Goal: Task Accomplishment & Management: Use online tool/utility

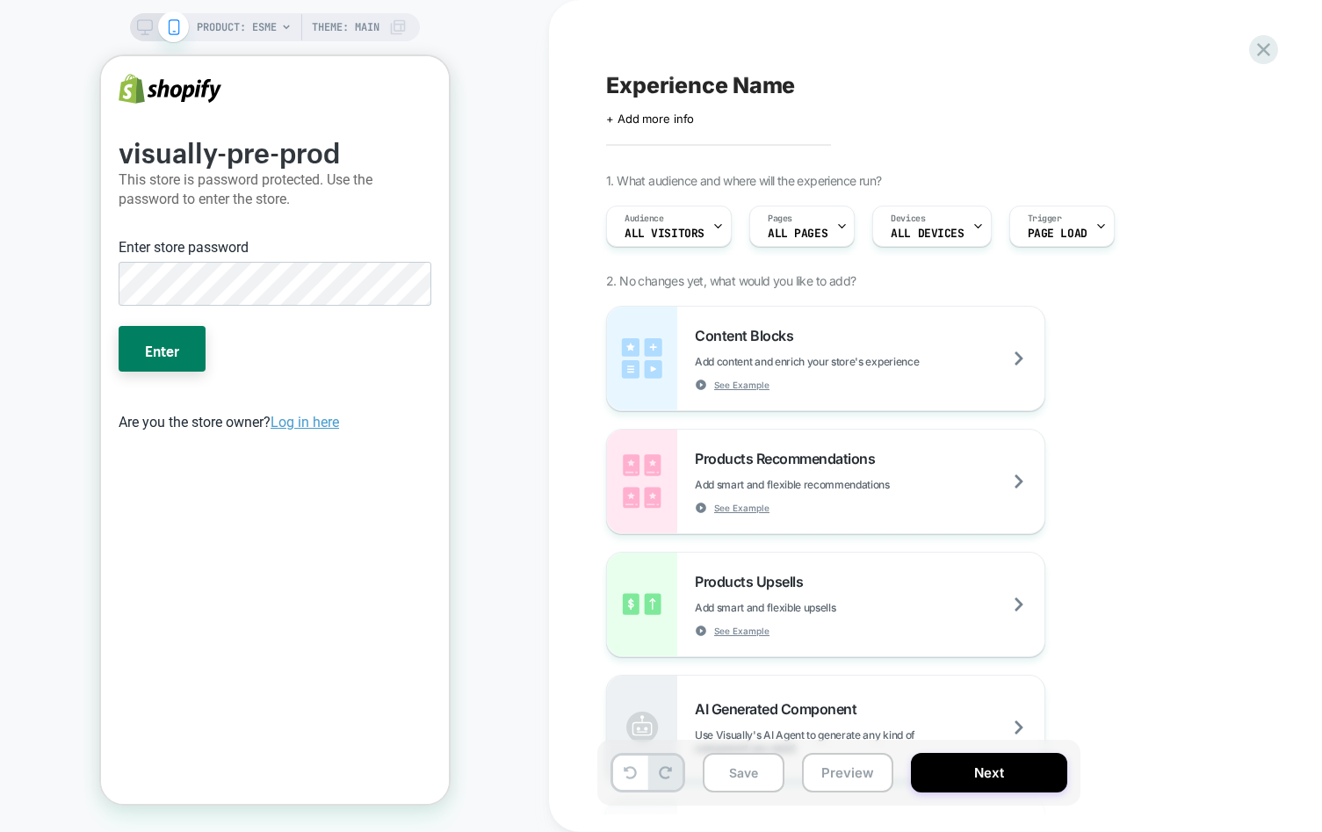
click at [513, 353] on div "PRODUCT: Esme Theme: MAIN" at bounding box center [274, 416] width 549 height 796
click at [118, 326] on button "Enter" at bounding box center [161, 349] width 87 height 46
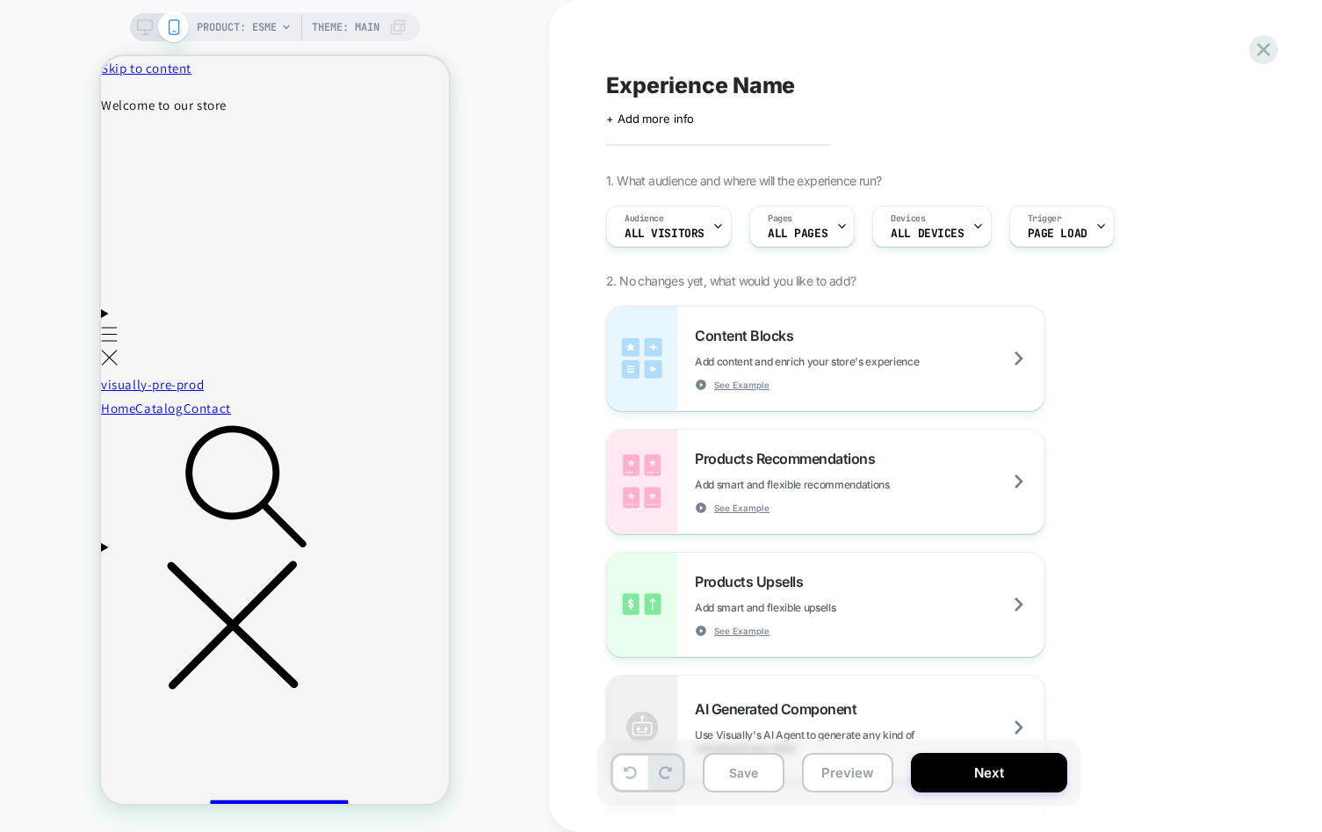
click at [239, 32] on span "PRODUCT: Esme" at bounding box center [237, 27] width 80 height 28
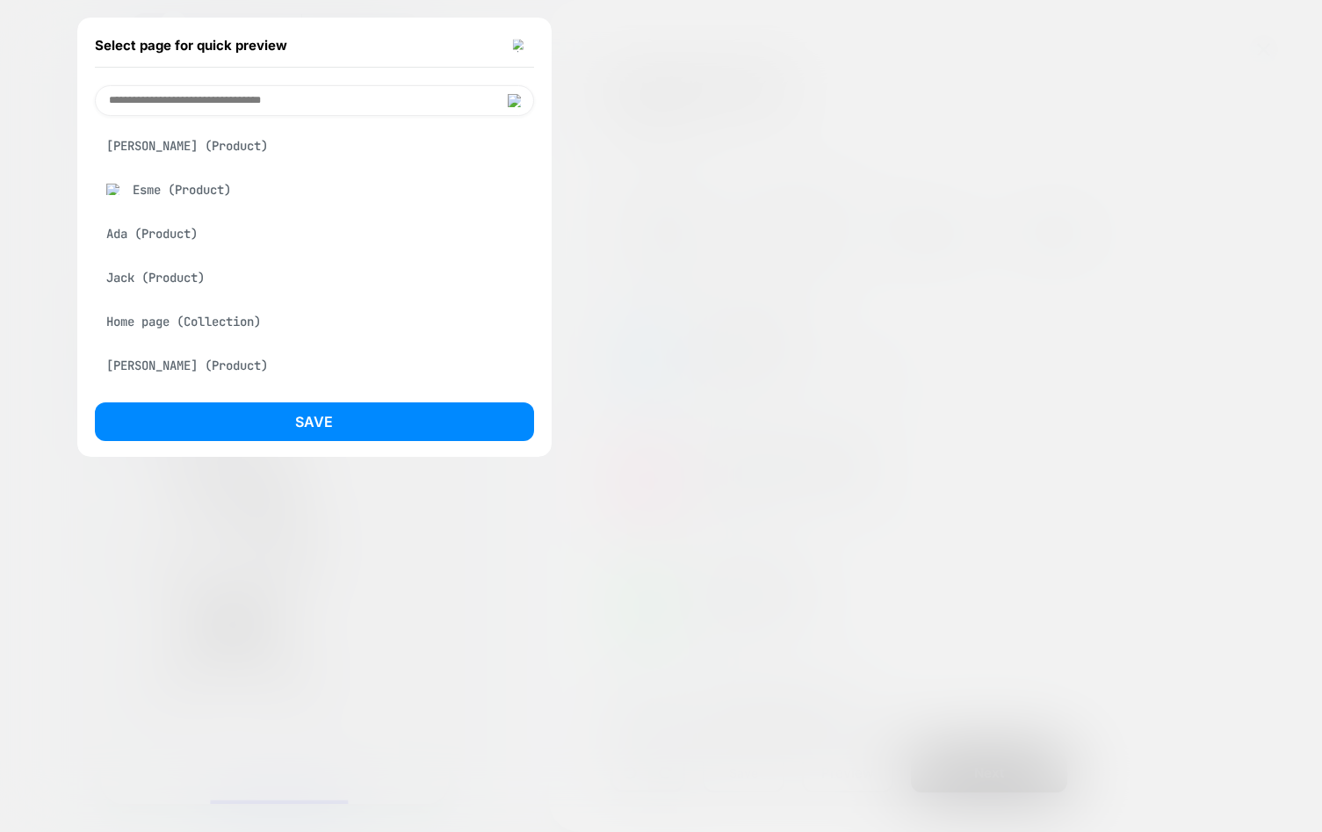
click at [151, 283] on div "Jack (Product)" at bounding box center [314, 277] width 439 height 33
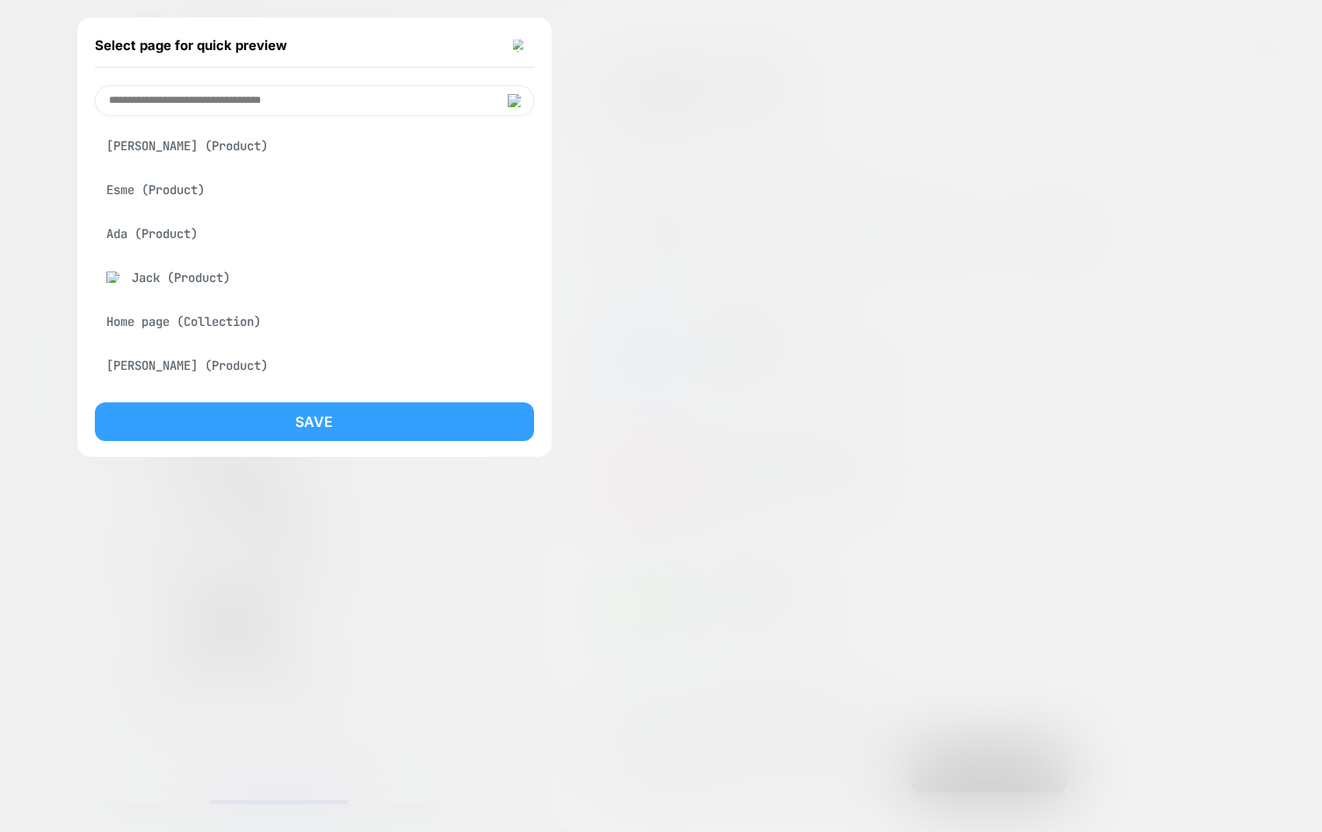
click at [254, 410] on button "Save" at bounding box center [314, 421] width 439 height 39
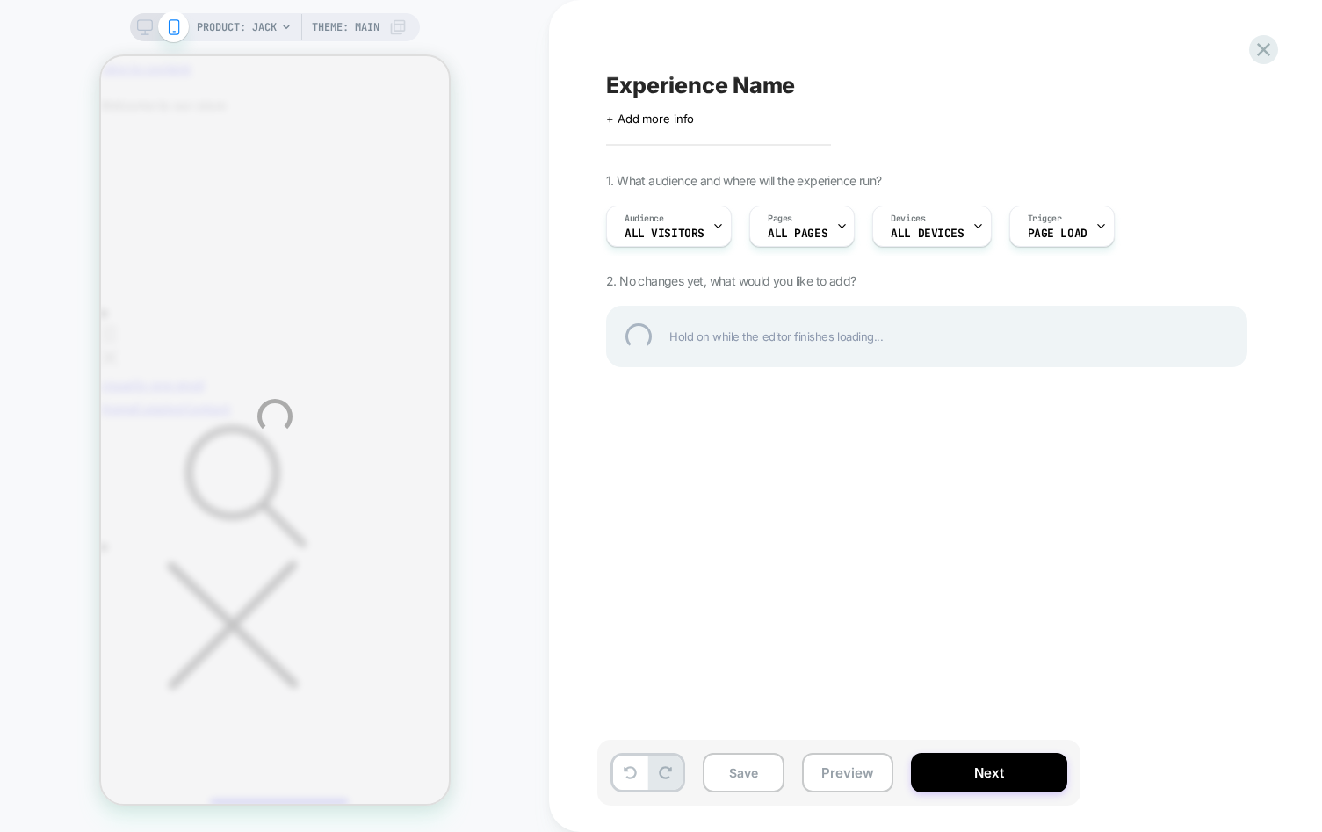
drag, startPoint x: 566, startPoint y: 611, endPoint x: 616, endPoint y: 637, distance: 56.2
click at [566, 610] on div "PRODUCT: Jack Theme: MAIN Experience Name Click to edit experience details + Ad…" at bounding box center [661, 416] width 1322 height 832
click at [547, 581] on div "PRODUCT: Jack Theme: MAIN Experience Name Click to edit experience details + Ad…" at bounding box center [661, 416] width 1322 height 832
click at [536, 580] on div "PRODUCT: Jack Theme: MAIN Experience Name Click to edit experience details + Ad…" at bounding box center [661, 416] width 1322 height 832
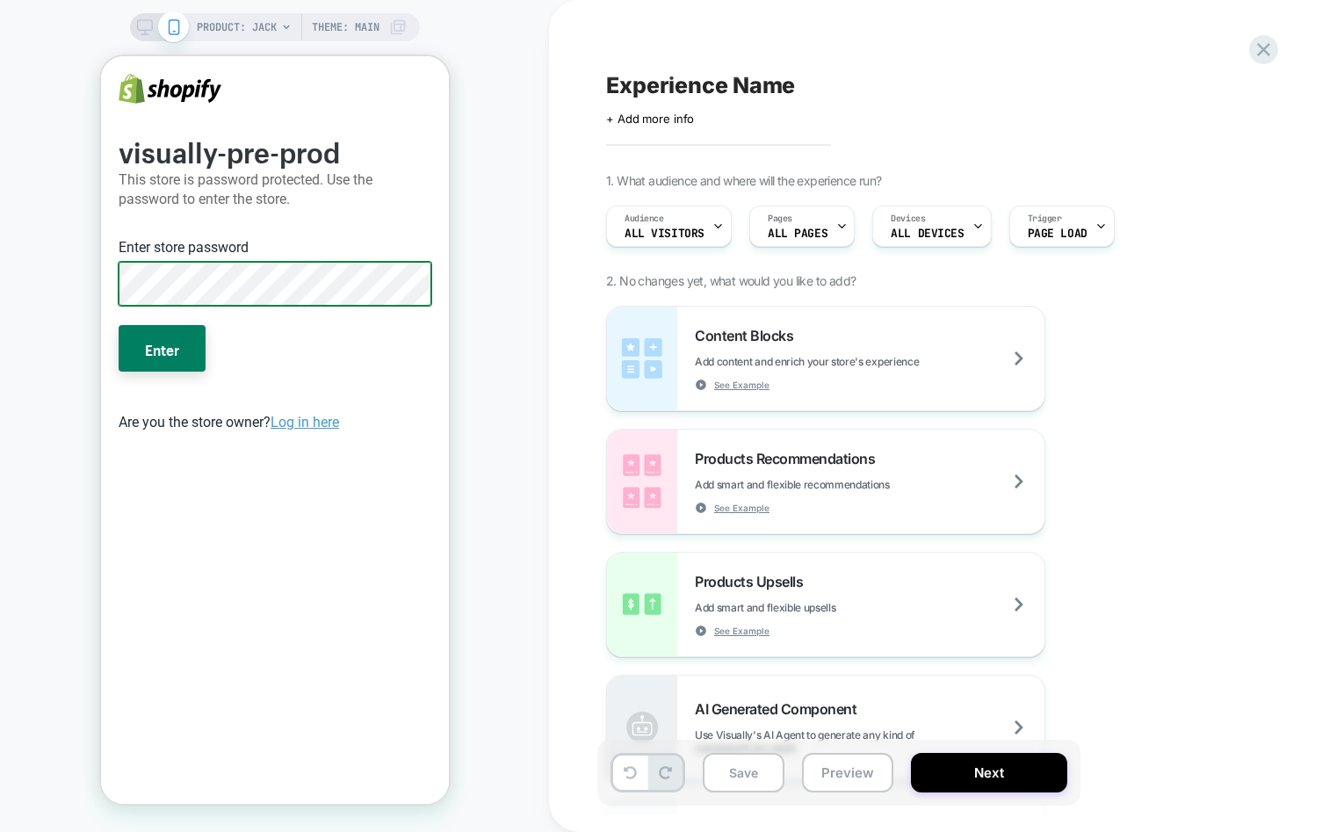
click at [118, 325] on button "Enter" at bounding box center [161, 348] width 87 height 46
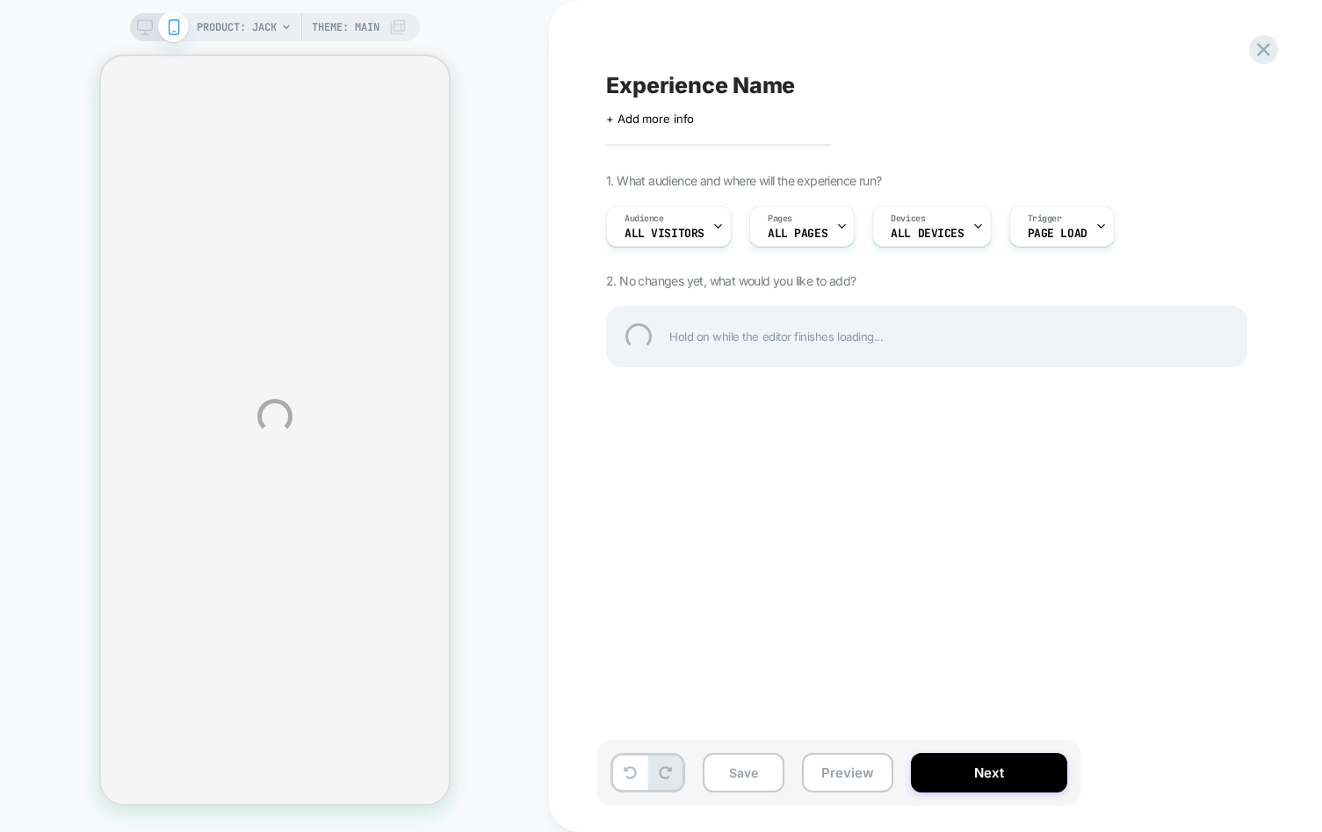
click at [270, 349] on div "PRODUCT: Jack Theme: MAIN Experience Name Click to edit experience details + Ad…" at bounding box center [661, 416] width 1322 height 832
click at [278, 351] on div "PRODUCT: Jack Theme: MAIN Experience Name Click to edit experience details + Ad…" at bounding box center [661, 416] width 1322 height 832
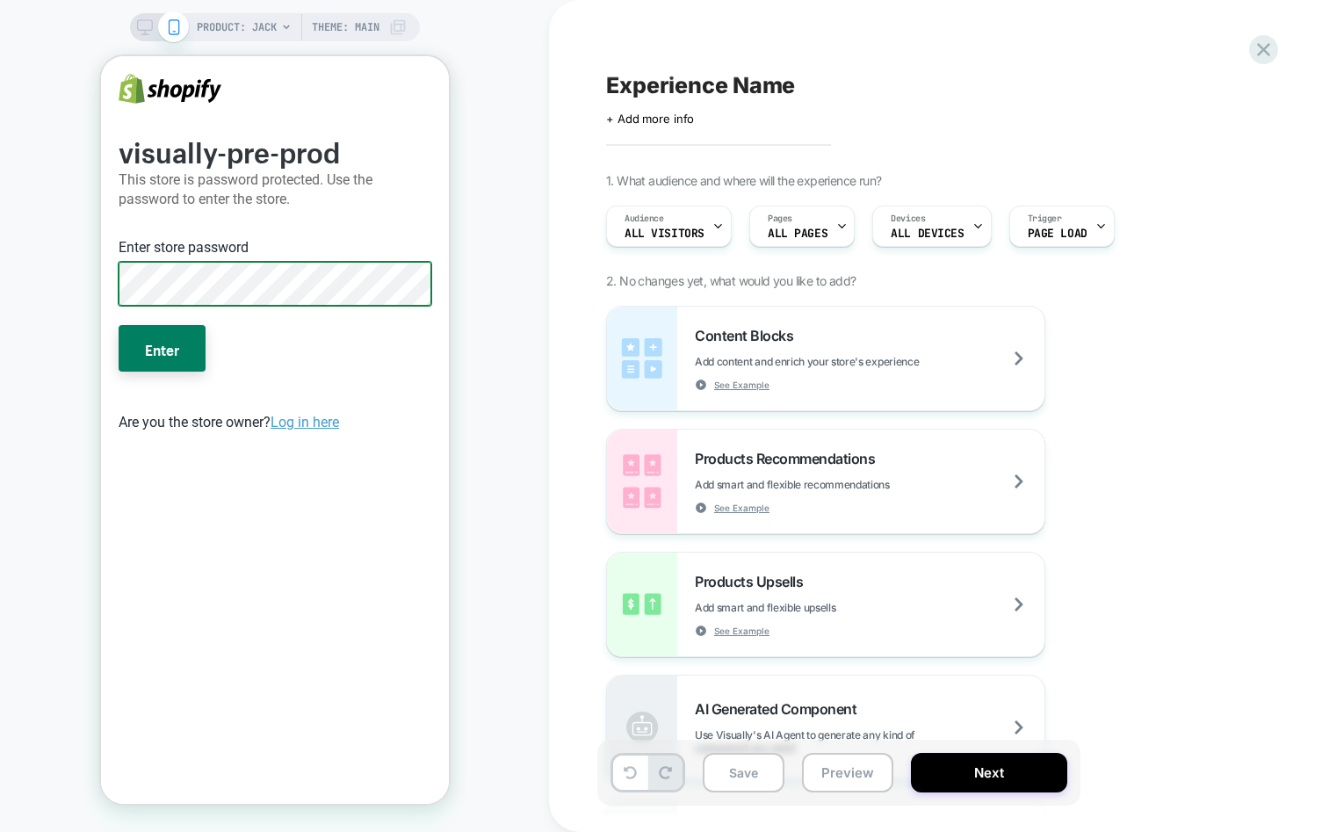
click at [118, 325] on button "Enter" at bounding box center [161, 348] width 87 height 46
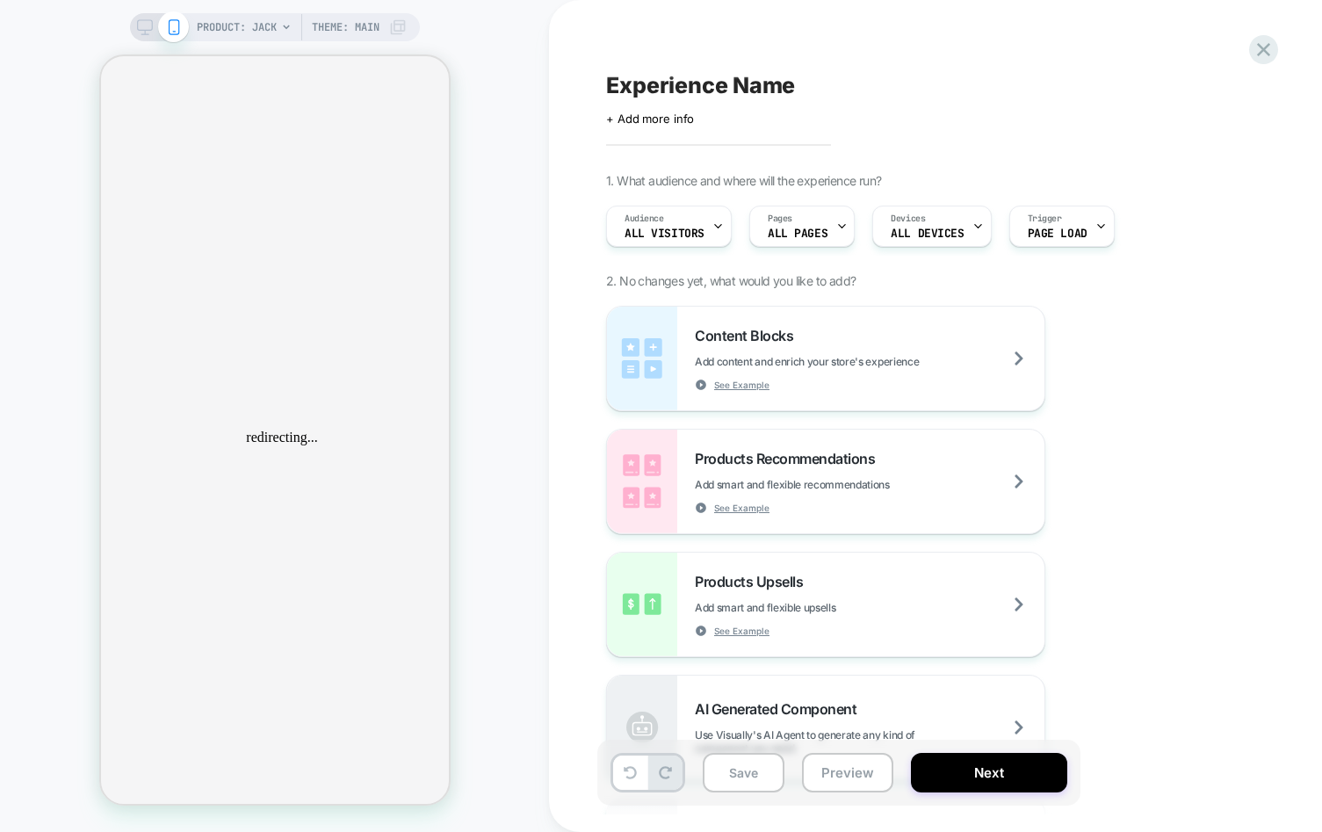
click at [529, 286] on div "PRODUCT: Jack Theme: MAIN" at bounding box center [274, 416] width 549 height 796
click at [248, 26] on span "PRODUCT: Jack" at bounding box center [237, 27] width 80 height 28
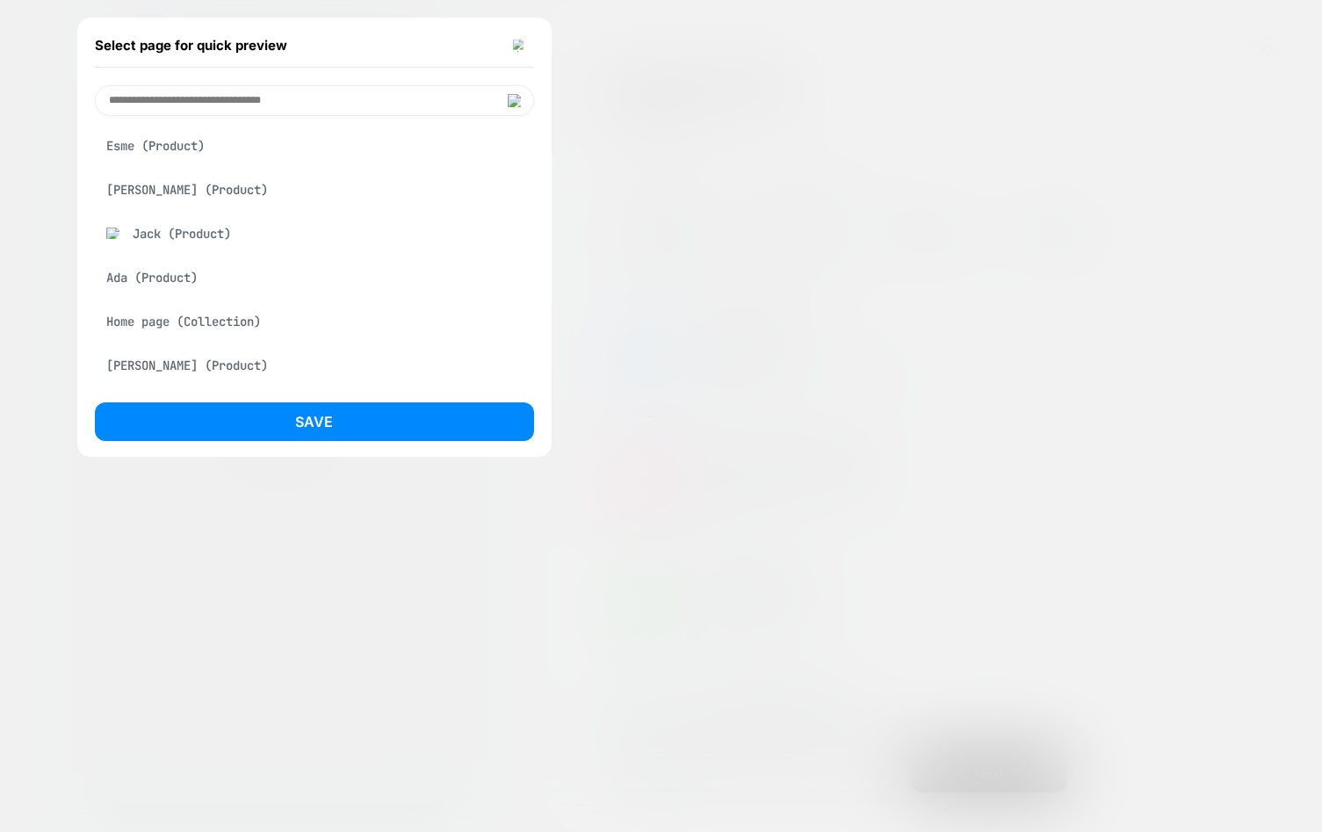
click at [148, 278] on div "Ada (Product)" at bounding box center [314, 277] width 439 height 33
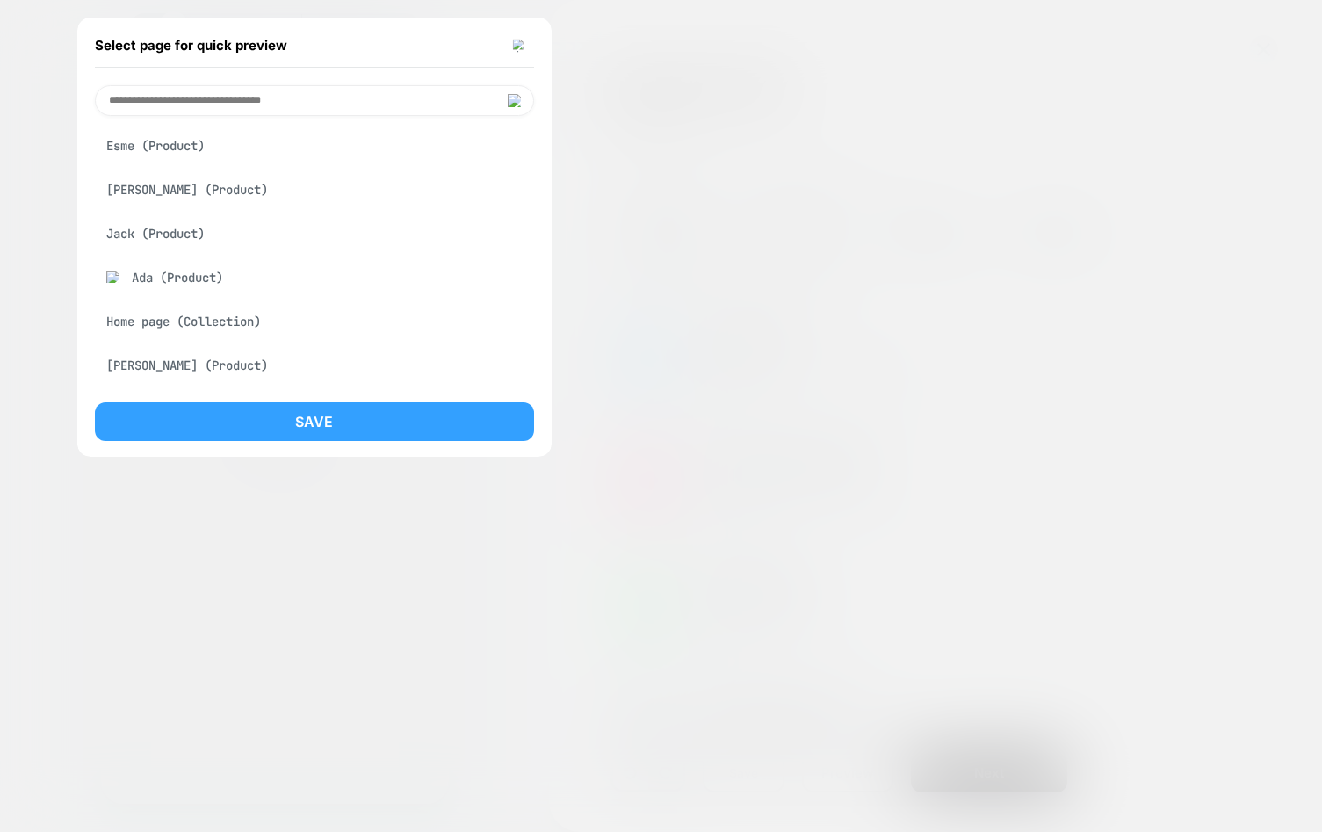
click at [314, 438] on button "Save" at bounding box center [314, 421] width 439 height 39
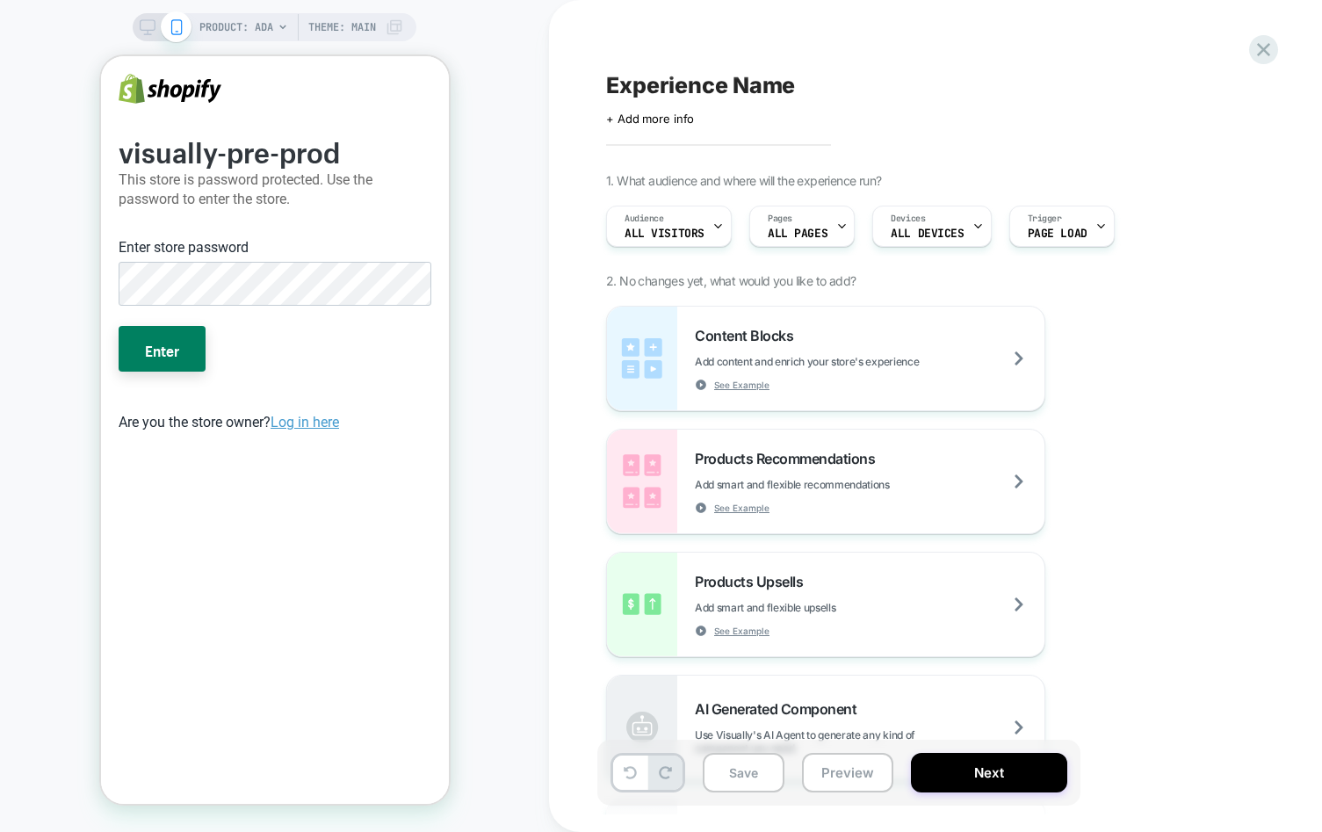
click at [118, 326] on button "Enter" at bounding box center [161, 349] width 87 height 46
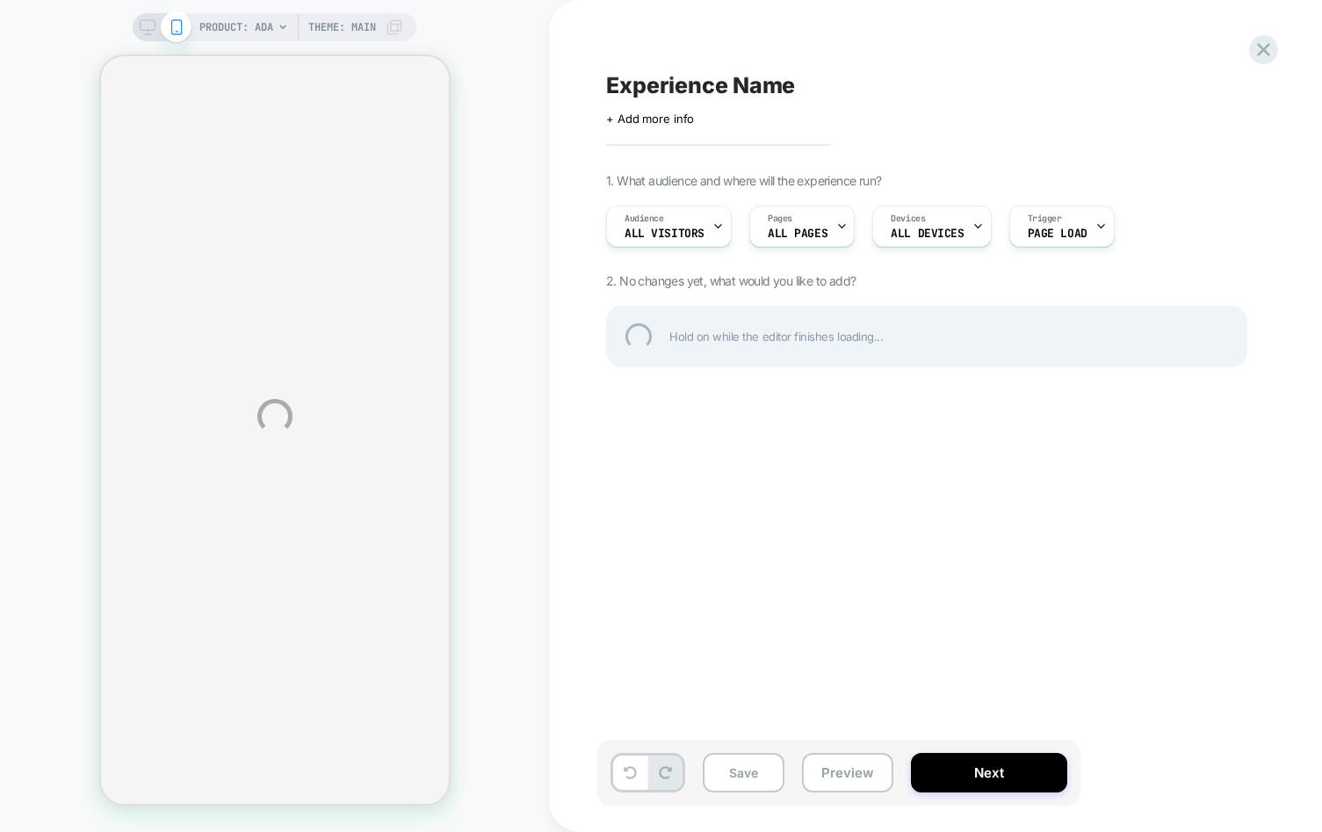
click at [387, 364] on div "PRODUCT: Ada Theme: MAIN Experience Name Click to edit experience details + Add…" at bounding box center [661, 416] width 1322 height 832
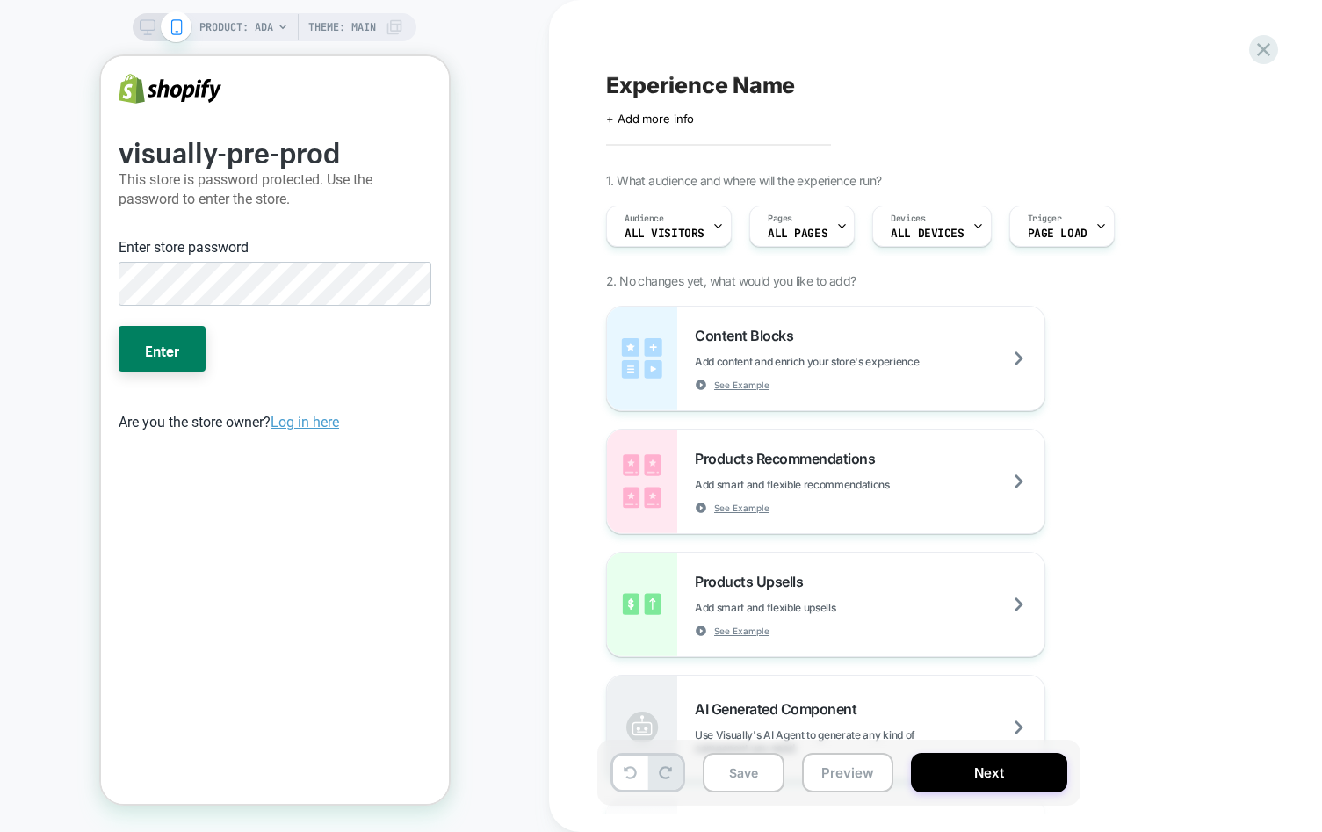
click at [118, 326] on button "Enter" at bounding box center [161, 349] width 87 height 46
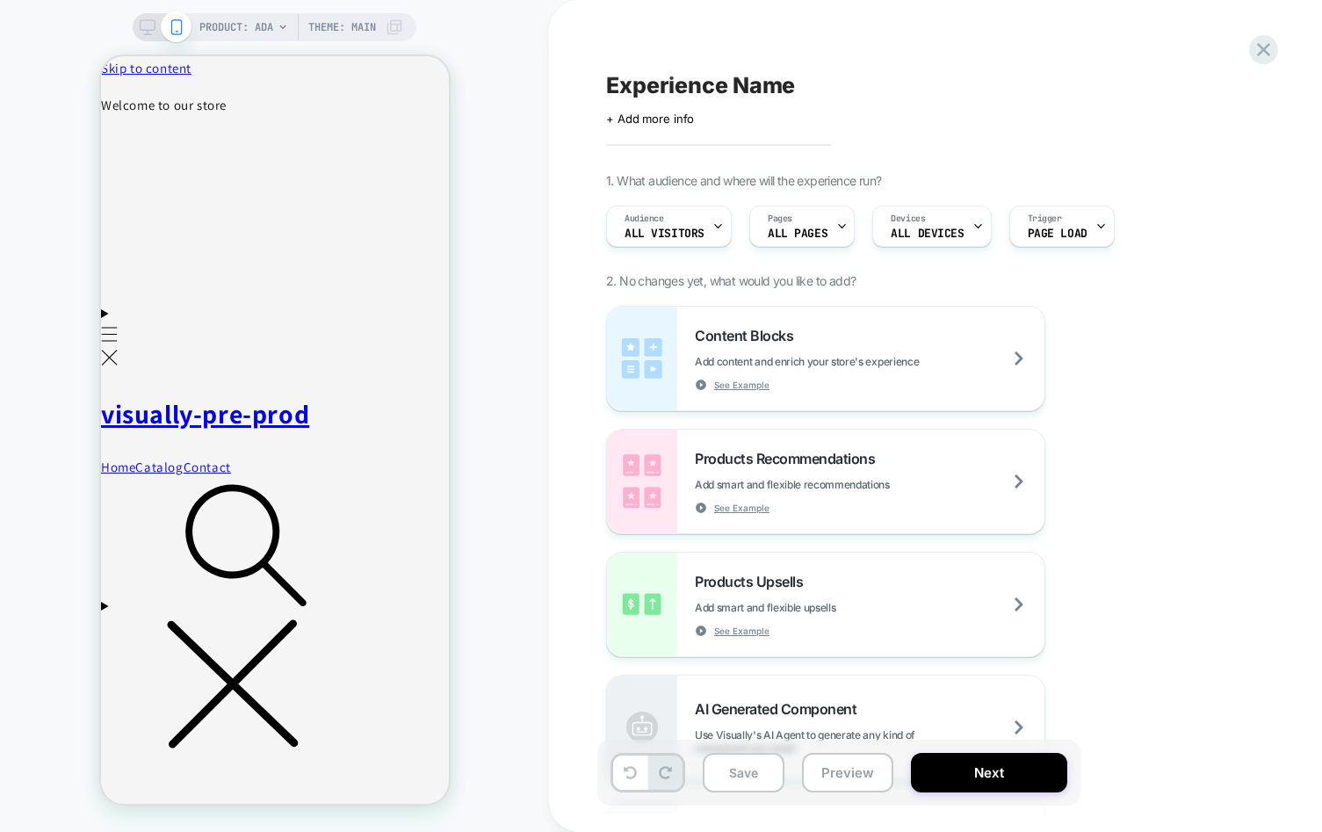
click at [506, 464] on div "PRODUCT: Ada Theme: MAIN" at bounding box center [274, 416] width 549 height 796
click at [499, 661] on div "PRODUCT: Ada Theme: MAIN" at bounding box center [274, 416] width 549 height 796
click at [517, 649] on div "PRODUCT: Ada Theme: MAIN" at bounding box center [274, 416] width 549 height 796
click at [246, 29] on span "PRODUCT: Ada" at bounding box center [236, 27] width 74 height 28
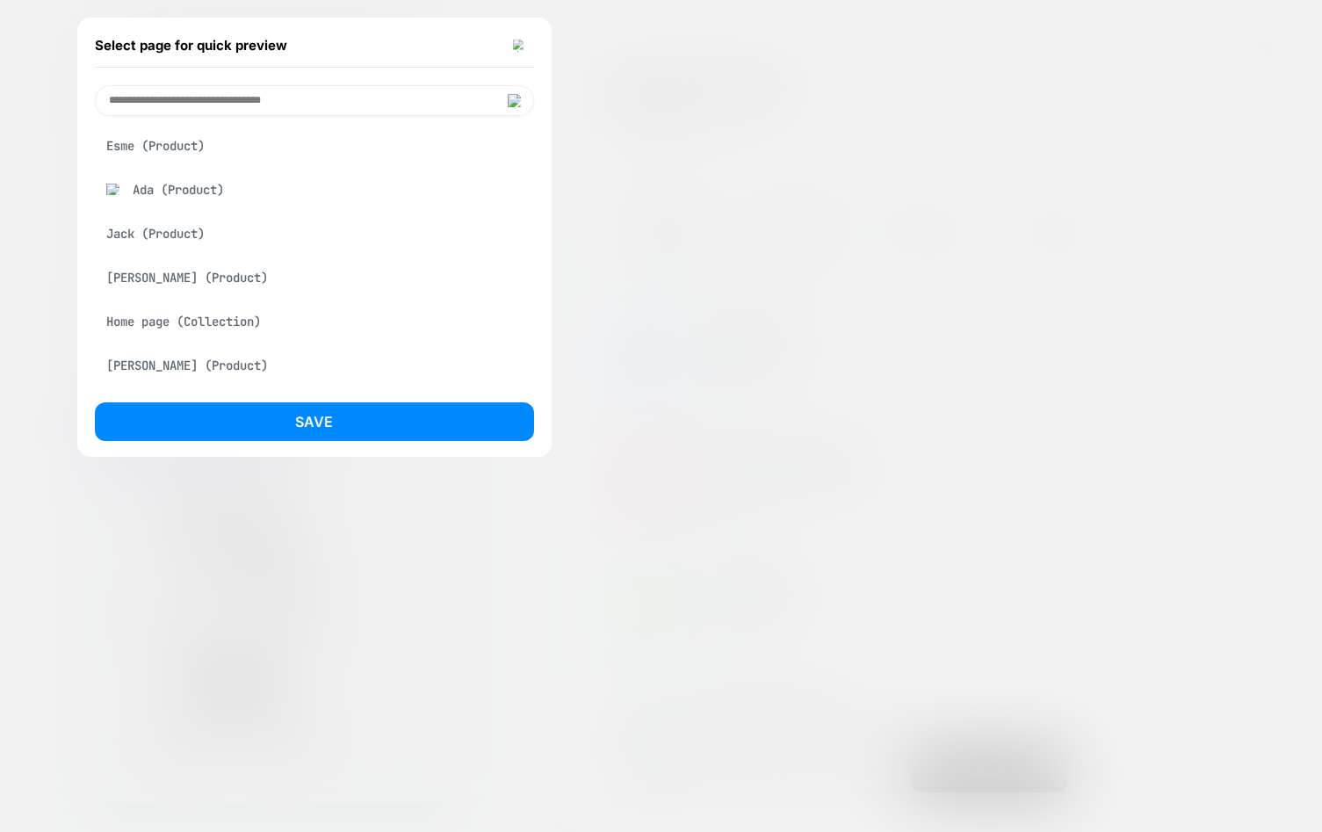
click at [171, 286] on div "[PERSON_NAME] (Product)" at bounding box center [314, 277] width 439 height 33
click at [222, 441] on div "Save" at bounding box center [314, 426] width 439 height 48
click at [234, 406] on button "Save" at bounding box center [314, 421] width 439 height 39
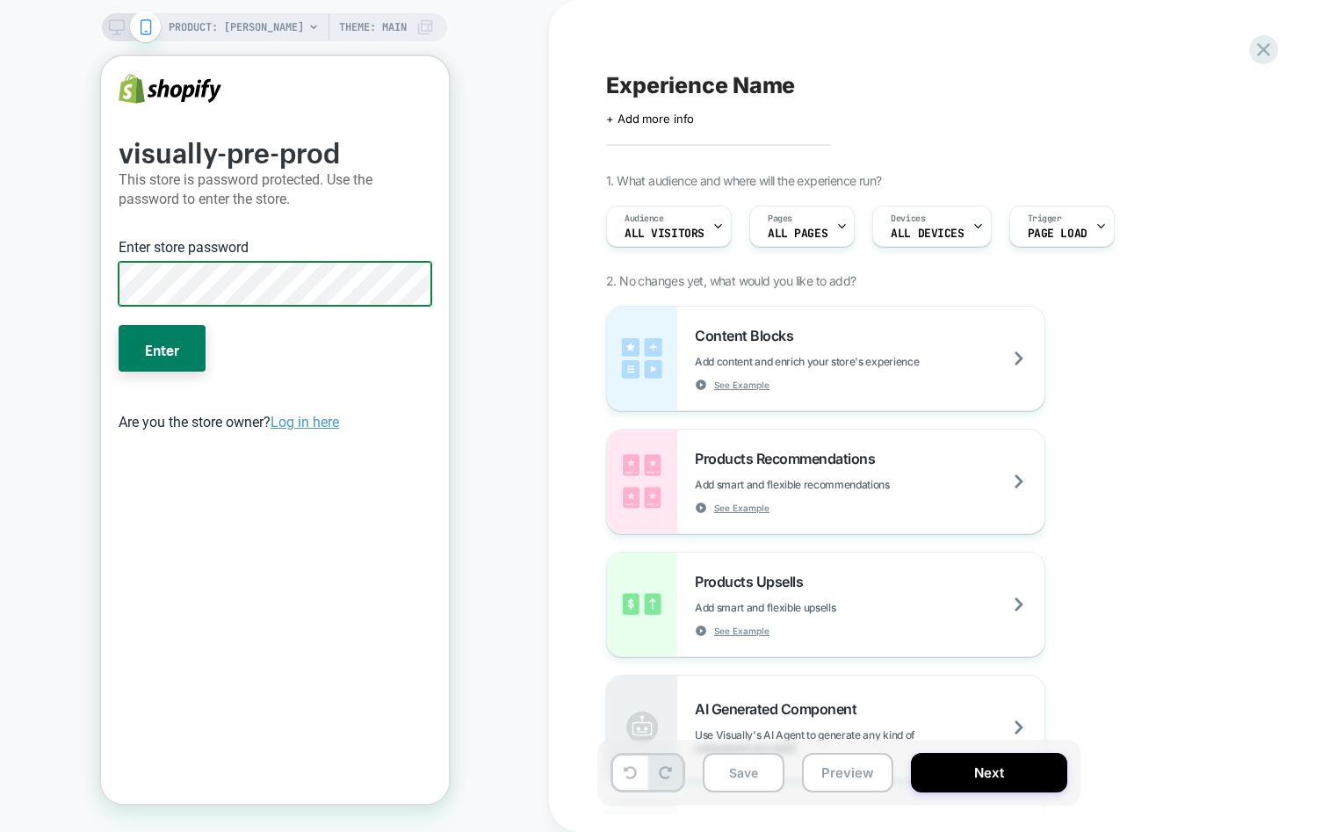
click at [118, 325] on button "Enter" at bounding box center [161, 348] width 87 height 46
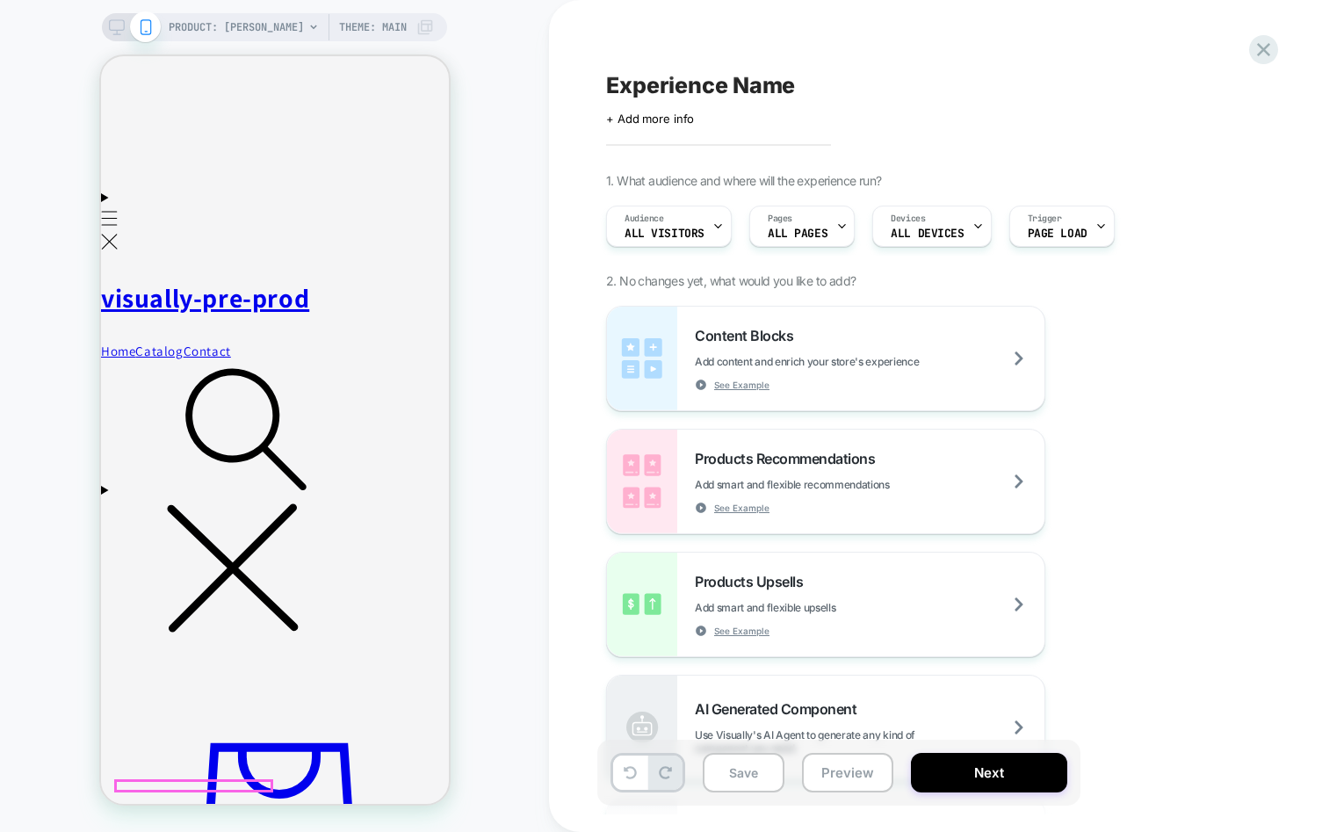
scroll to position [158, 0]
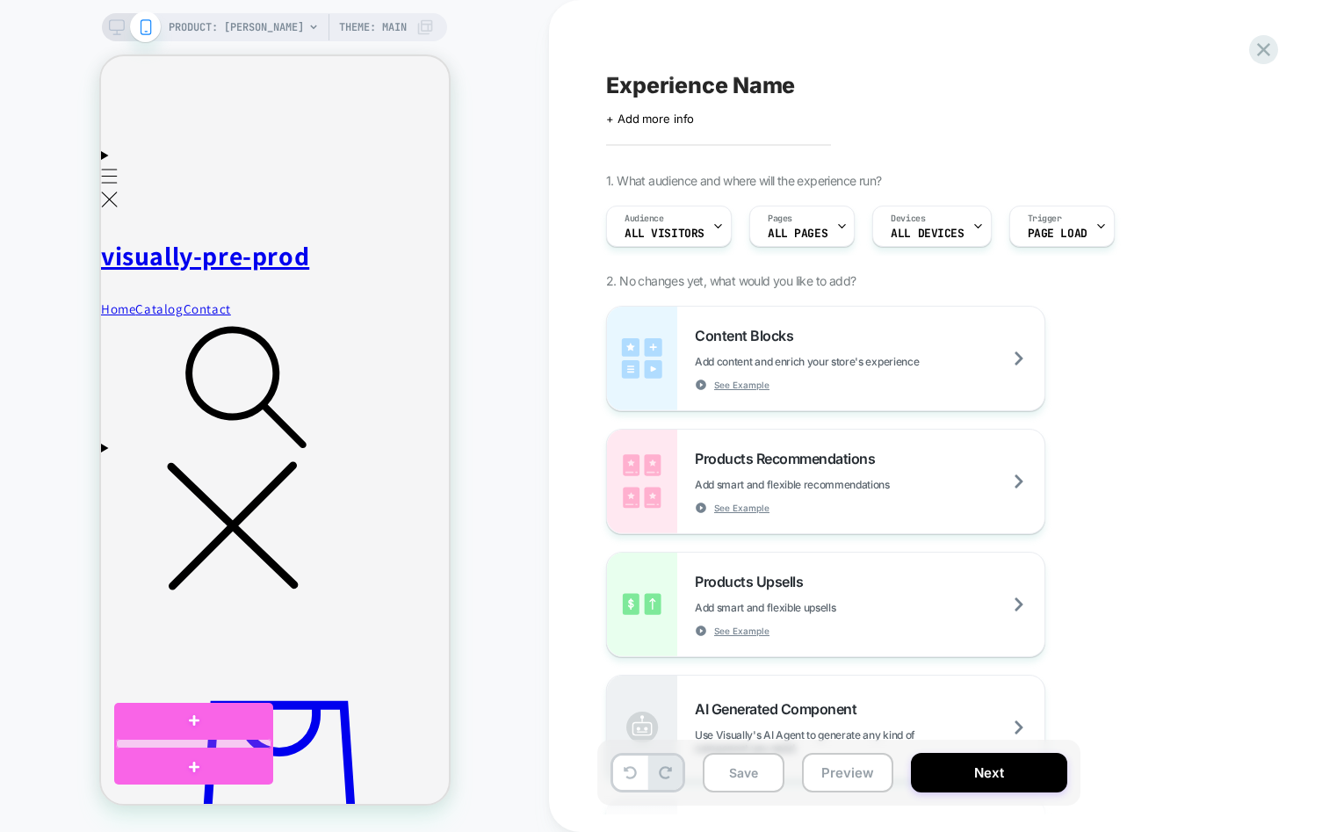
click at [165, 744] on div at bounding box center [192, 744] width 155 height 11
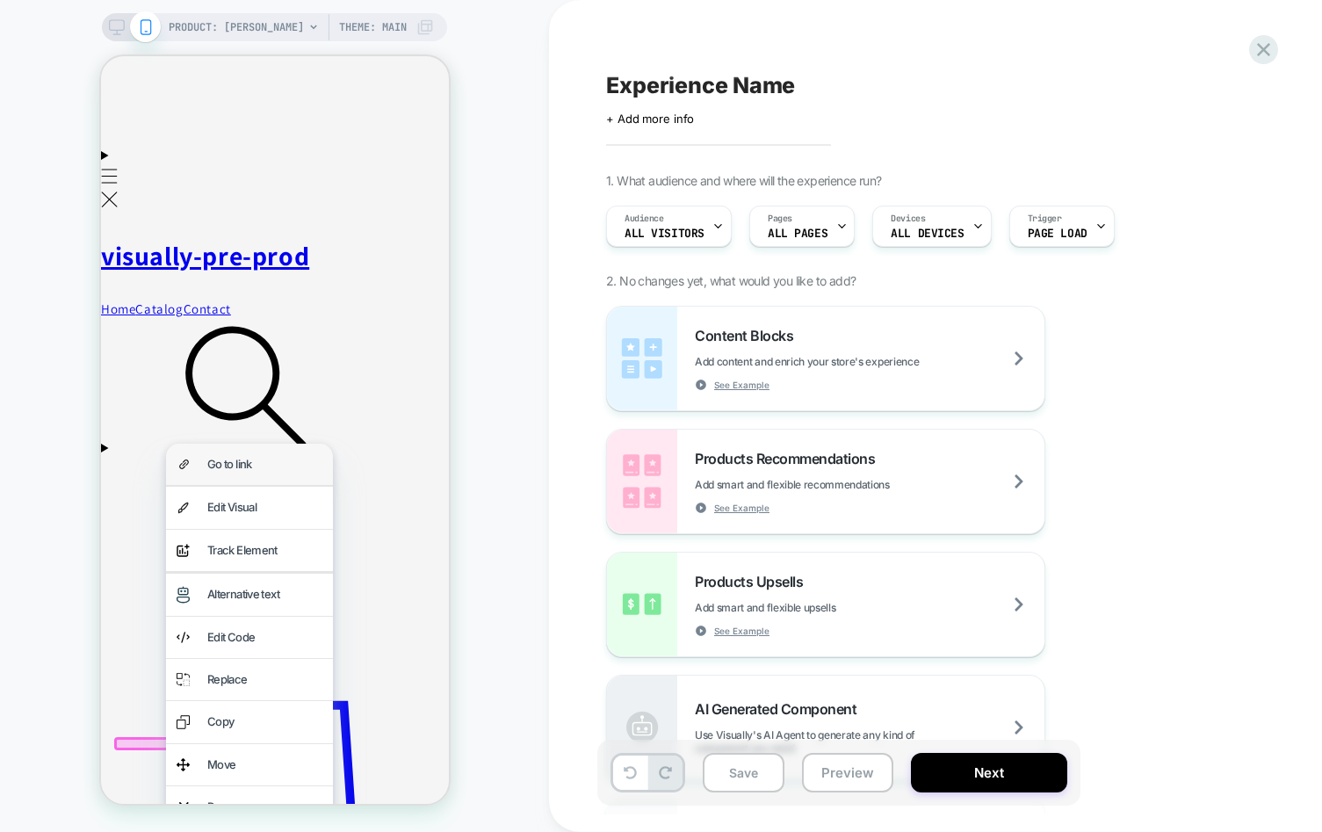
click at [244, 468] on div "Go to link" at bounding box center [263, 464] width 115 height 20
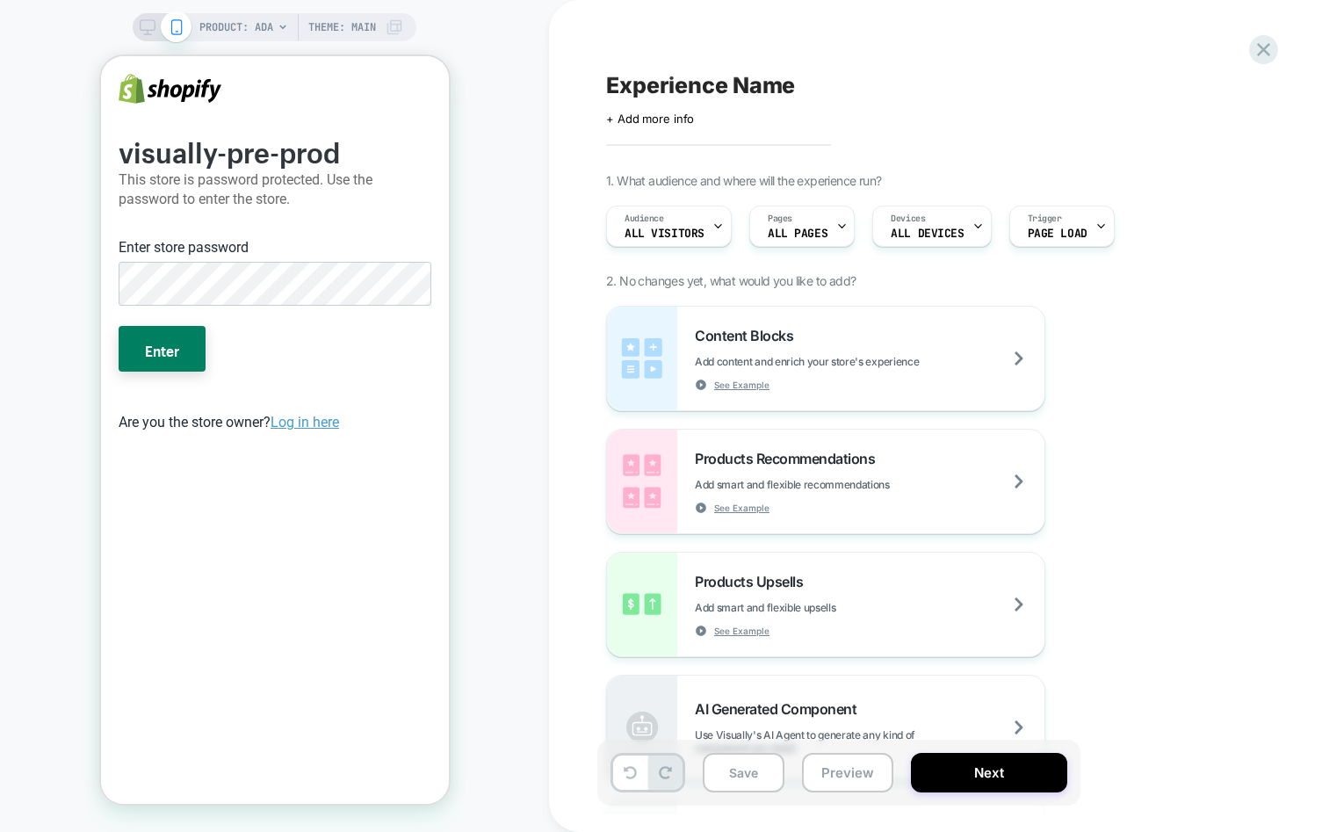
scroll to position [0, 0]
drag, startPoint x: 54, startPoint y: 468, endPoint x: 99, endPoint y: 432, distance: 58.2
click at [54, 468] on div "PRODUCT: Ada Theme: MAIN" at bounding box center [274, 416] width 549 height 796
click at [156, 356] on button "Enter" at bounding box center [161, 349] width 87 height 46
click at [118, 326] on button "Enter" at bounding box center [161, 349] width 87 height 46
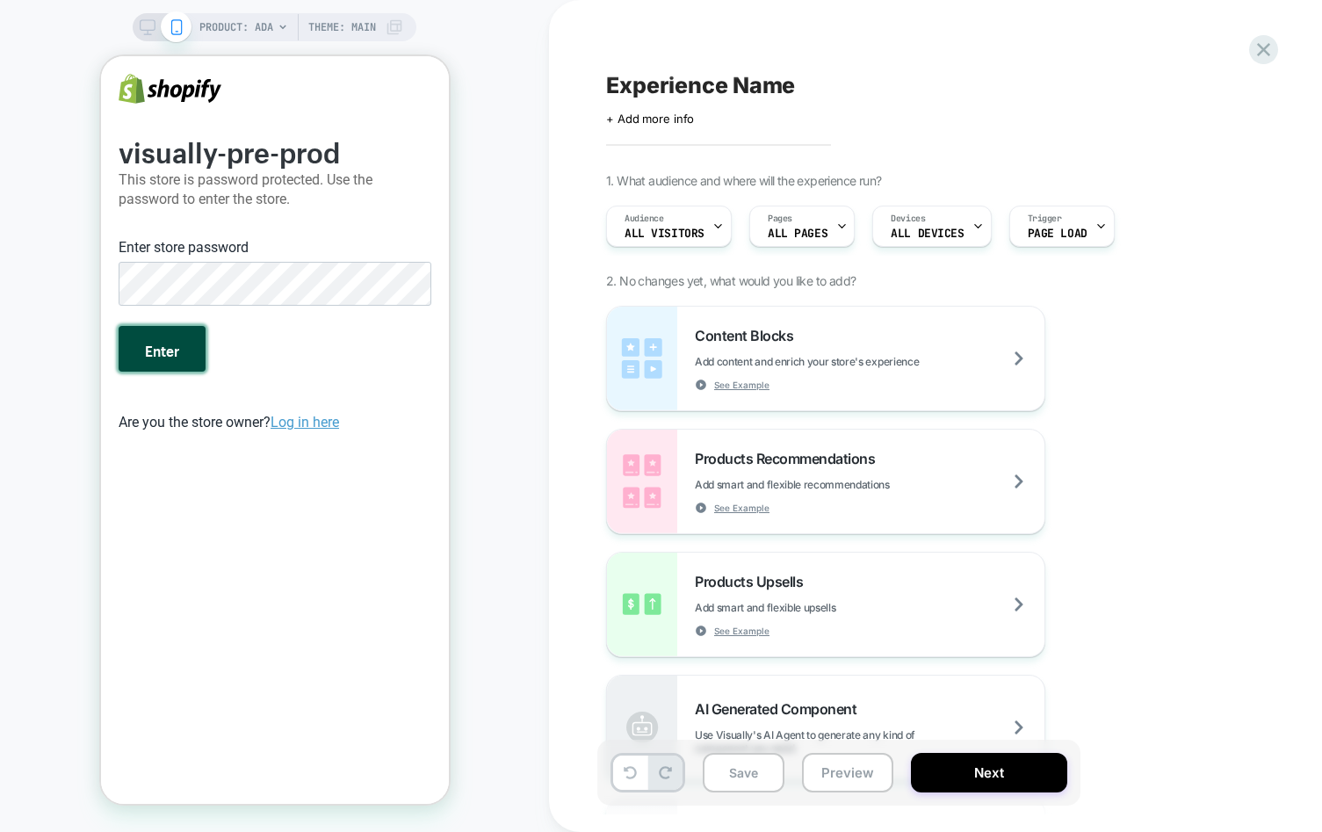
click at [180, 344] on button "Enter" at bounding box center [161, 349] width 87 height 46
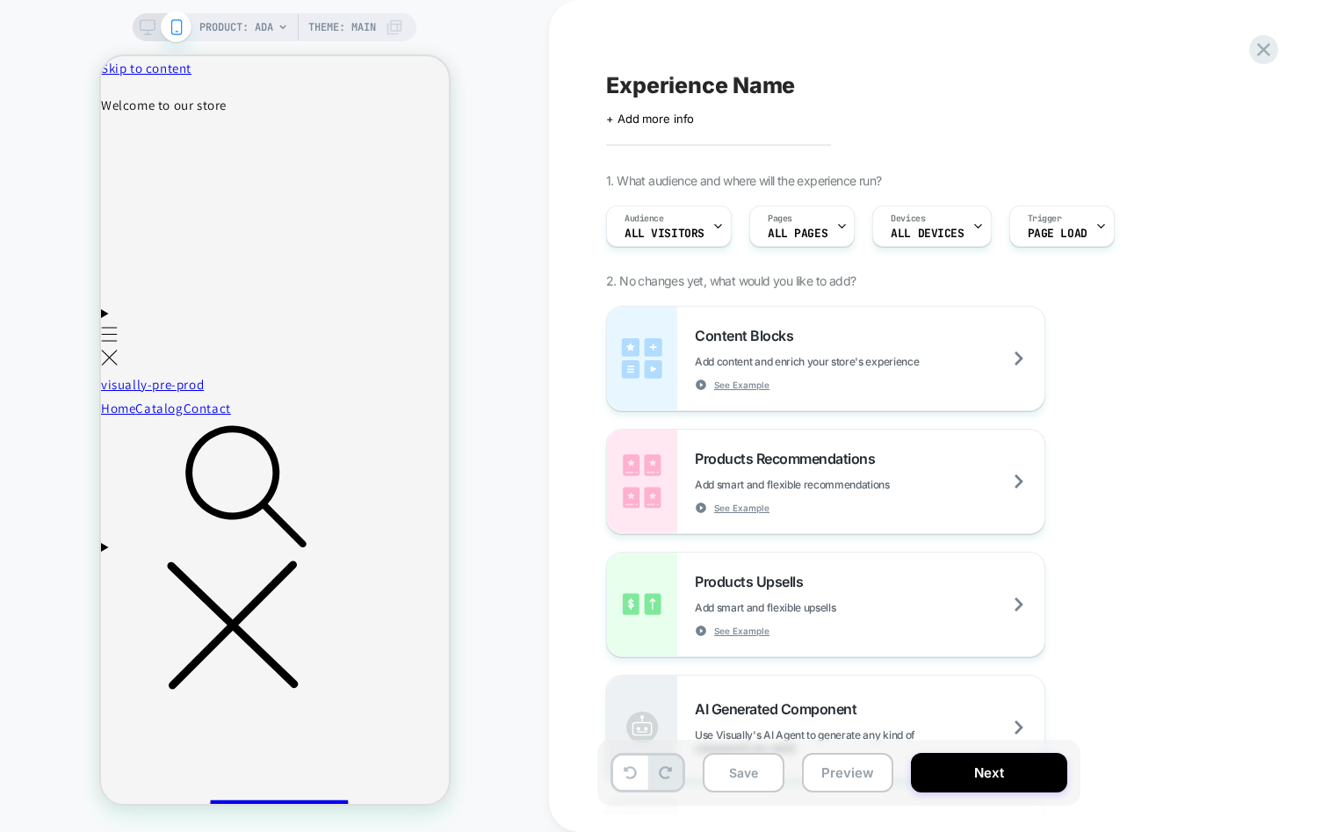
click at [250, 29] on span "PRODUCT: Ada" at bounding box center [236, 27] width 74 height 28
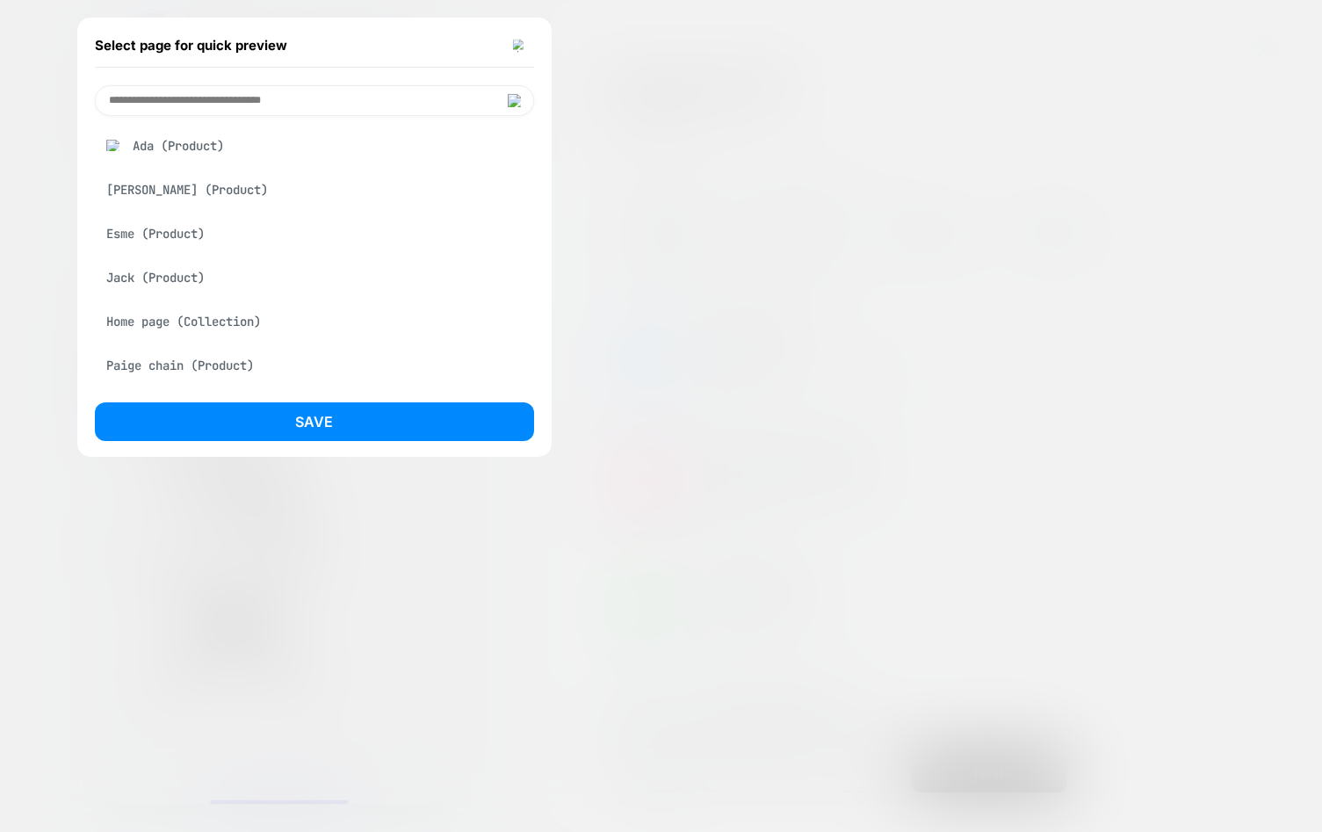
click at [160, 364] on div "Paige chain (Product)" at bounding box center [314, 365] width 439 height 33
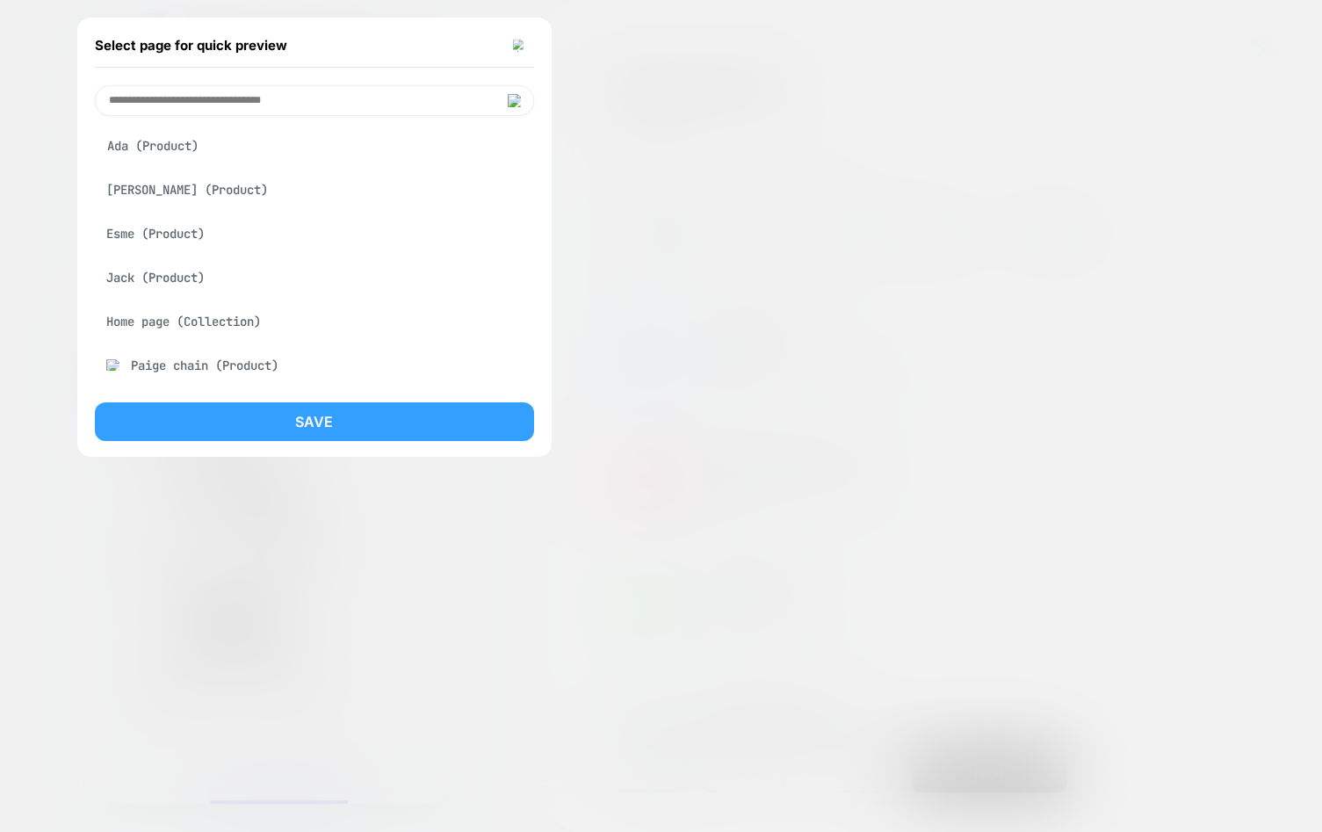
click at [274, 434] on button "Save" at bounding box center [314, 421] width 439 height 39
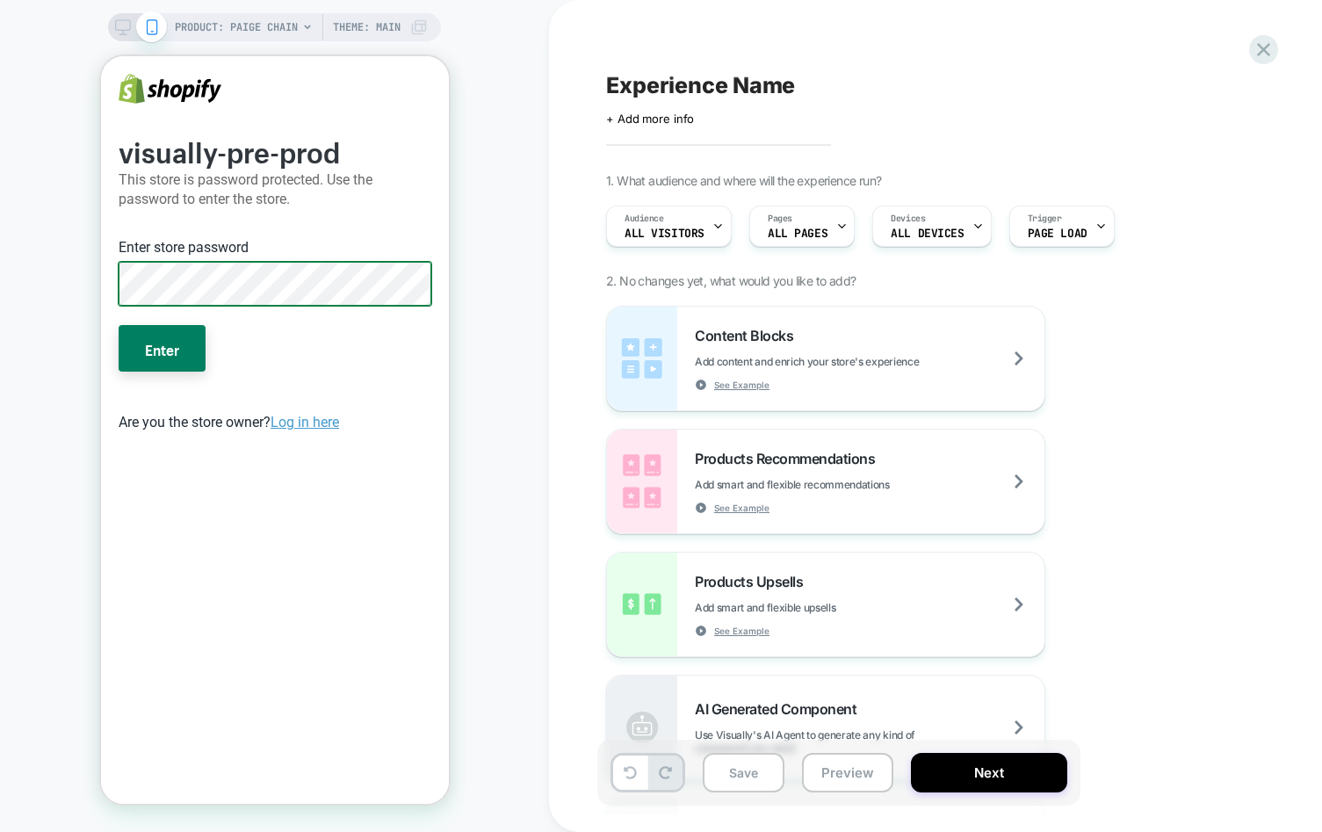
click at [118, 325] on button "Enter" at bounding box center [161, 348] width 87 height 46
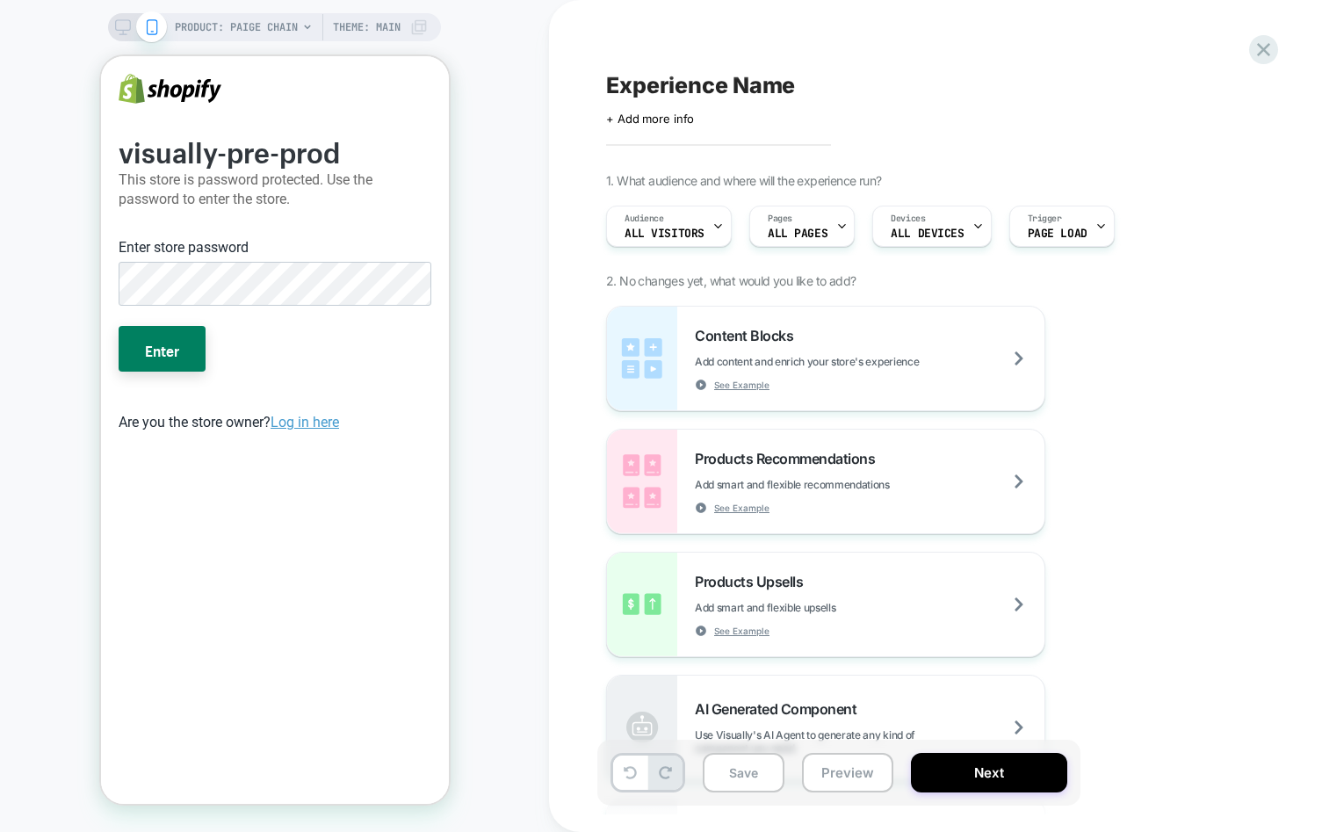
drag, startPoint x: 40, startPoint y: 490, endPoint x: 98, endPoint y: 397, distance: 110.1
click at [40, 489] on div "PRODUCT: Paige chain Theme: MAIN" at bounding box center [274, 416] width 549 height 796
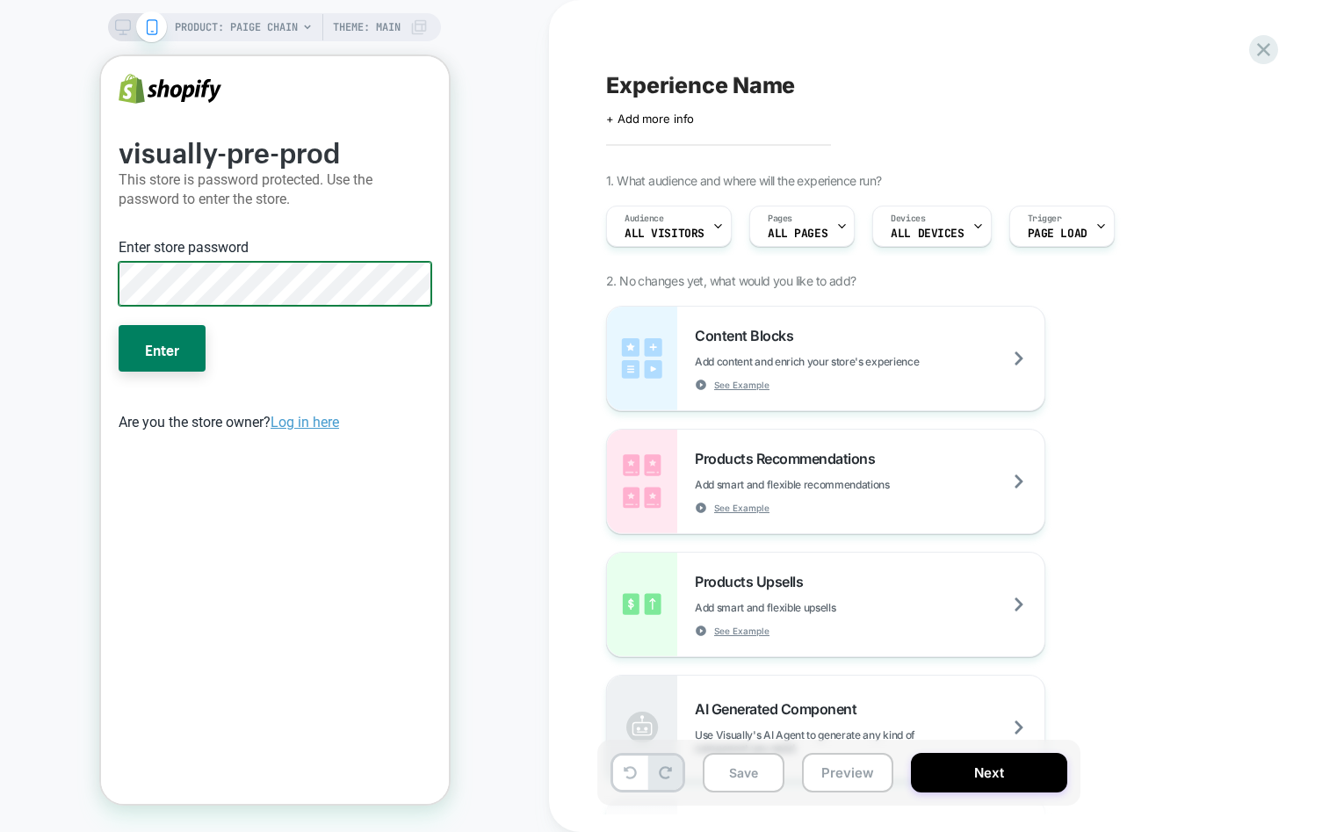
click at [118, 325] on button "Enter" at bounding box center [161, 348] width 87 height 46
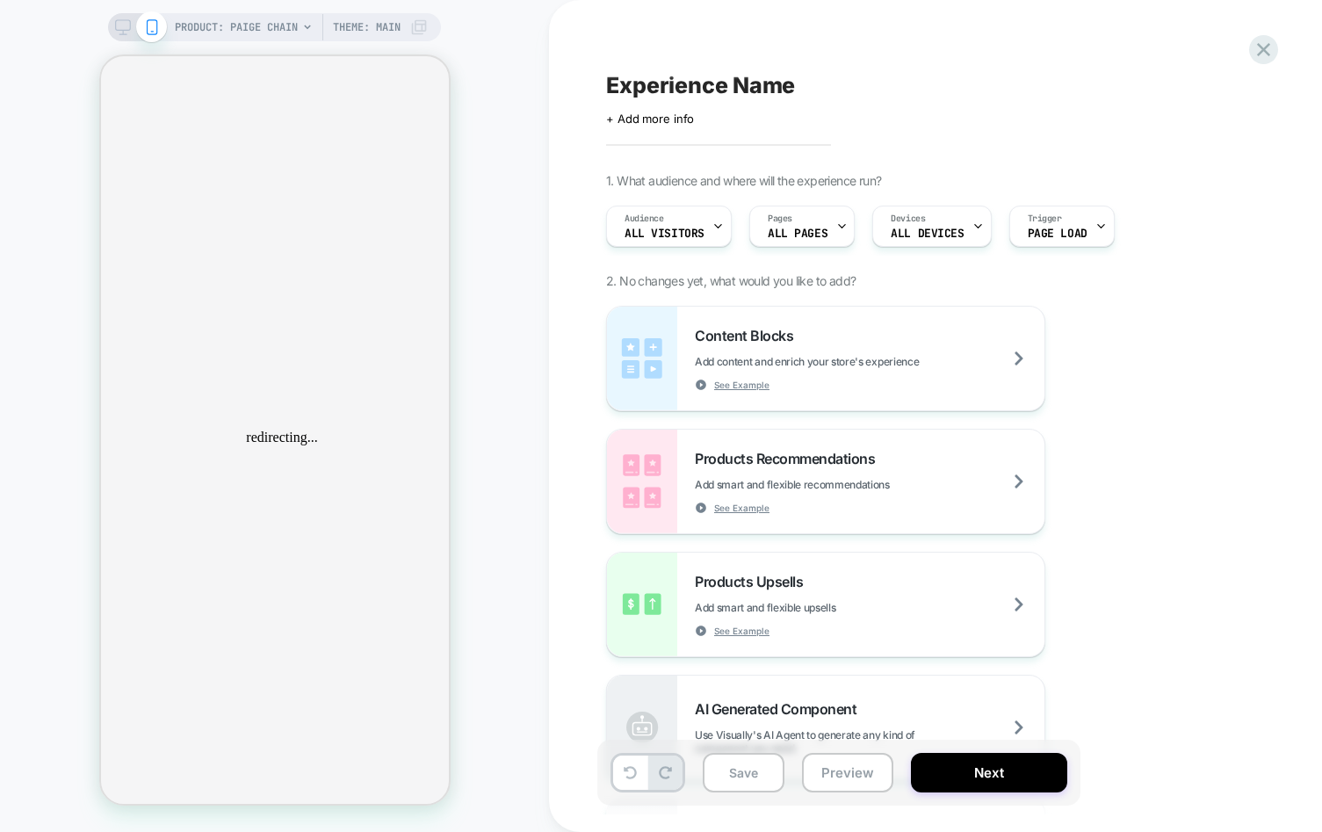
click at [257, 34] on span "PRODUCT: Paige chain" at bounding box center [236, 27] width 123 height 28
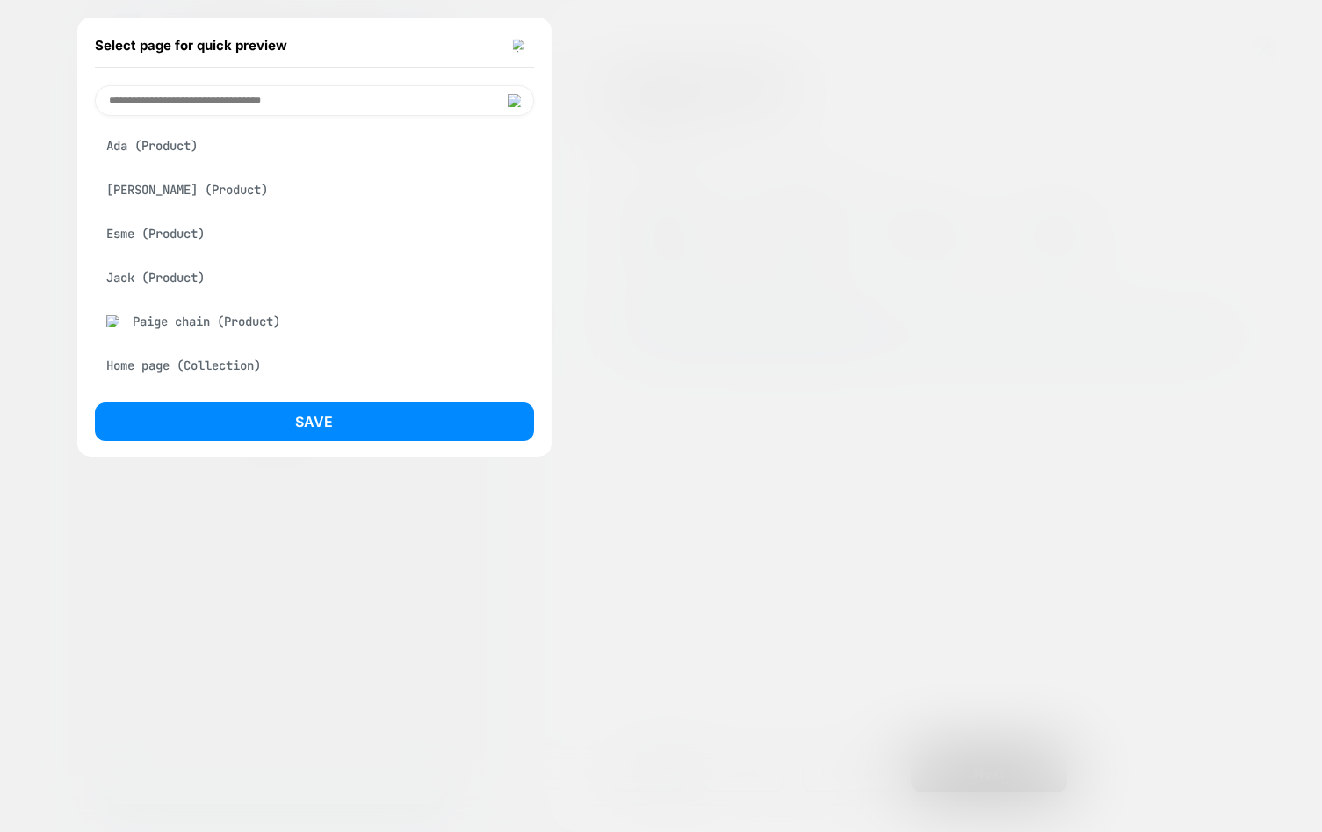
click at [121, 232] on div "Select page for quick preview Ada (Product) Adam (Product) Esme (Product) Jack …" at bounding box center [661, 416] width 1322 height 832
click at [148, 227] on div "Esme (Product)" at bounding box center [314, 233] width 439 height 33
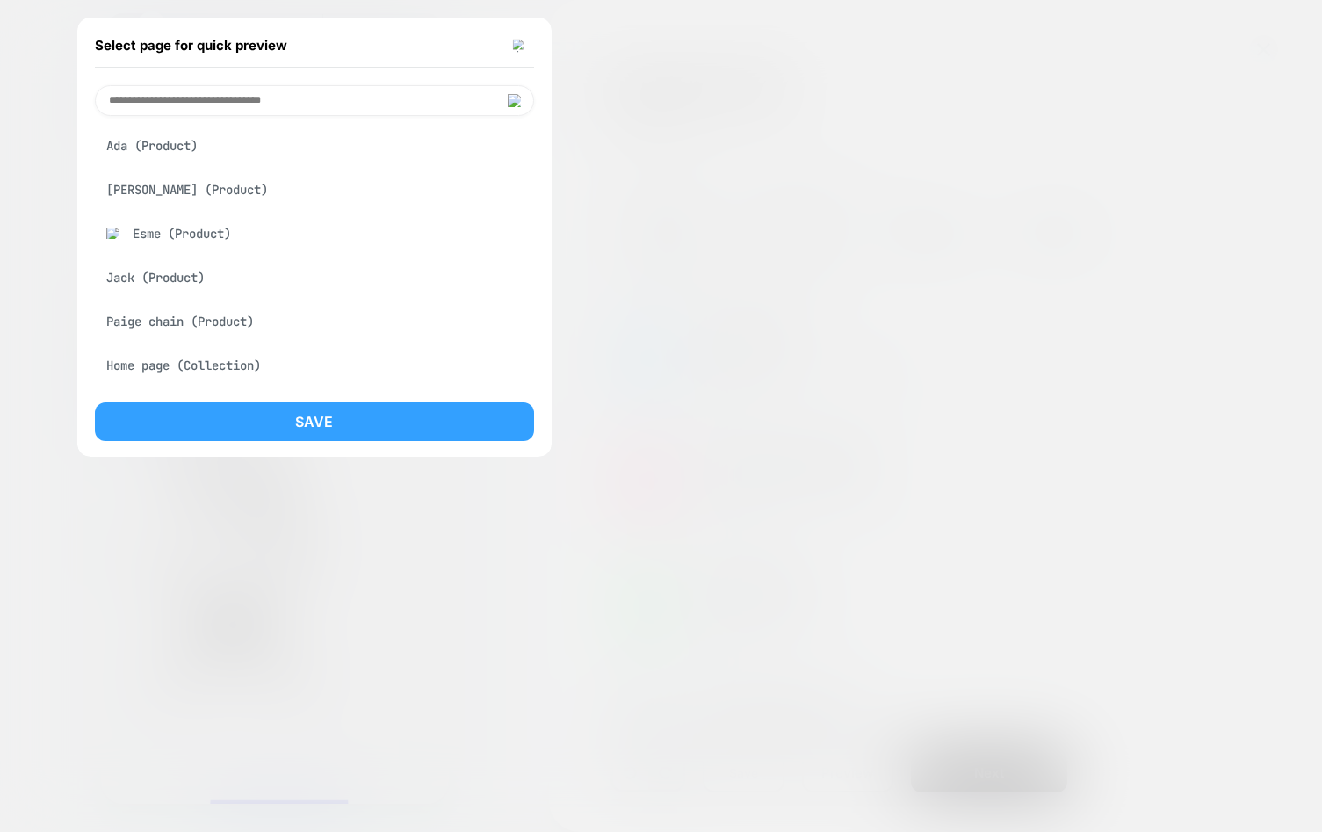
click at [304, 427] on button "Save" at bounding box center [314, 421] width 439 height 39
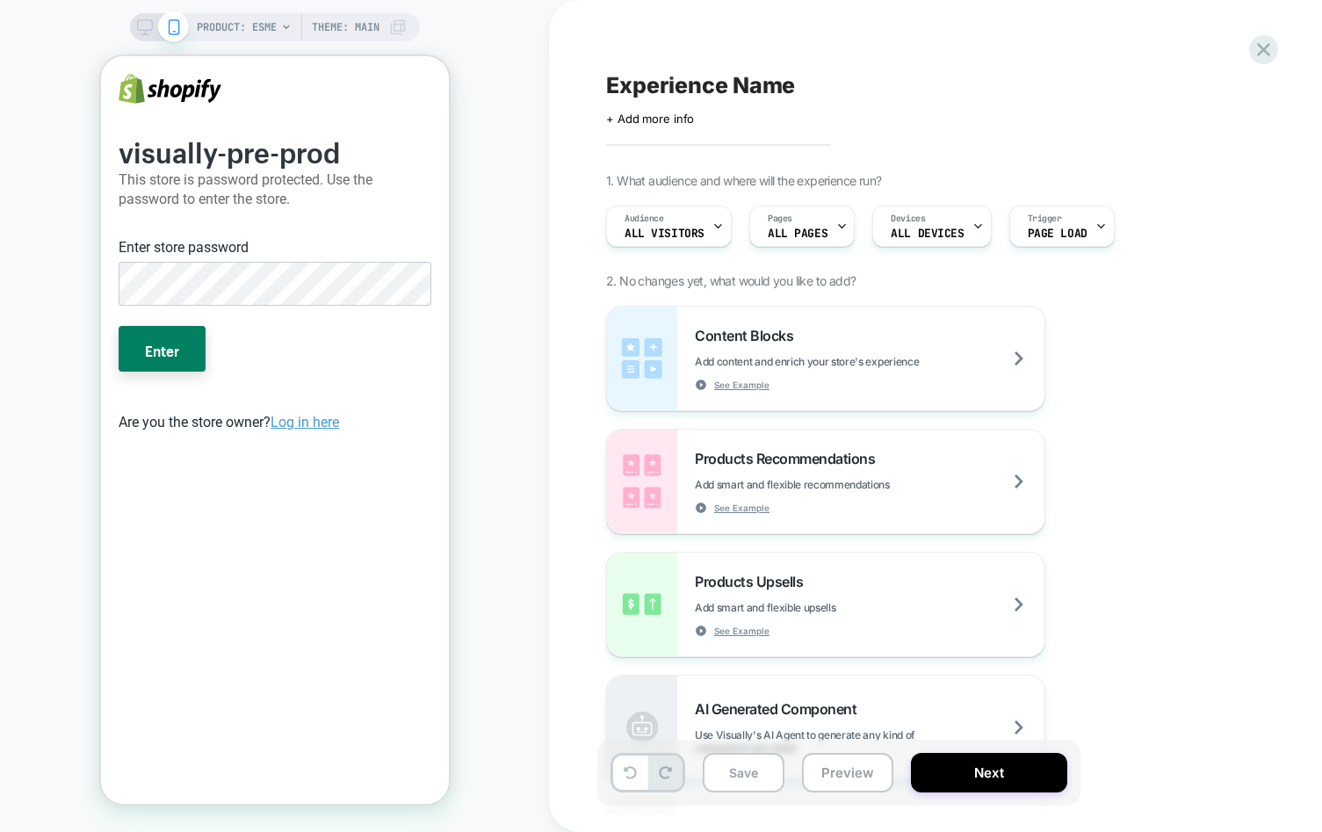
click at [231, 307] on div "Enter store password" at bounding box center [274, 275] width 327 height 90
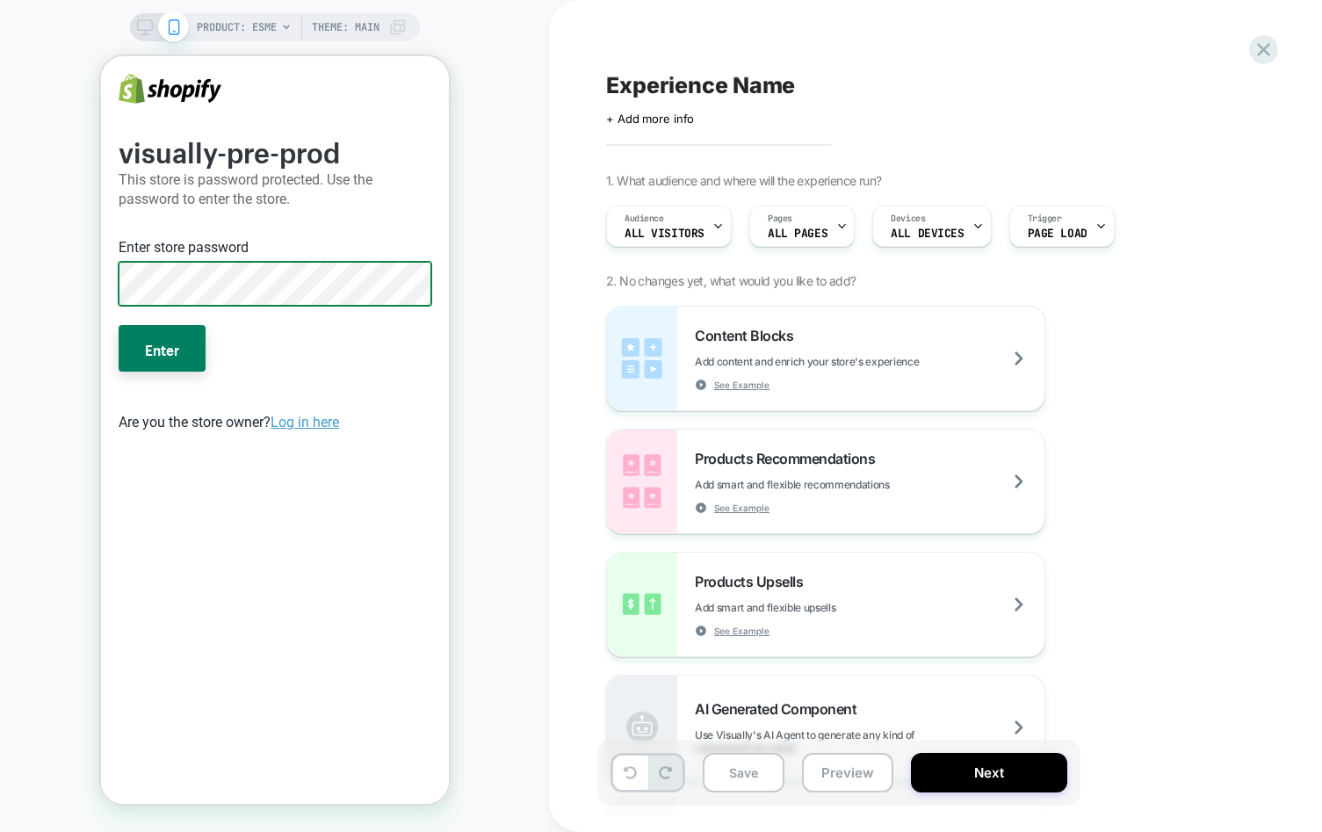
click at [118, 325] on button "Enter" at bounding box center [161, 348] width 87 height 46
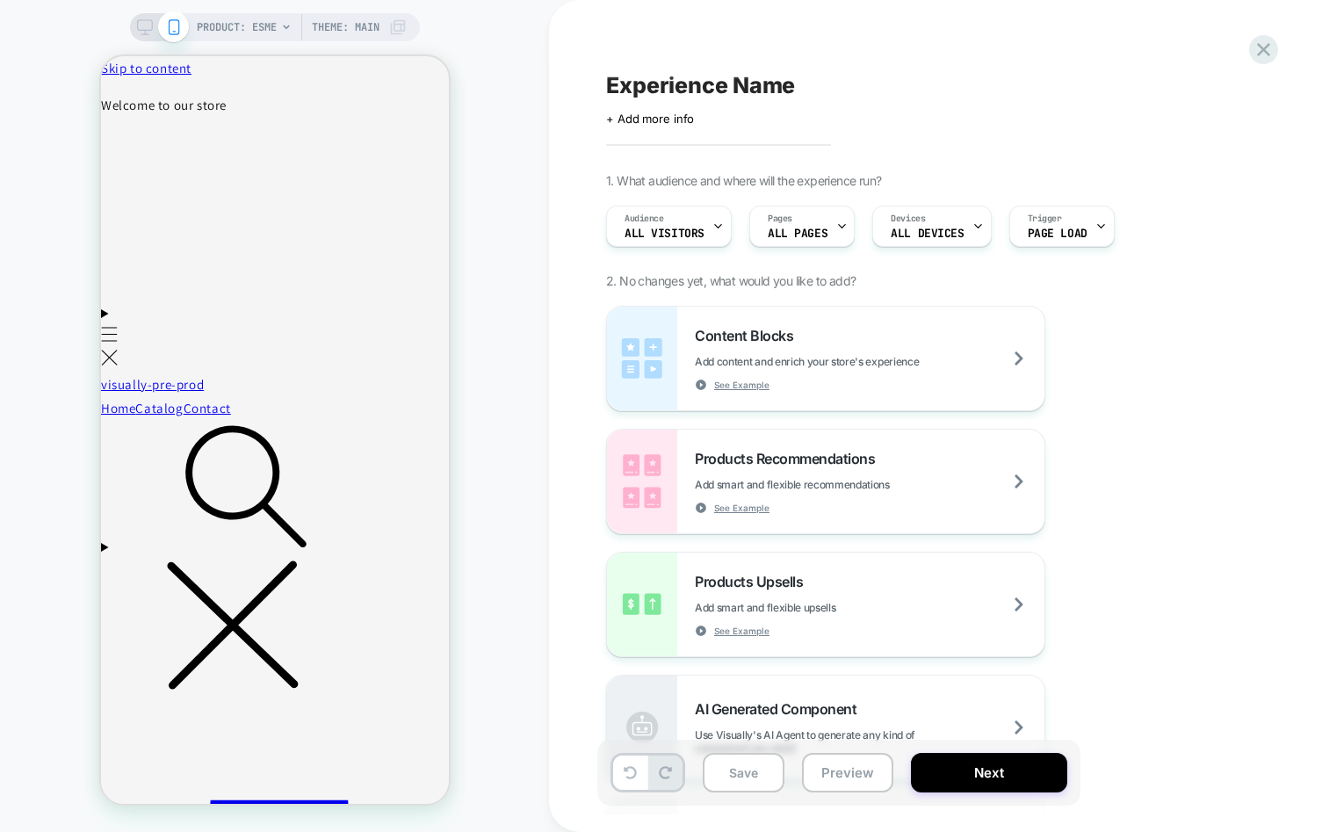
drag, startPoint x: 74, startPoint y: 68, endPoint x: 142, endPoint y: 43, distance: 72.8
click at [74, 68] on div "PRODUCT: Esme Theme: MAIN" at bounding box center [274, 416] width 549 height 796
click at [251, 26] on span "PRODUCT: Esme" at bounding box center [237, 27] width 80 height 28
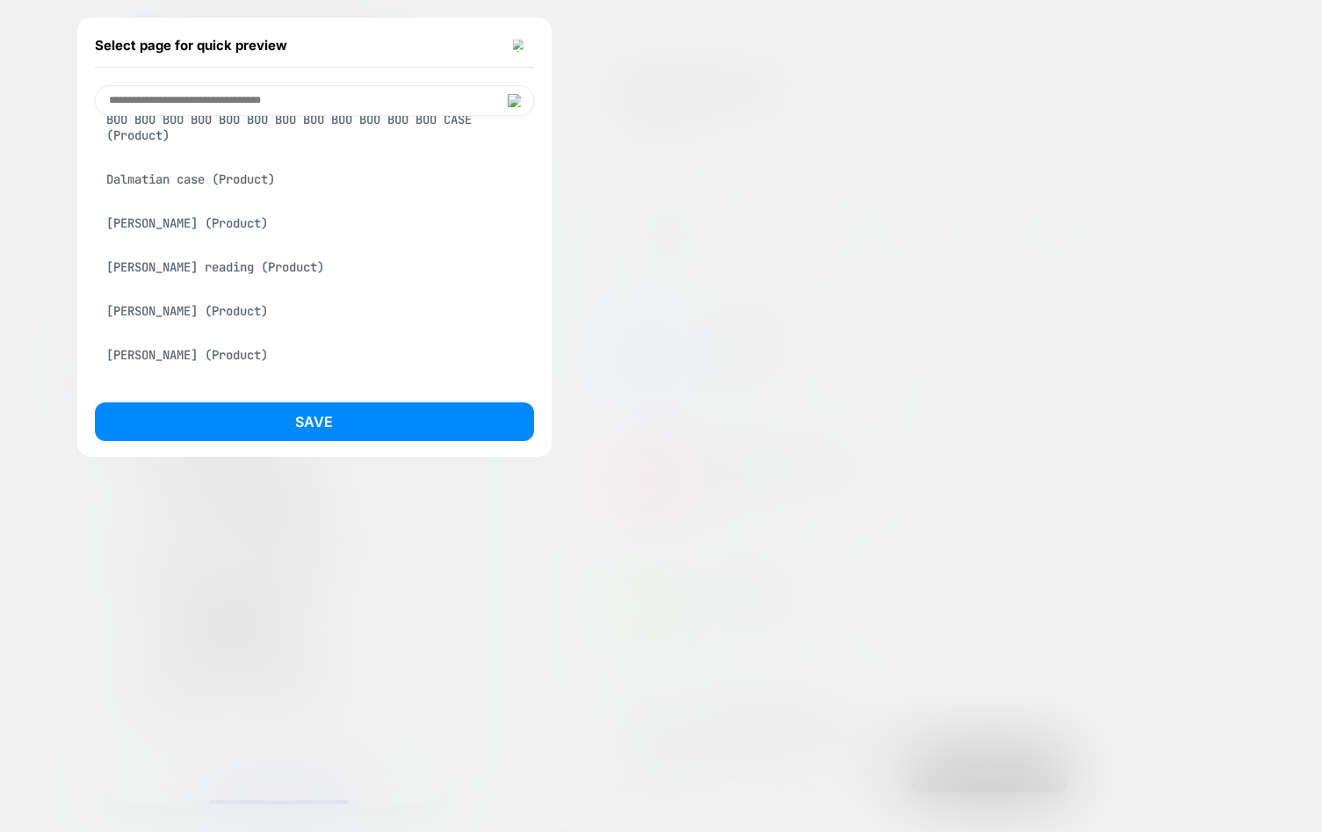
click at [160, 313] on div "Nora (Product)" at bounding box center [314, 310] width 439 height 33
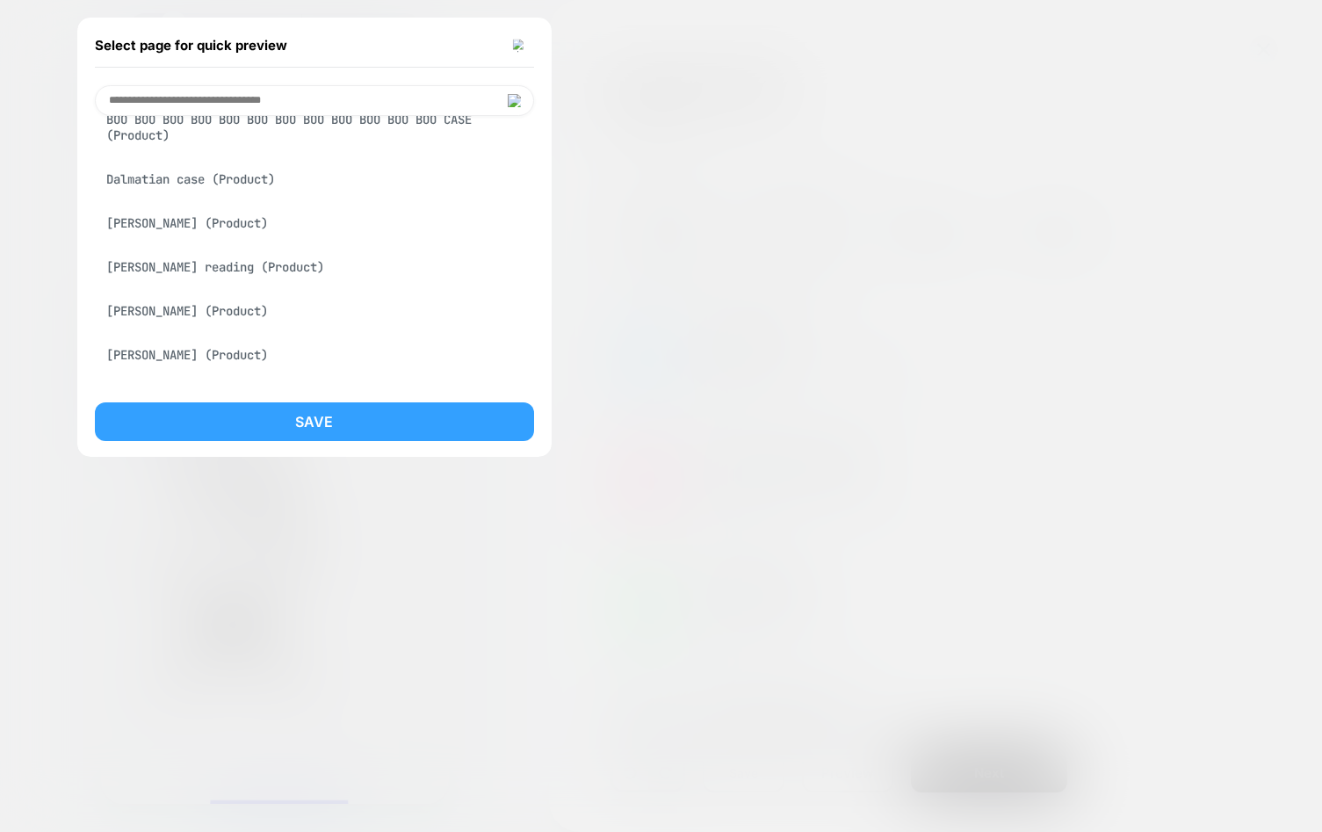
scroll to position [370, 0]
click at [399, 429] on button "Save" at bounding box center [314, 421] width 439 height 39
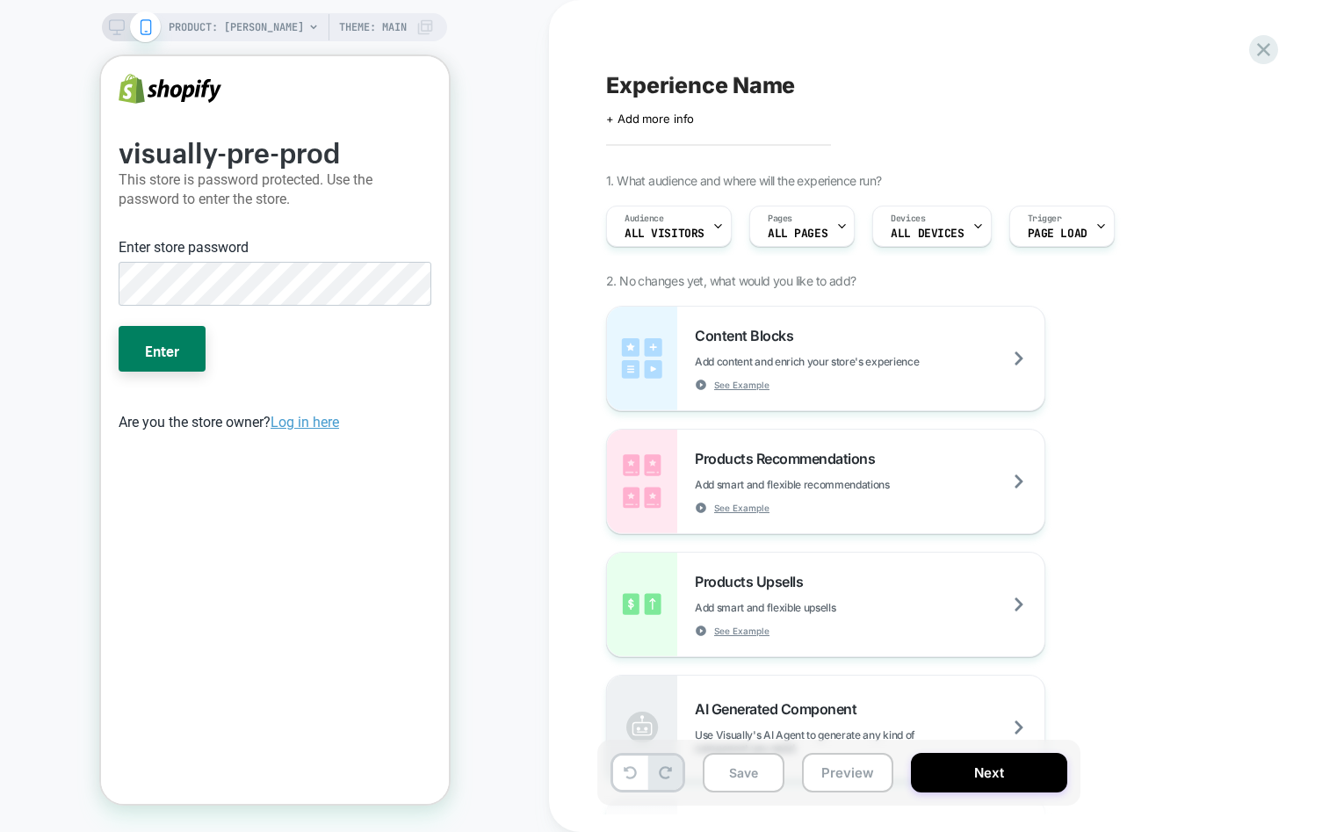
scroll to position [0, 0]
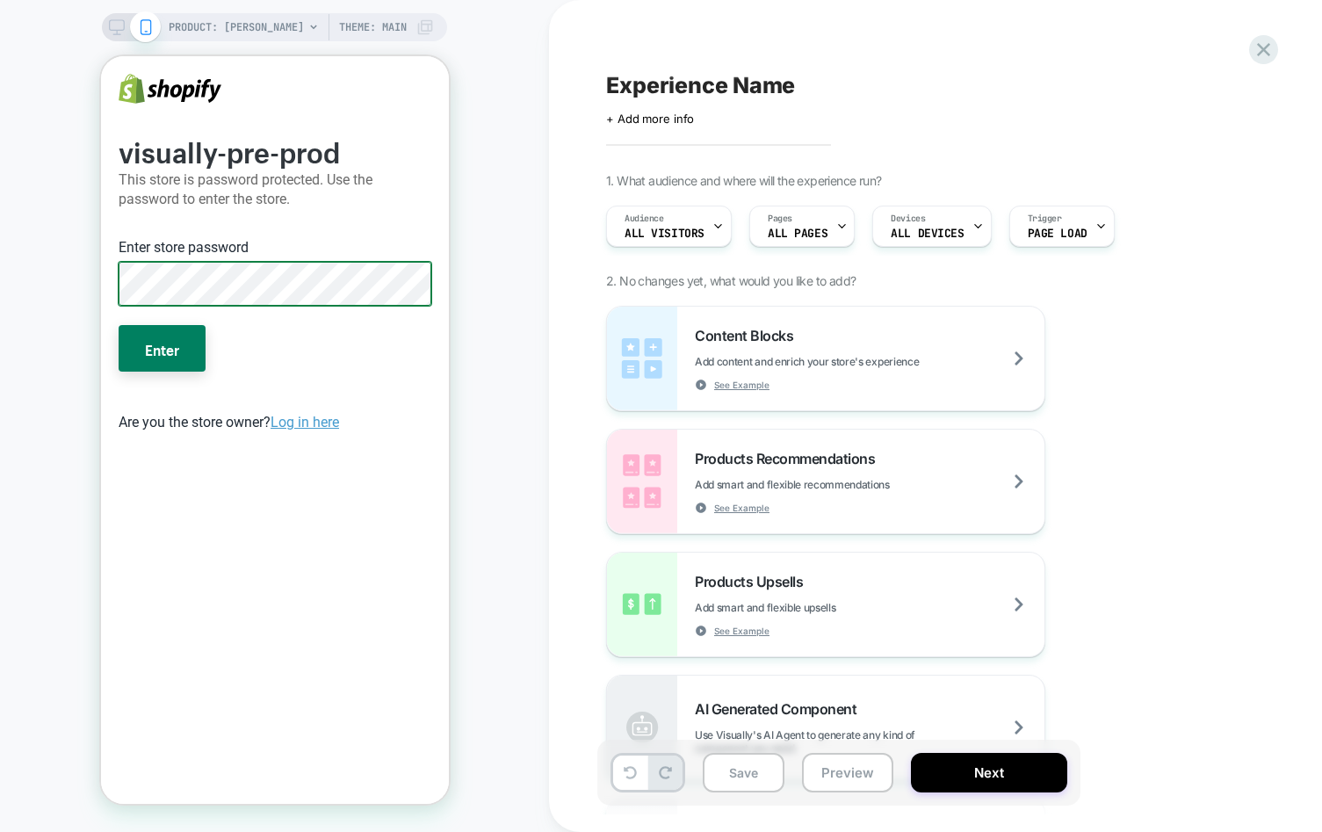
click at [118, 325] on button "Enter" at bounding box center [161, 348] width 87 height 46
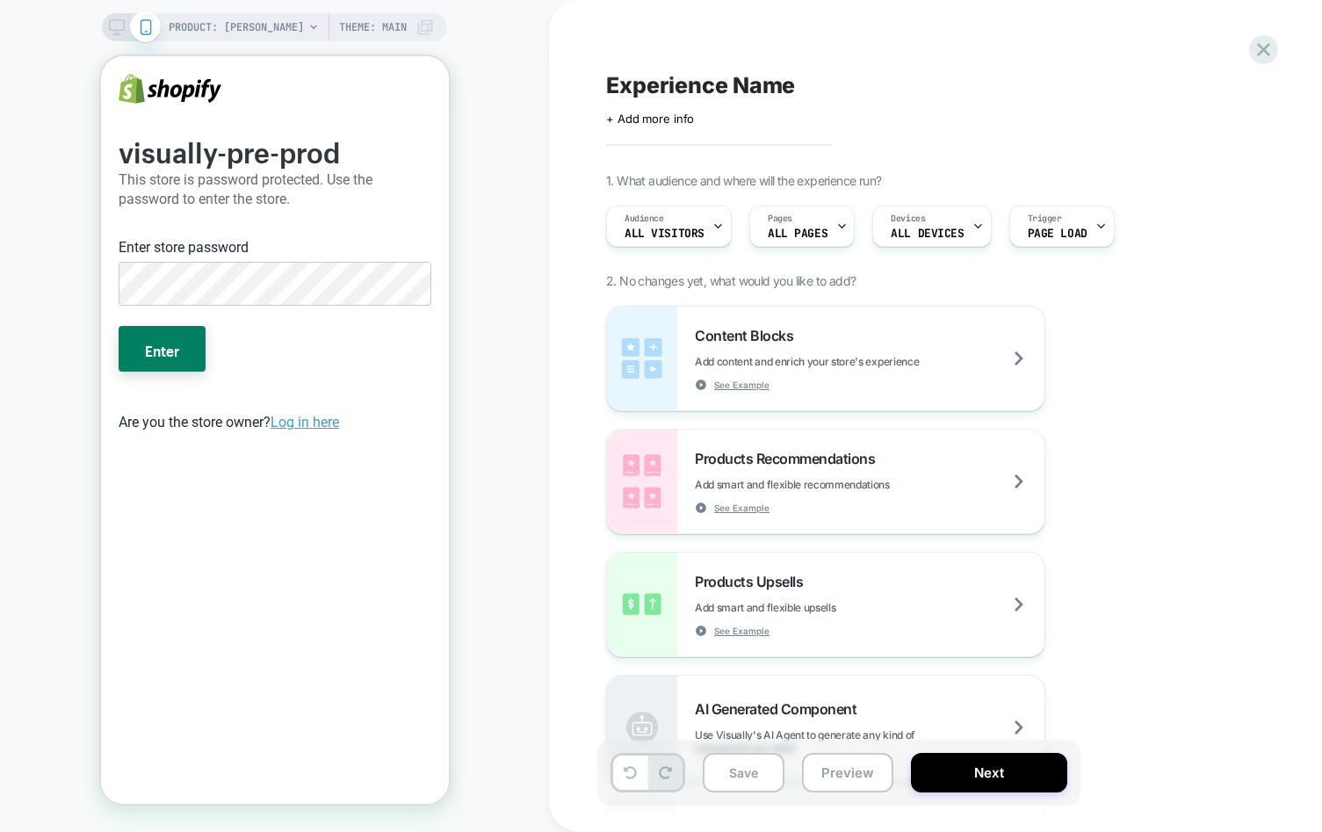
click at [118, 326] on button "Enter" at bounding box center [161, 349] width 87 height 46
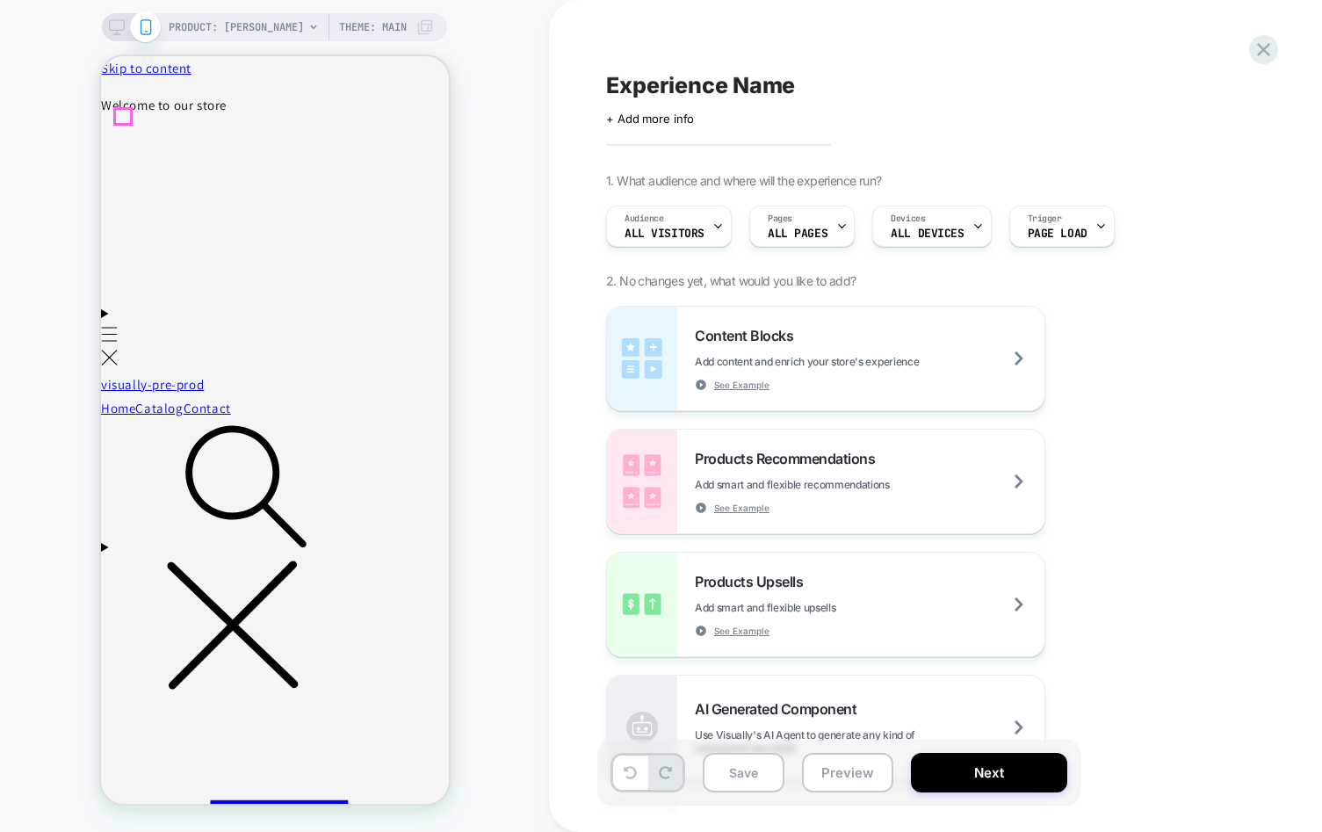
drag, startPoint x: 116, startPoint y: 122, endPoint x: 132, endPoint y: 132, distance: 18.5
click at [116, 327] on icon "Menu" at bounding box center [109, 334] width 18 height 15
click at [118, 350] on icon "Menu" at bounding box center [109, 358] width 18 height 16
click at [241, 19] on span "PRODUCT: Nora" at bounding box center [236, 27] width 135 height 28
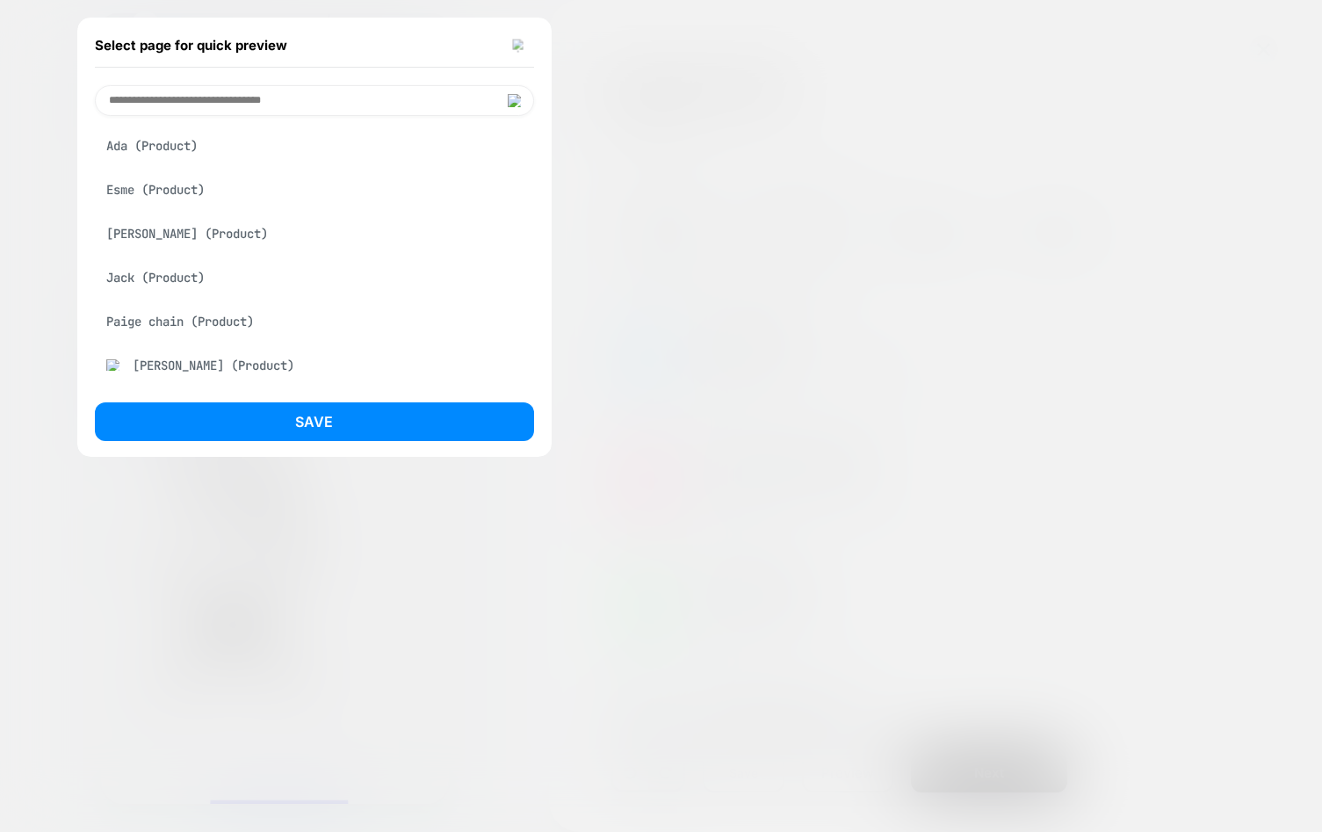
click at [511, 47] on button at bounding box center [519, 45] width 22 height 15
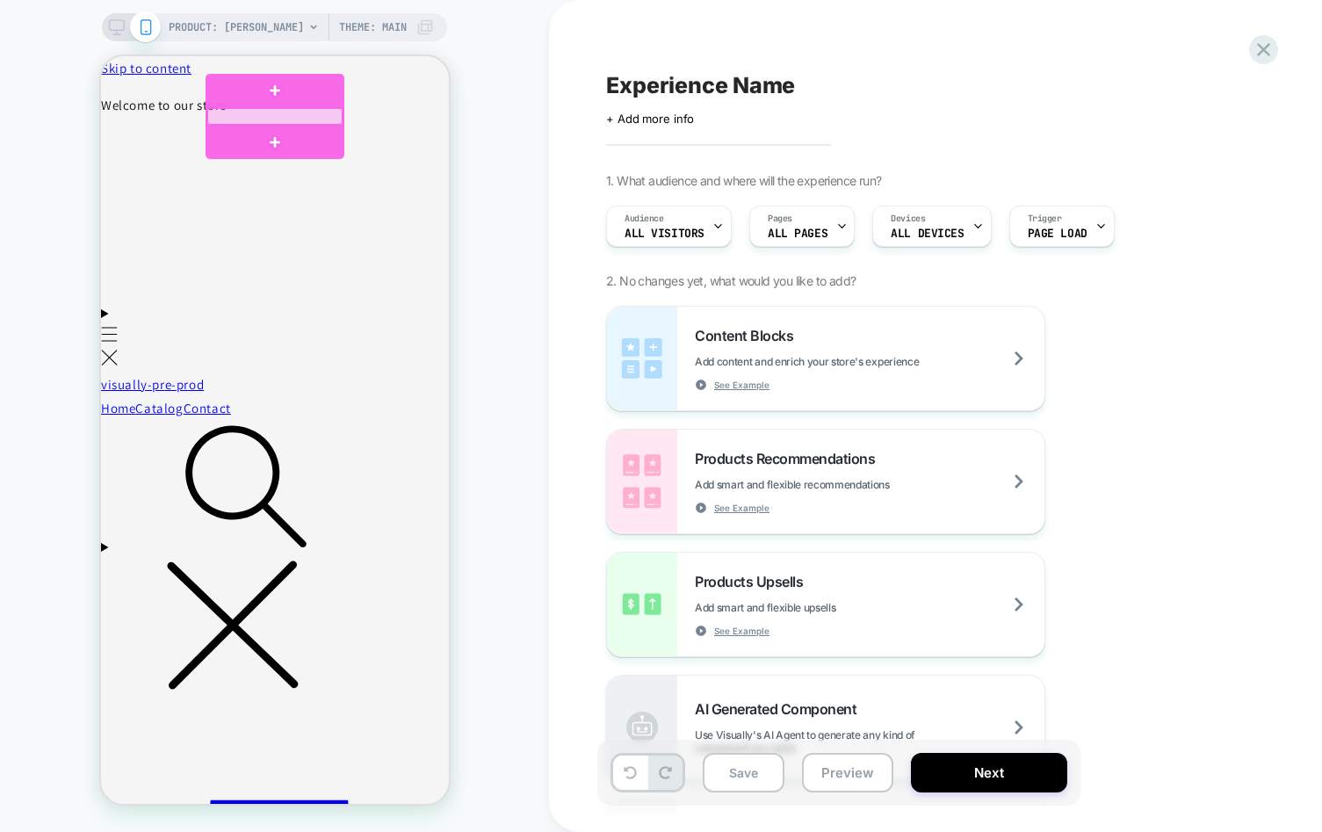
click at [264, 115] on div at bounding box center [273, 116] width 135 height 17
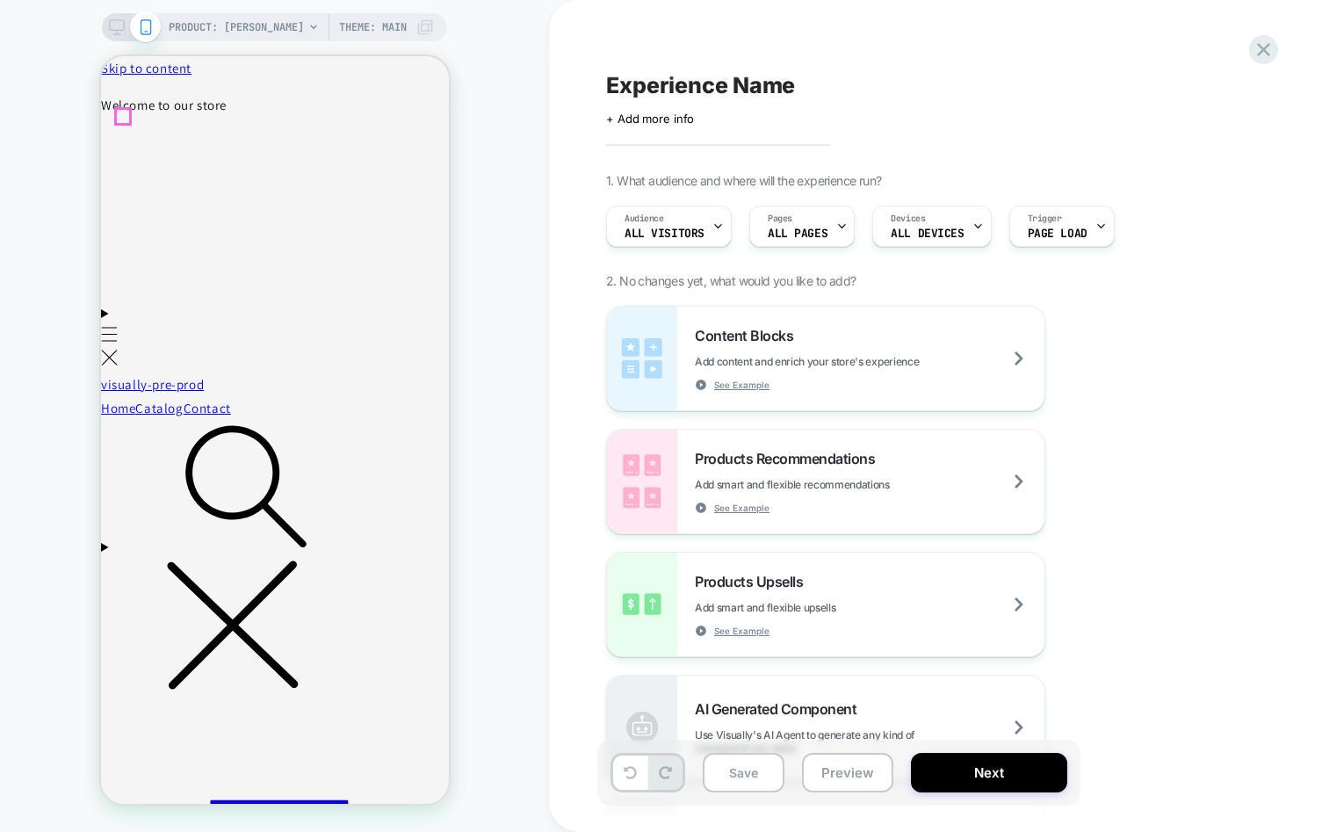
click at [118, 328] on span "Menu" at bounding box center [109, 348] width 18 height 40
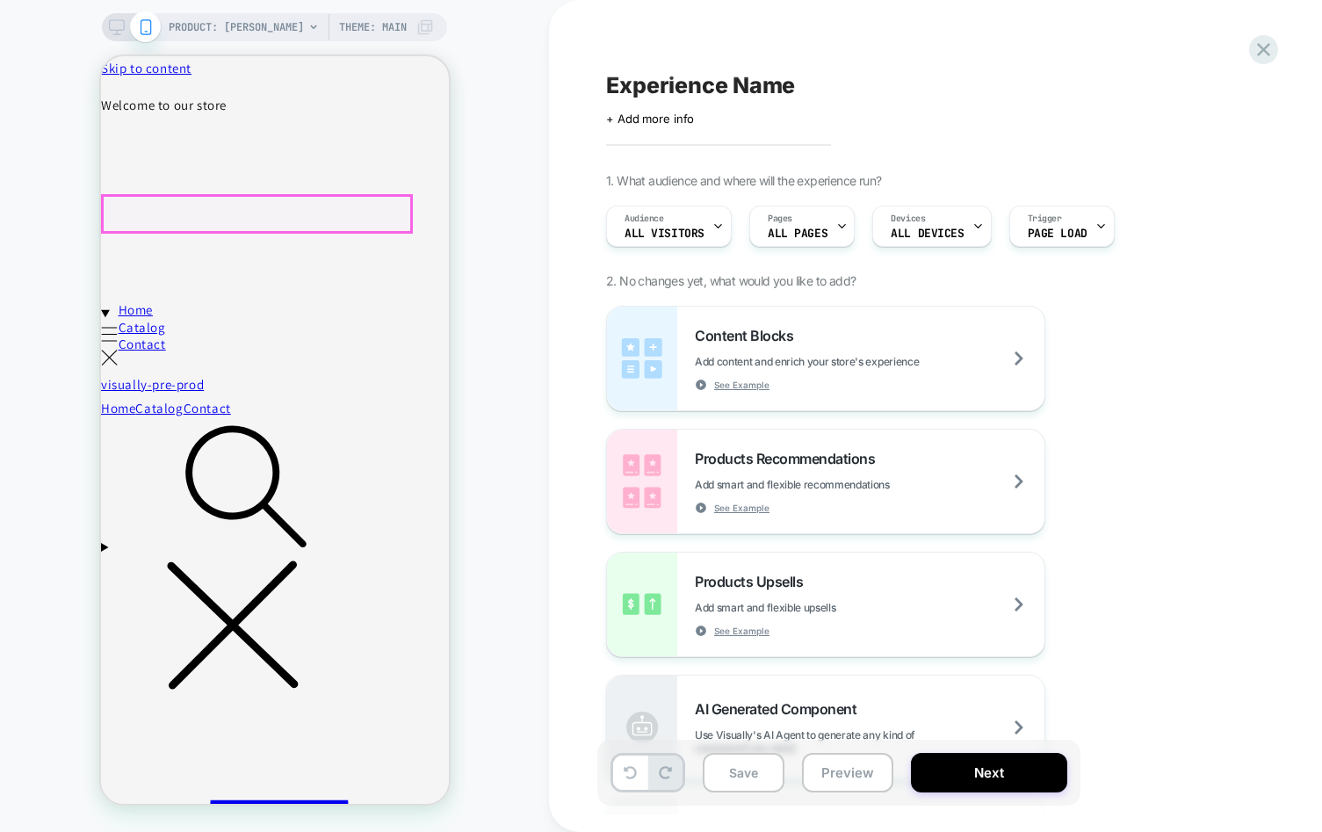
click at [165, 301] on link "Home" at bounding box center [141, 310] width 47 height 18
click at [194, 218] on div at bounding box center [256, 214] width 308 height 36
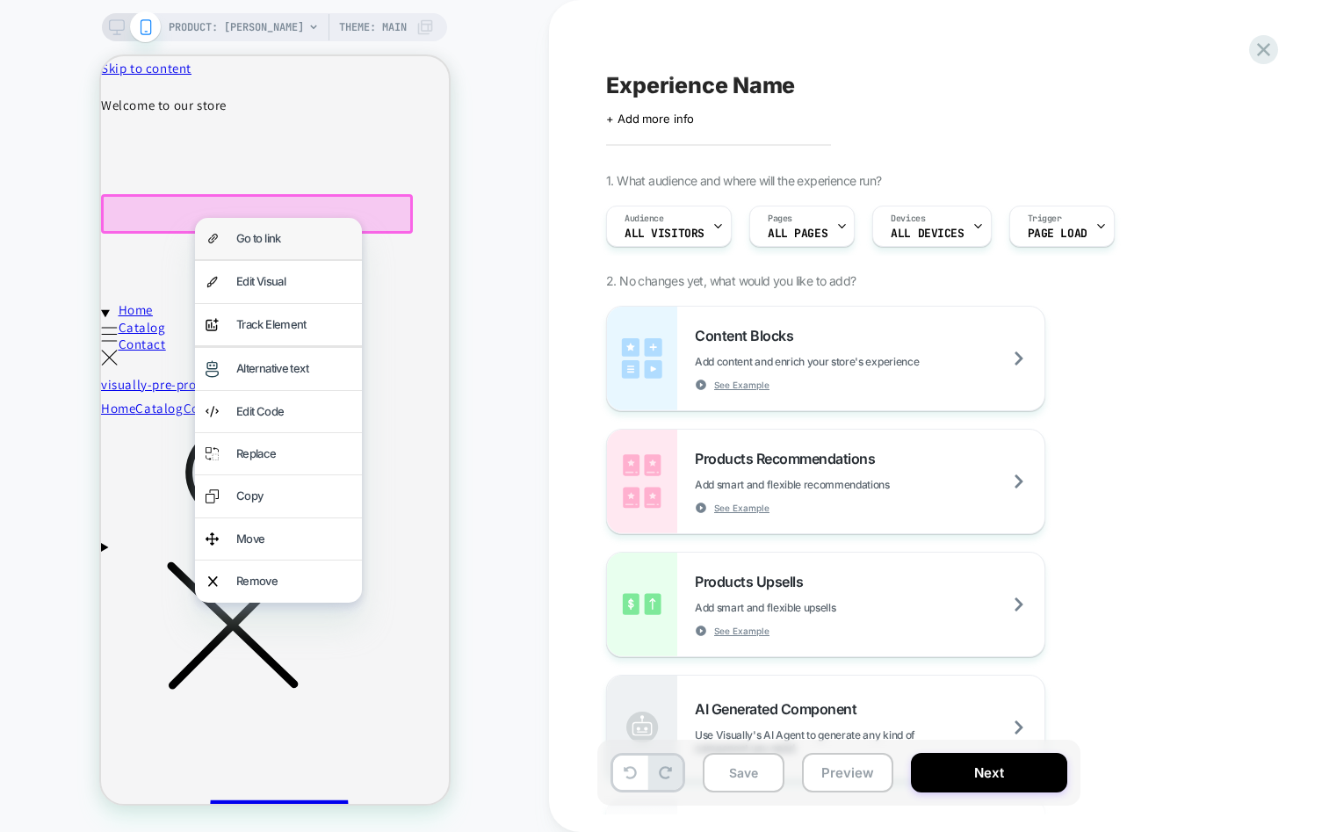
click at [280, 238] on div "Go to link" at bounding box center [292, 238] width 115 height 20
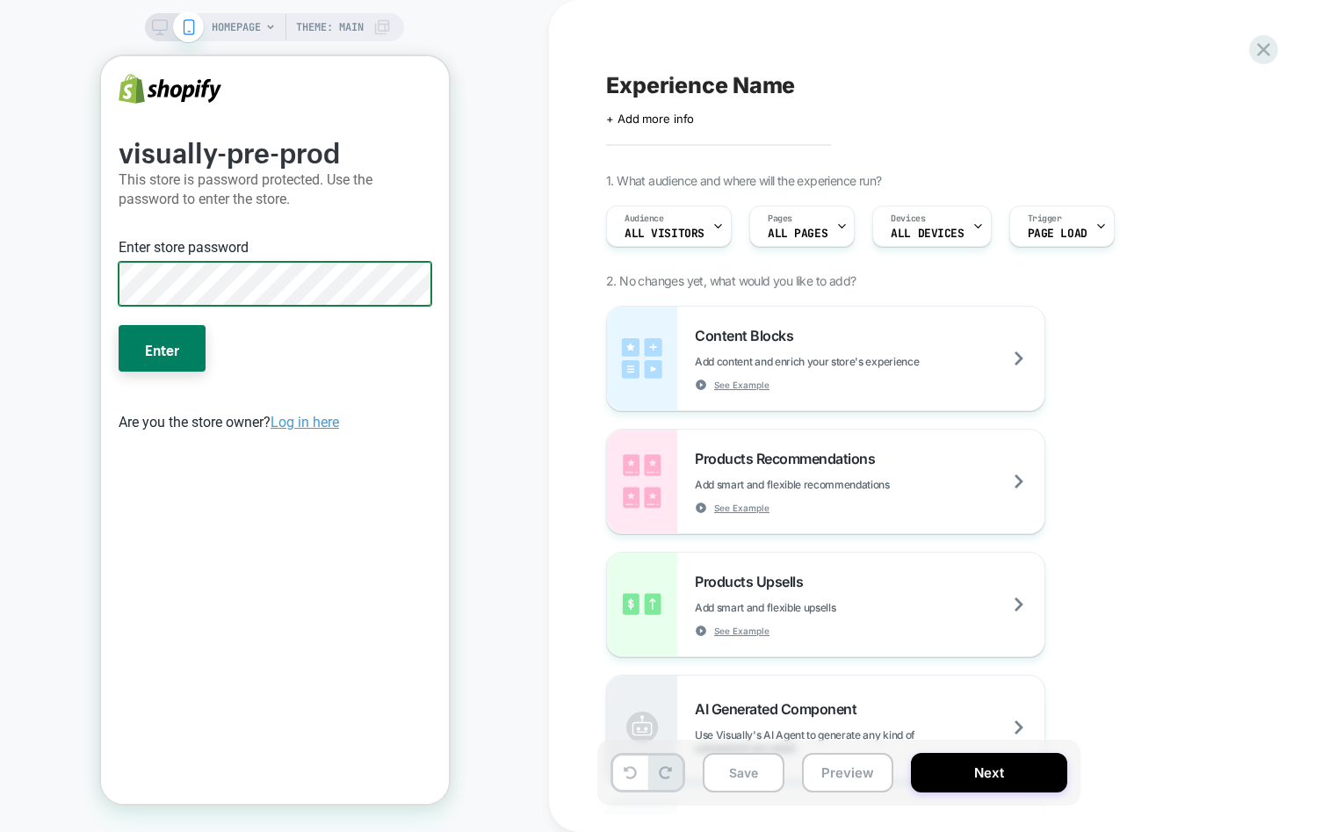
click at [118, 325] on button "Enter" at bounding box center [161, 348] width 87 height 46
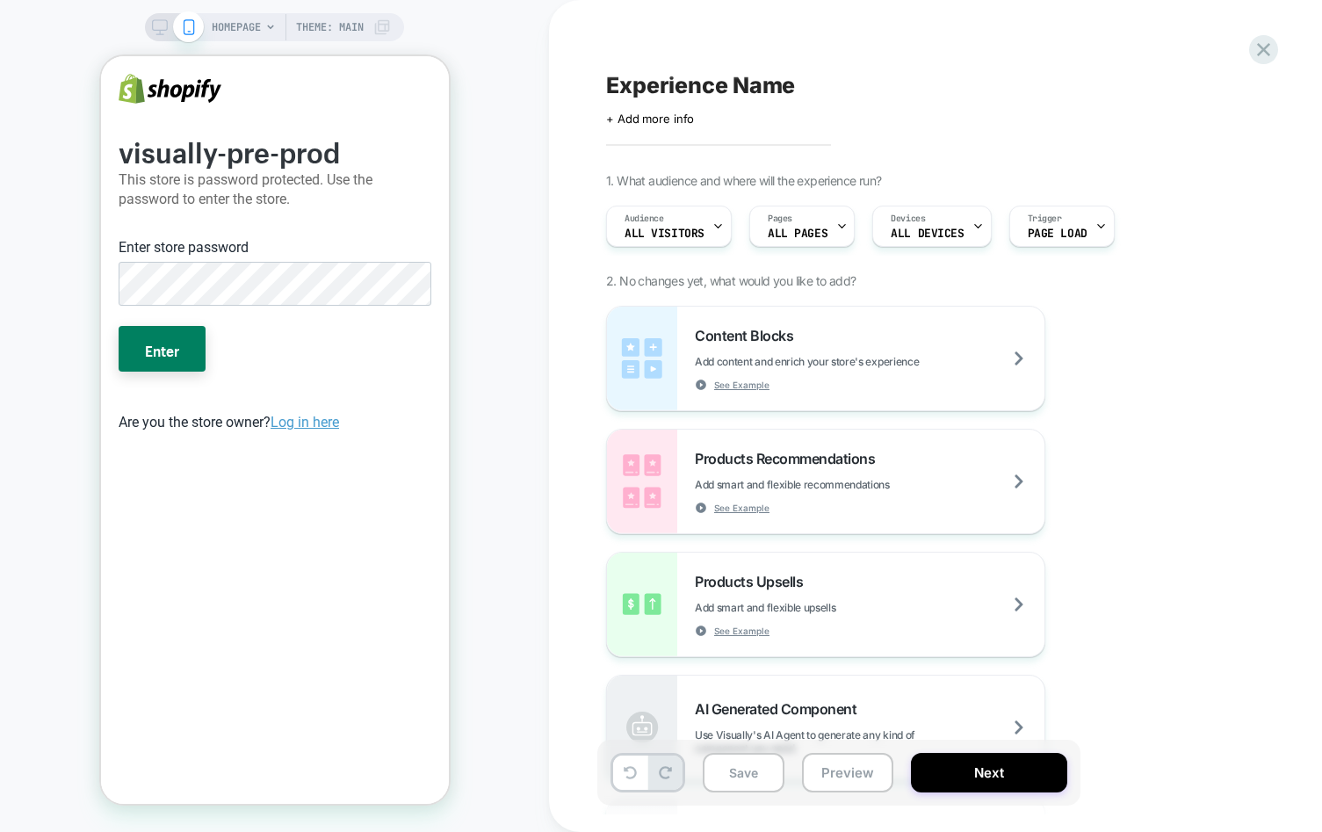
click at [49, 461] on div "HOMEPAGE Theme: MAIN" at bounding box center [274, 416] width 549 height 796
click at [118, 326] on button "Enter" at bounding box center [161, 349] width 87 height 46
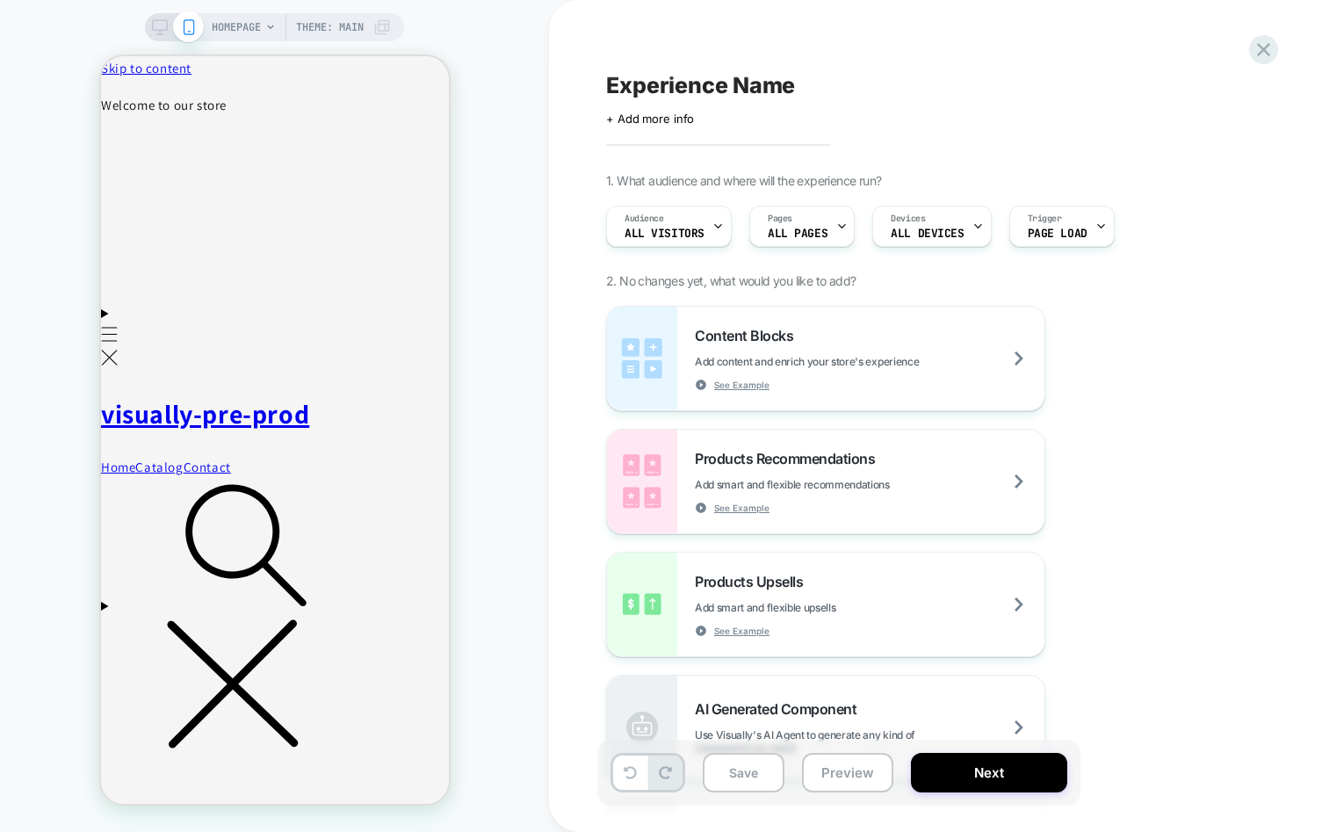
click at [528, 373] on div "HOMEPAGE Theme: MAIN" at bounding box center [274, 416] width 549 height 796
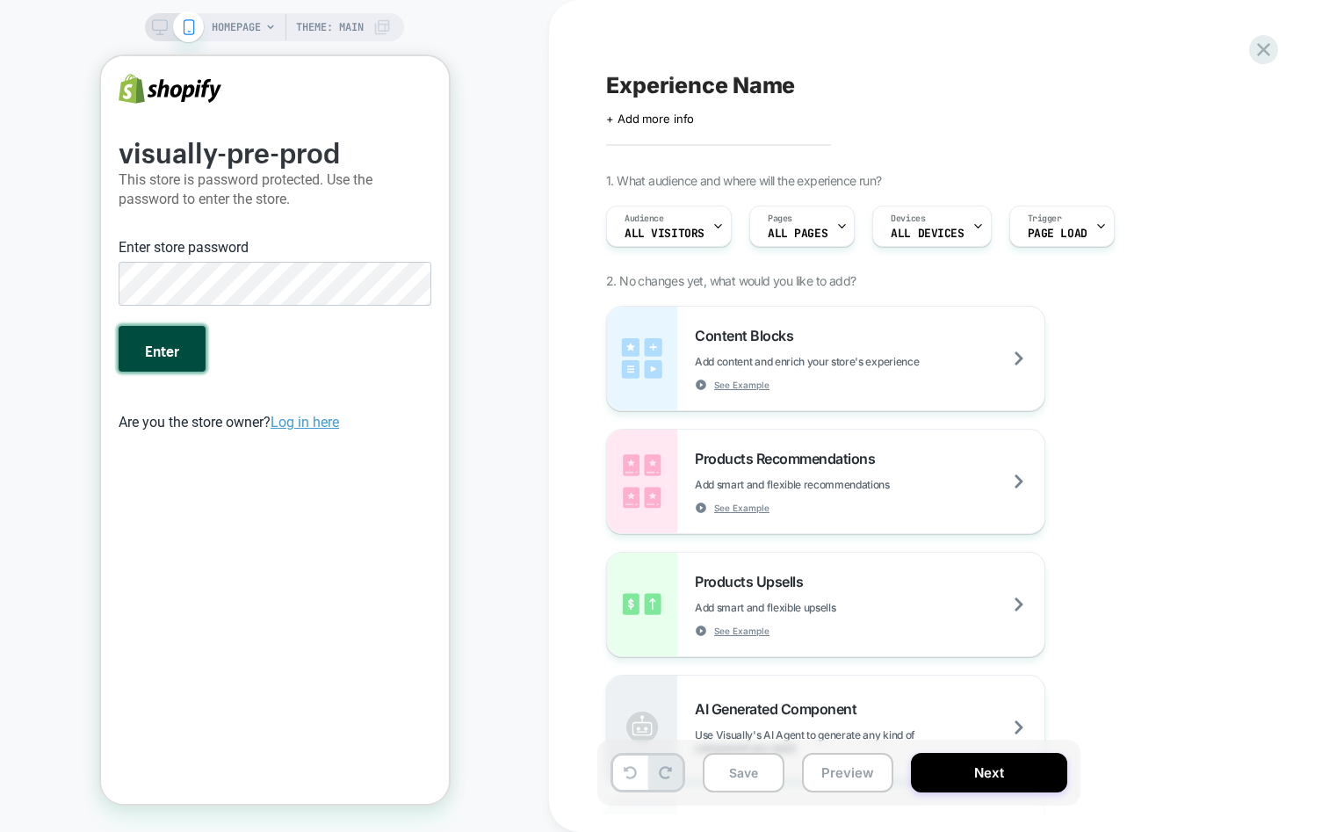
click at [178, 362] on button "Enter" at bounding box center [161, 349] width 87 height 46
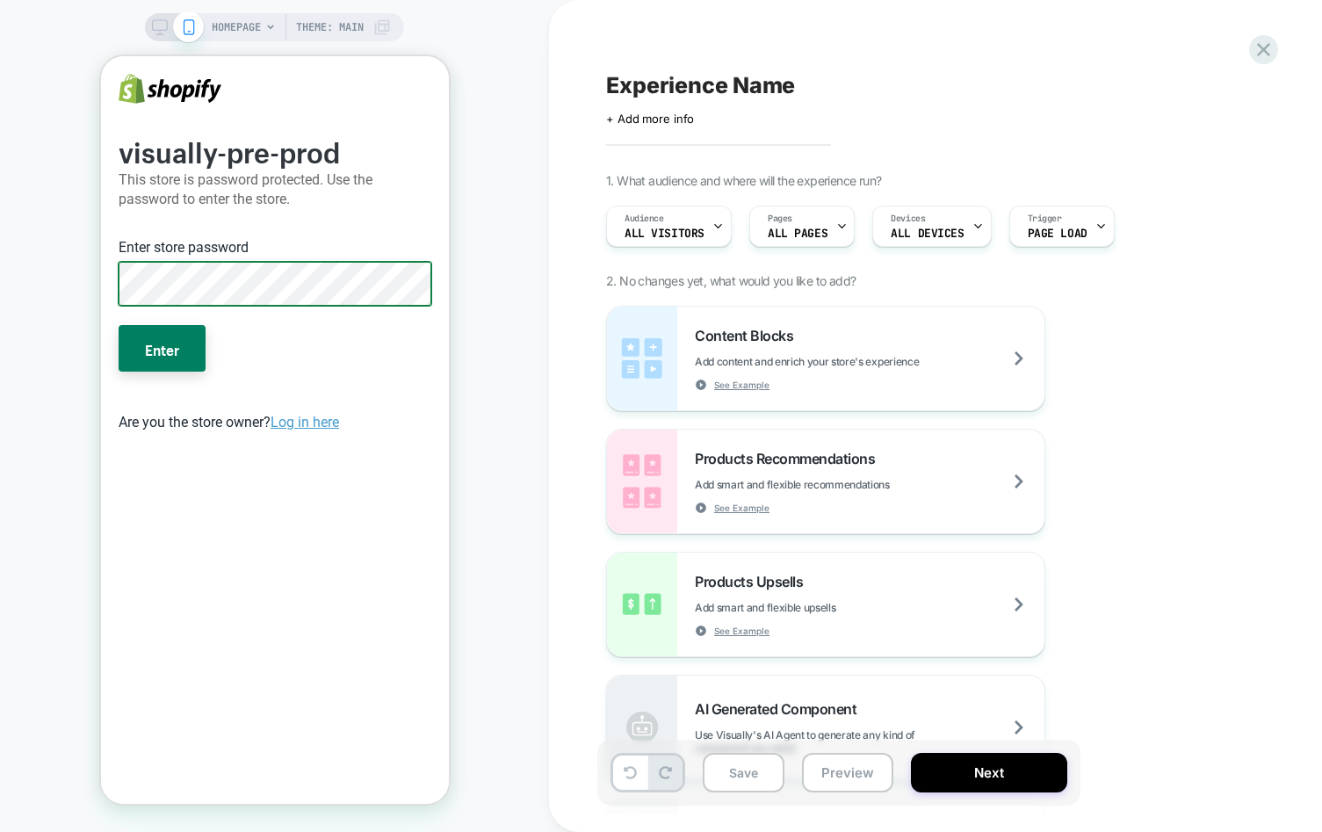
click at [118, 325] on button "Enter" at bounding box center [161, 348] width 87 height 46
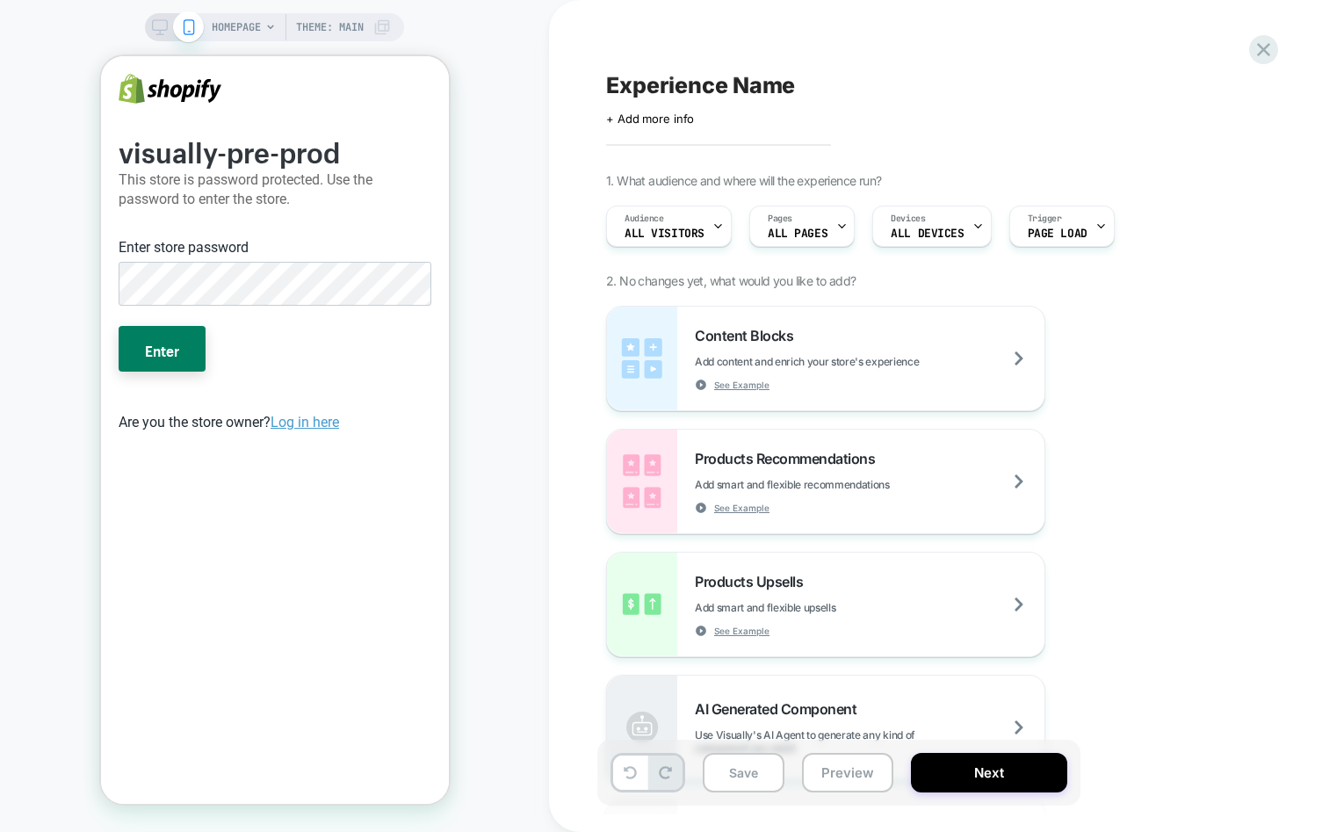
click at [504, 282] on div "HOMEPAGE Theme: MAIN" at bounding box center [274, 416] width 549 height 796
click at [550, 350] on div "Experience Name Click to edit experience details + Add more info 1. What audien…" at bounding box center [935, 416] width 773 height 832
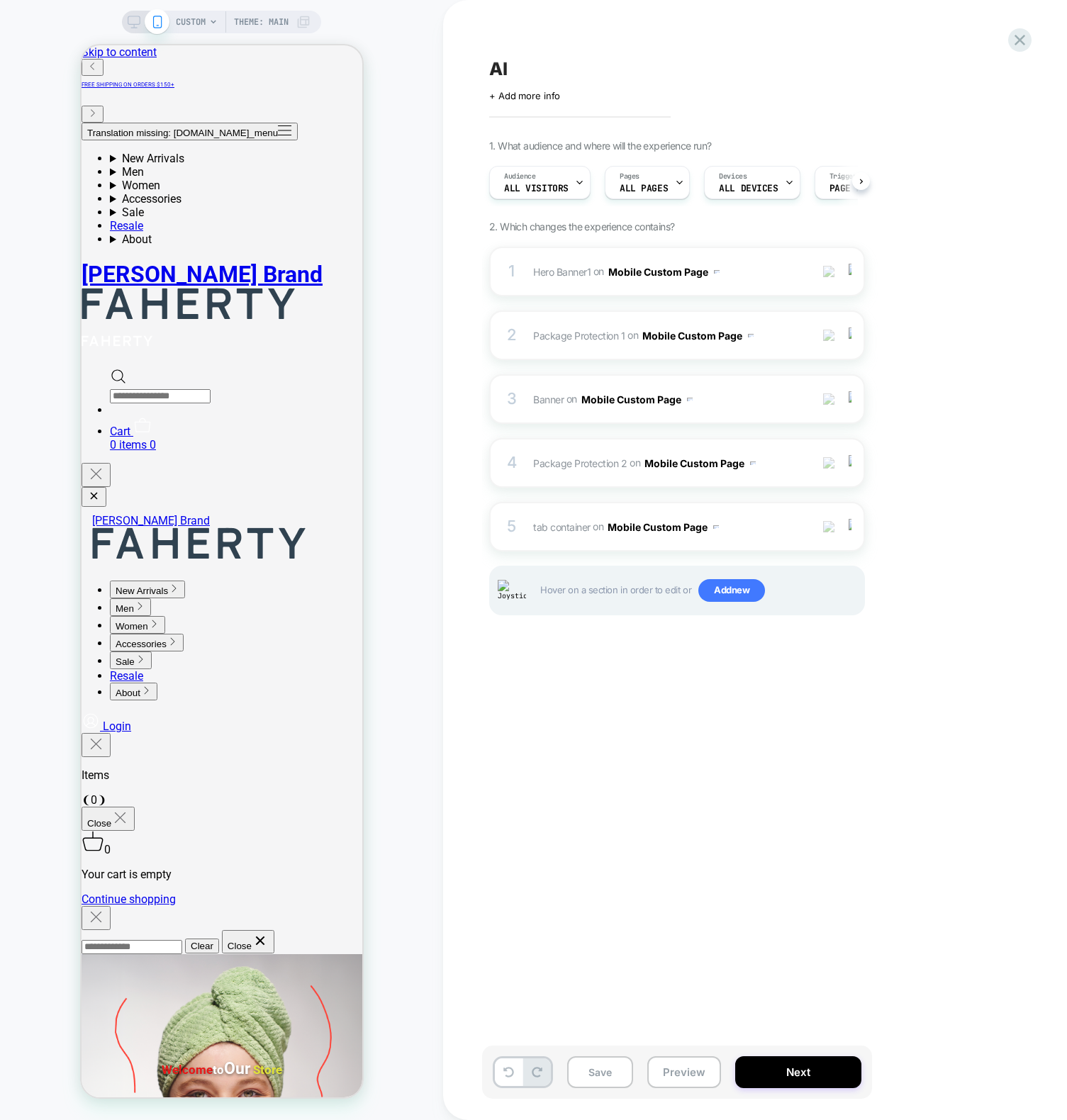
scroll to position [0, 1]
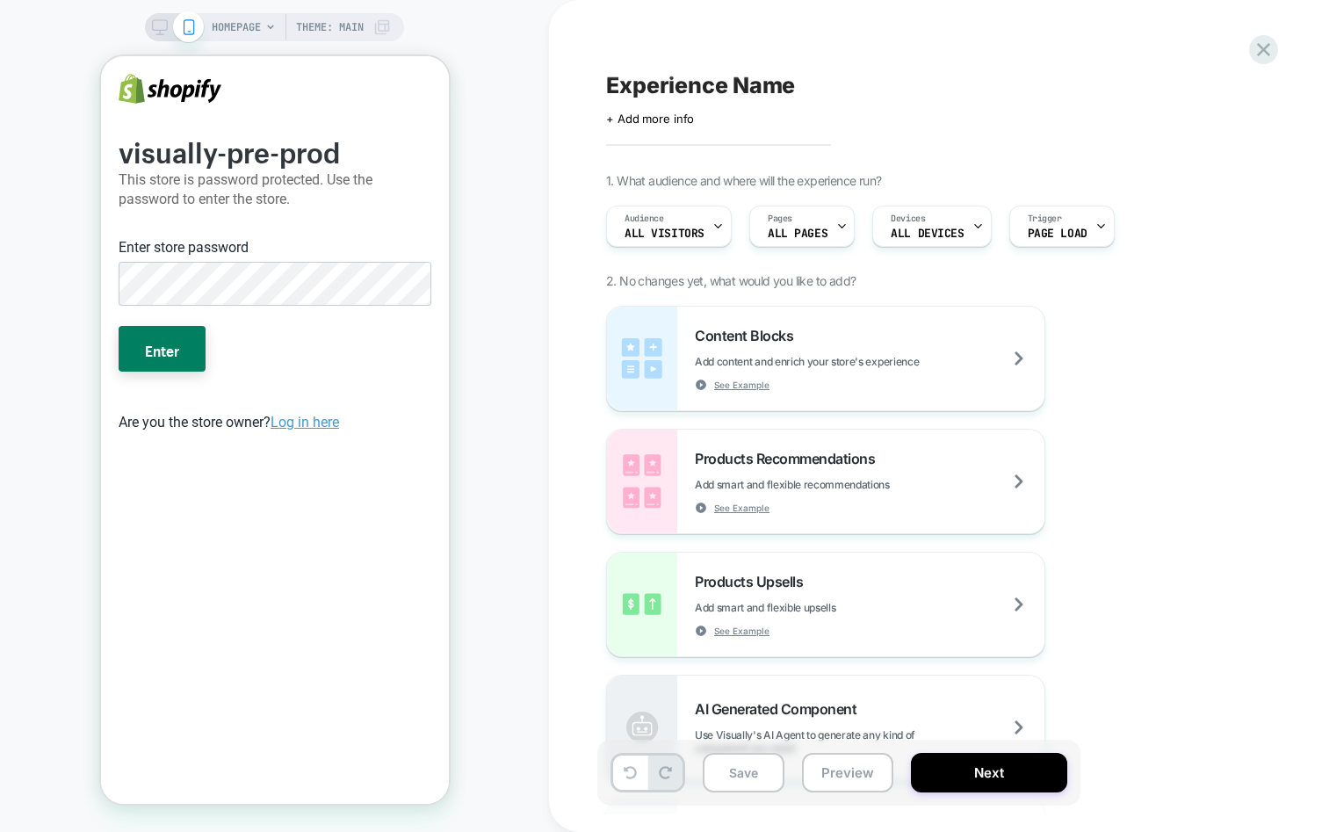
click at [118, 326] on button "Enter" at bounding box center [161, 349] width 87 height 46
click at [156, 348] on button "Enter" at bounding box center [161, 349] width 87 height 46
click at [118, 326] on button "Enter" at bounding box center [161, 349] width 87 height 46
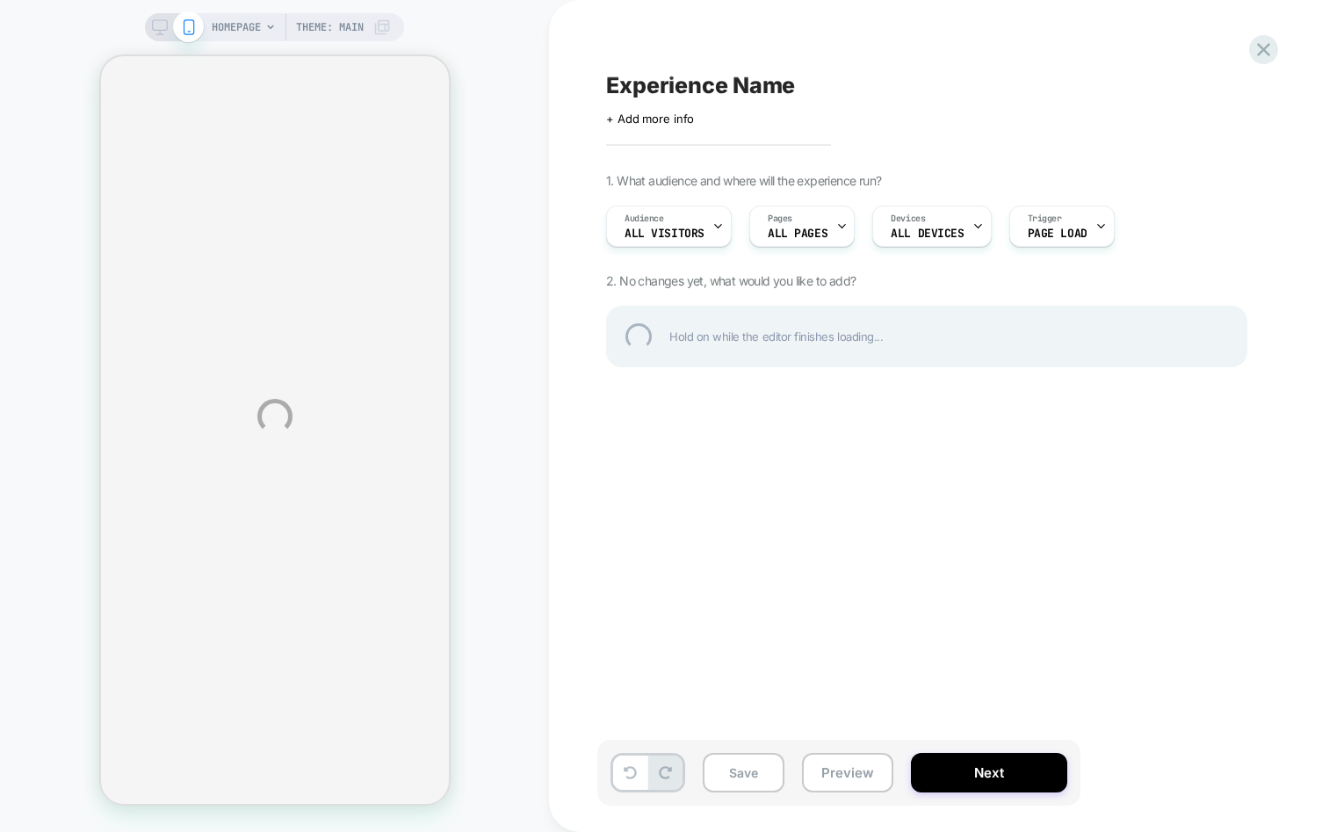
click at [499, 389] on div "HOMEPAGE Theme: MAIN Experience Name Click to edit experience details + Add mor…" at bounding box center [661, 416] width 1322 height 832
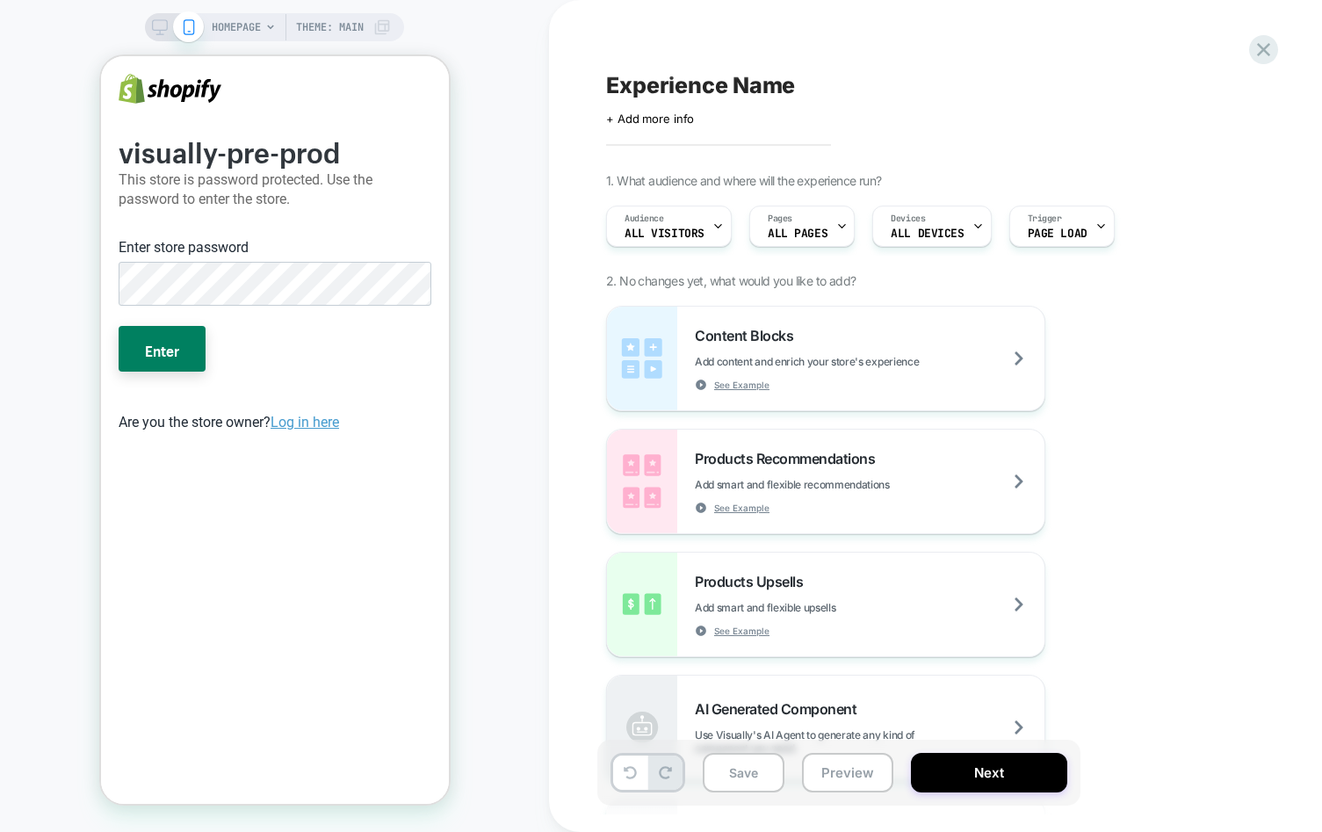
click at [118, 326] on button "Enter" at bounding box center [161, 349] width 87 height 46
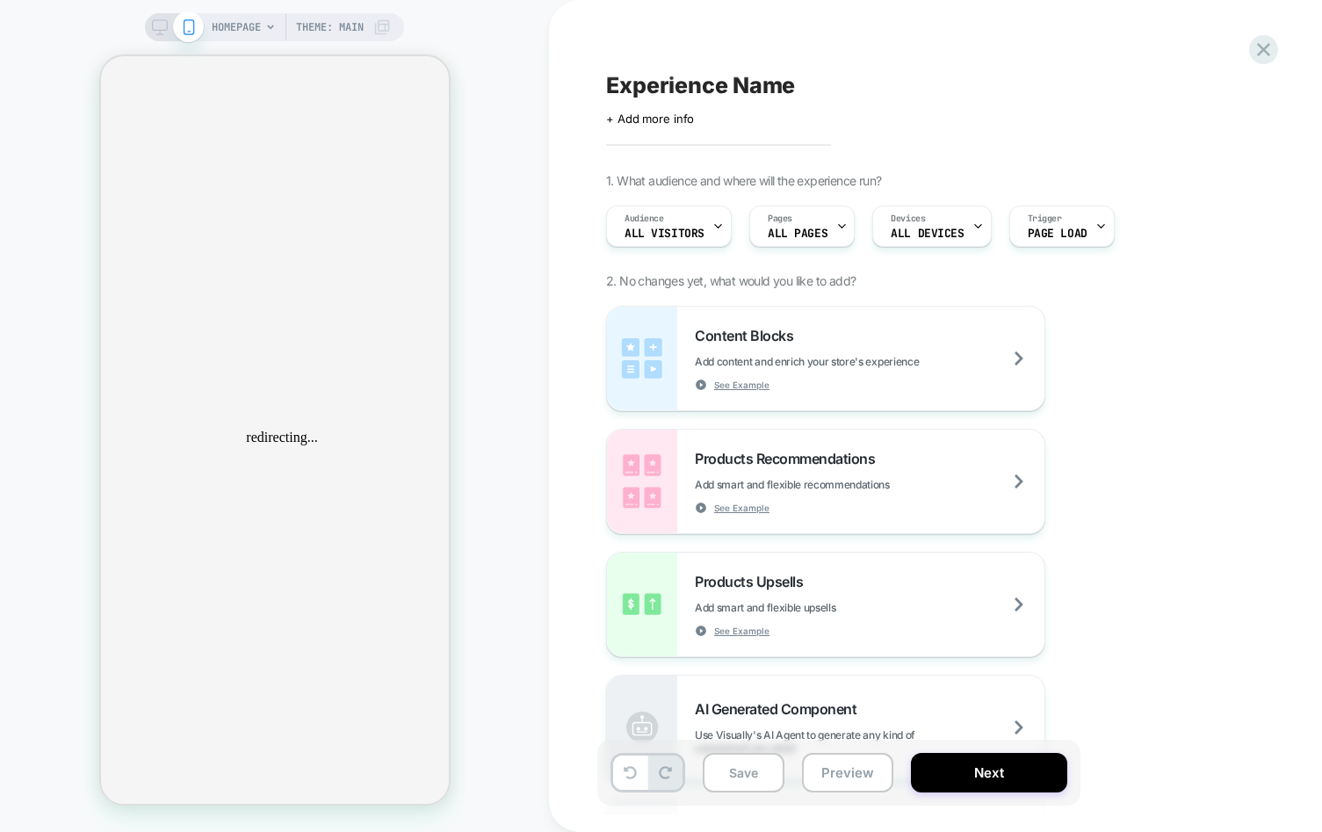
click at [222, 25] on span "HOMEPAGE" at bounding box center [236, 27] width 49 height 28
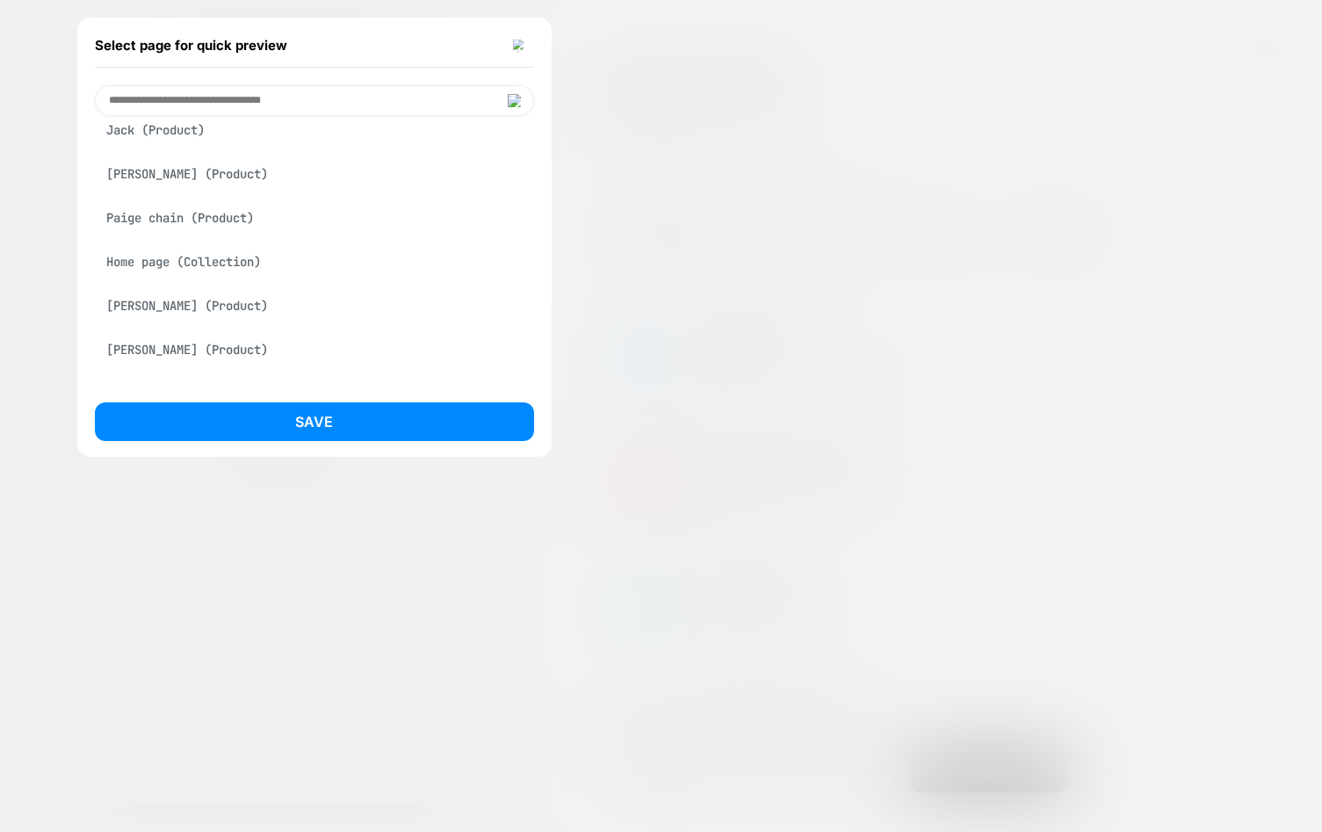
scroll to position [505, 0]
click at [156, 256] on div "Select page for quick preview Homepage Adam (Product) Ada (Product) Esme (Produ…" at bounding box center [661, 416] width 1322 height 832
click at [168, 244] on div "Adam (Product) Ada (Product) Esme (Product) Jack (Product) Nora (Product) Paige…" at bounding box center [314, 766] width 439 height 2188
click at [151, 266] on div "Carmela (Product)" at bounding box center [314, 259] width 439 height 33
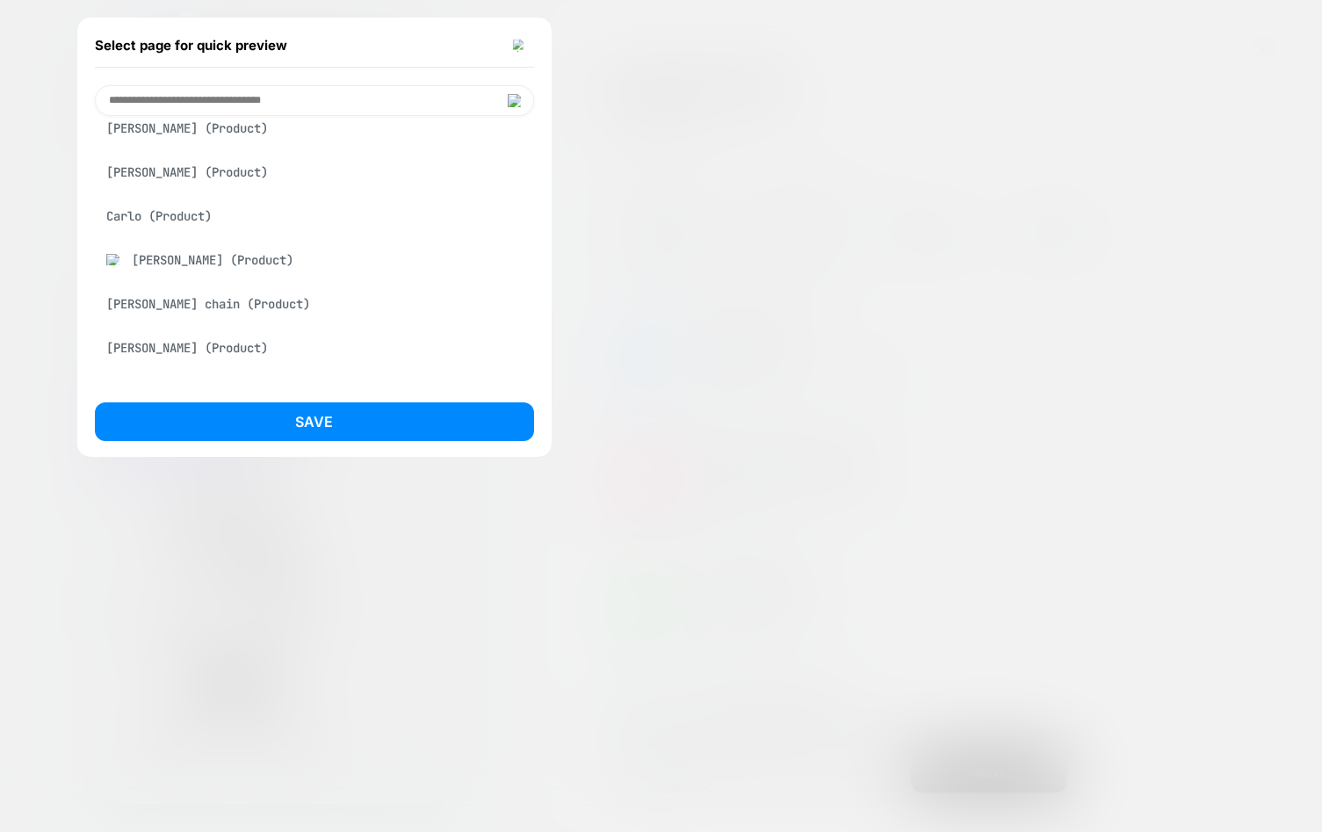
click at [440, 420] on button "Save" at bounding box center [314, 421] width 439 height 39
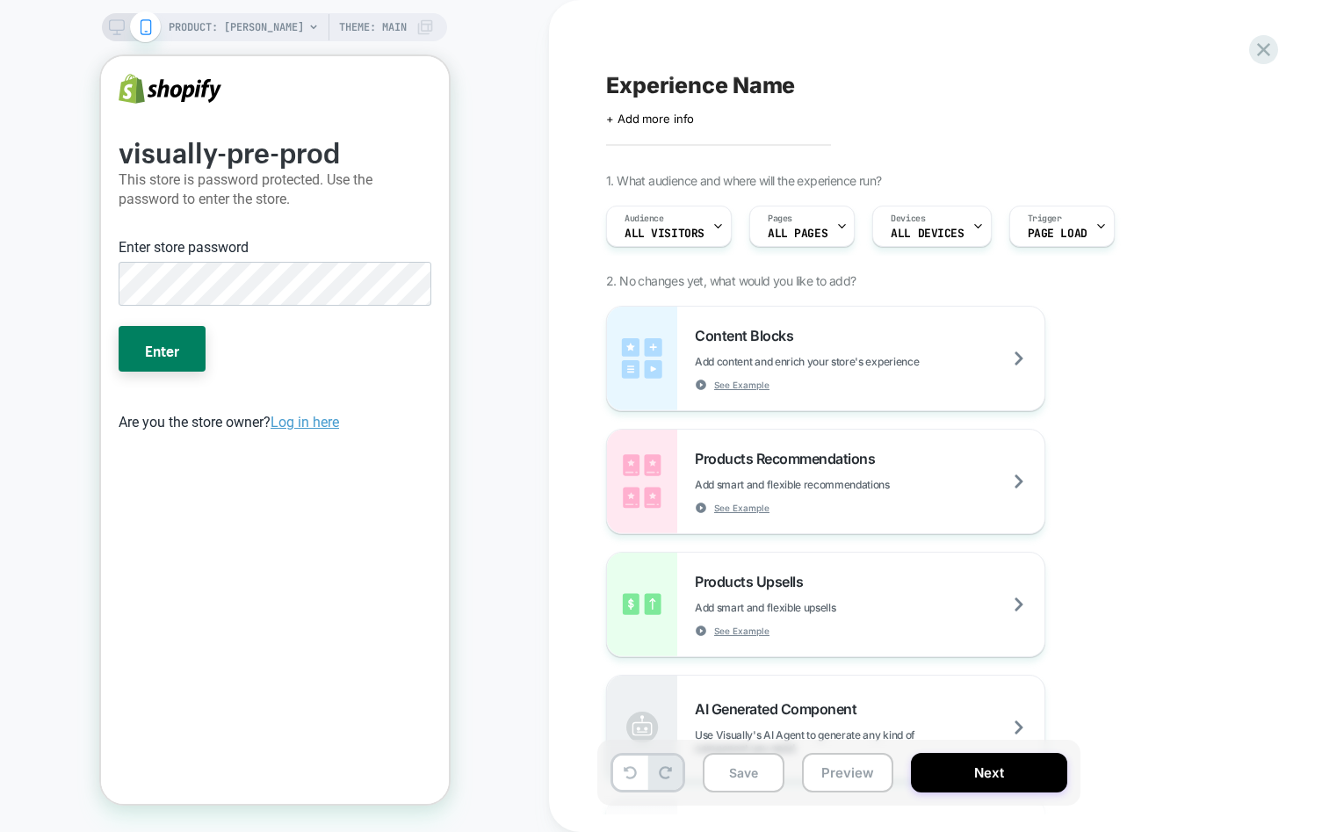
click at [118, 326] on button "Enter" at bounding box center [161, 349] width 87 height 46
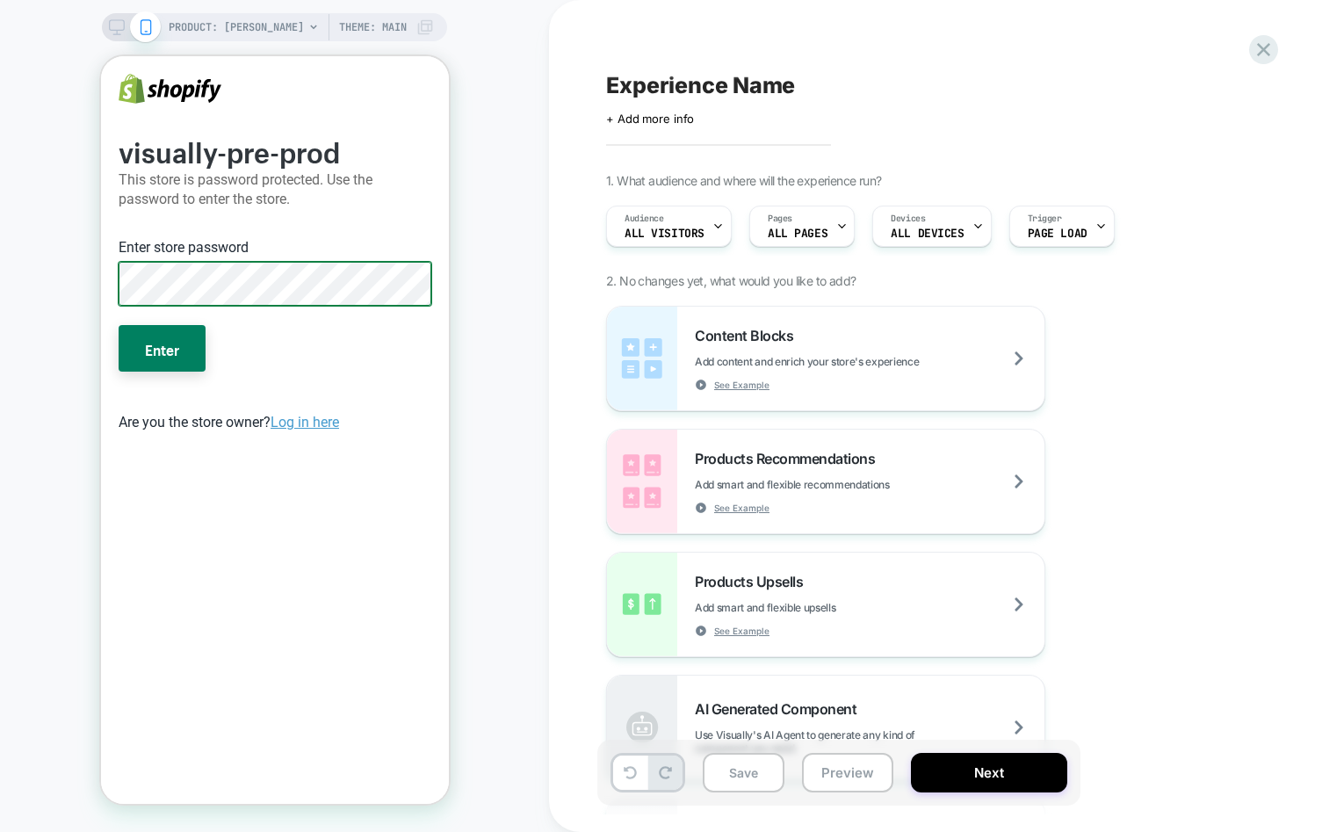
click at [118, 325] on button "Enter" at bounding box center [161, 348] width 87 height 46
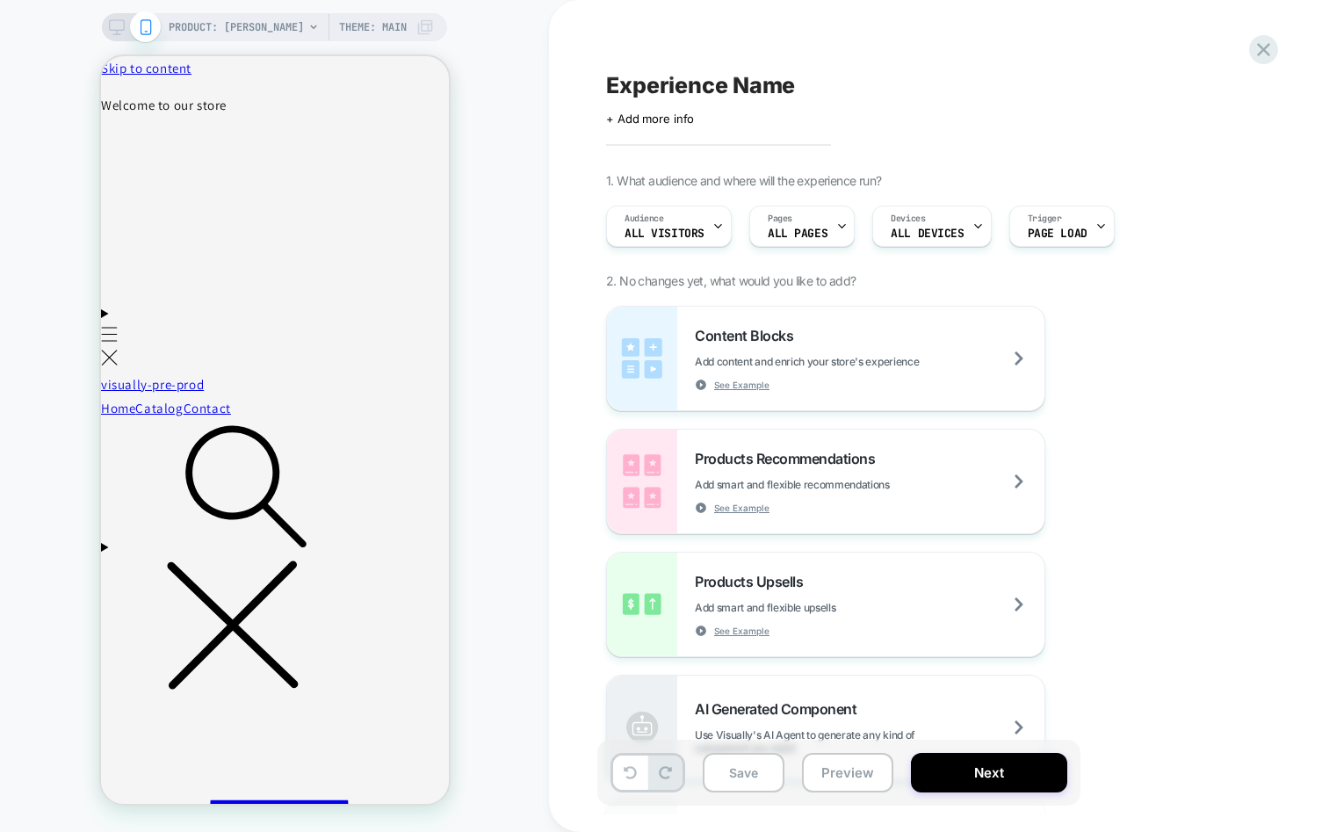
scroll to position [450, 0]
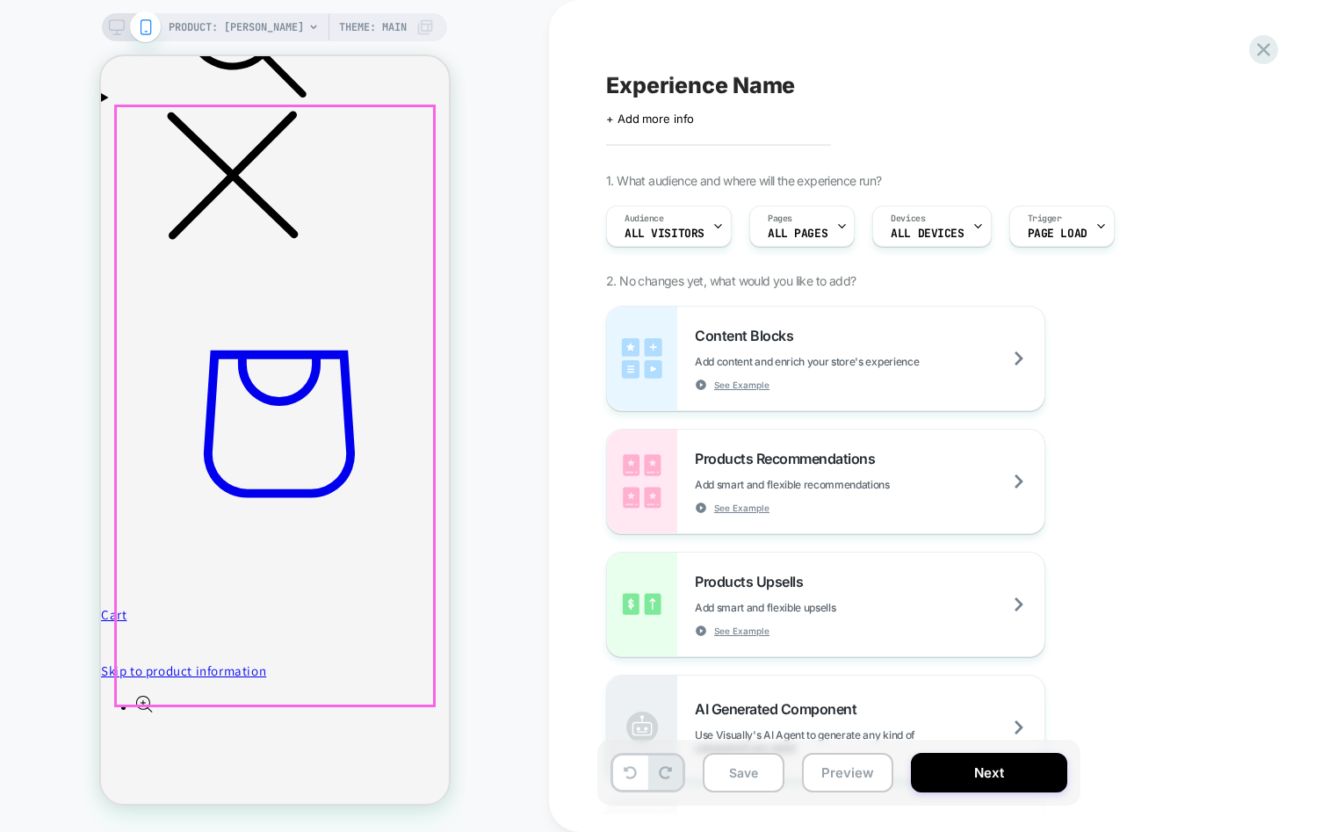
scroll to position [0, 0]
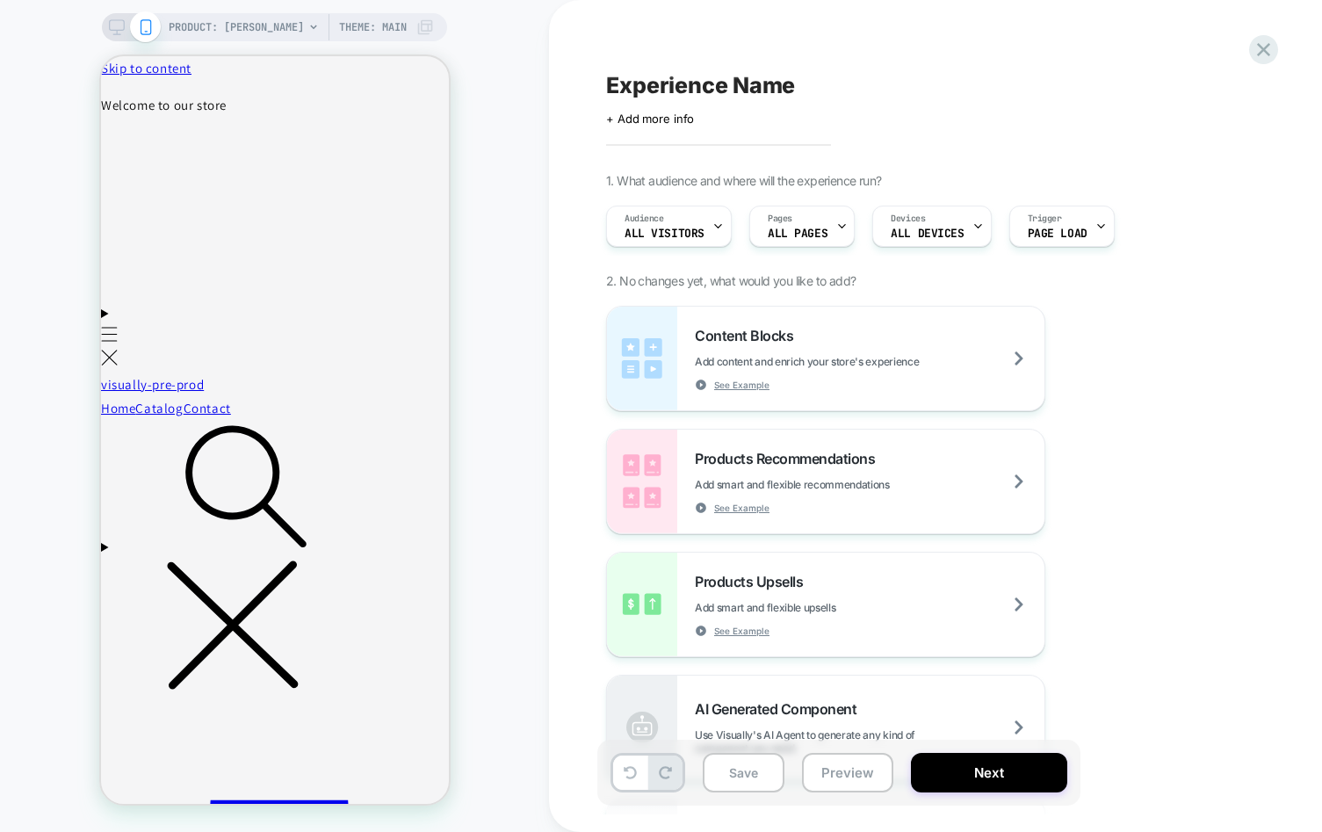
click at [262, 26] on span "PRODUCT: [PERSON_NAME]" at bounding box center [236, 27] width 135 height 28
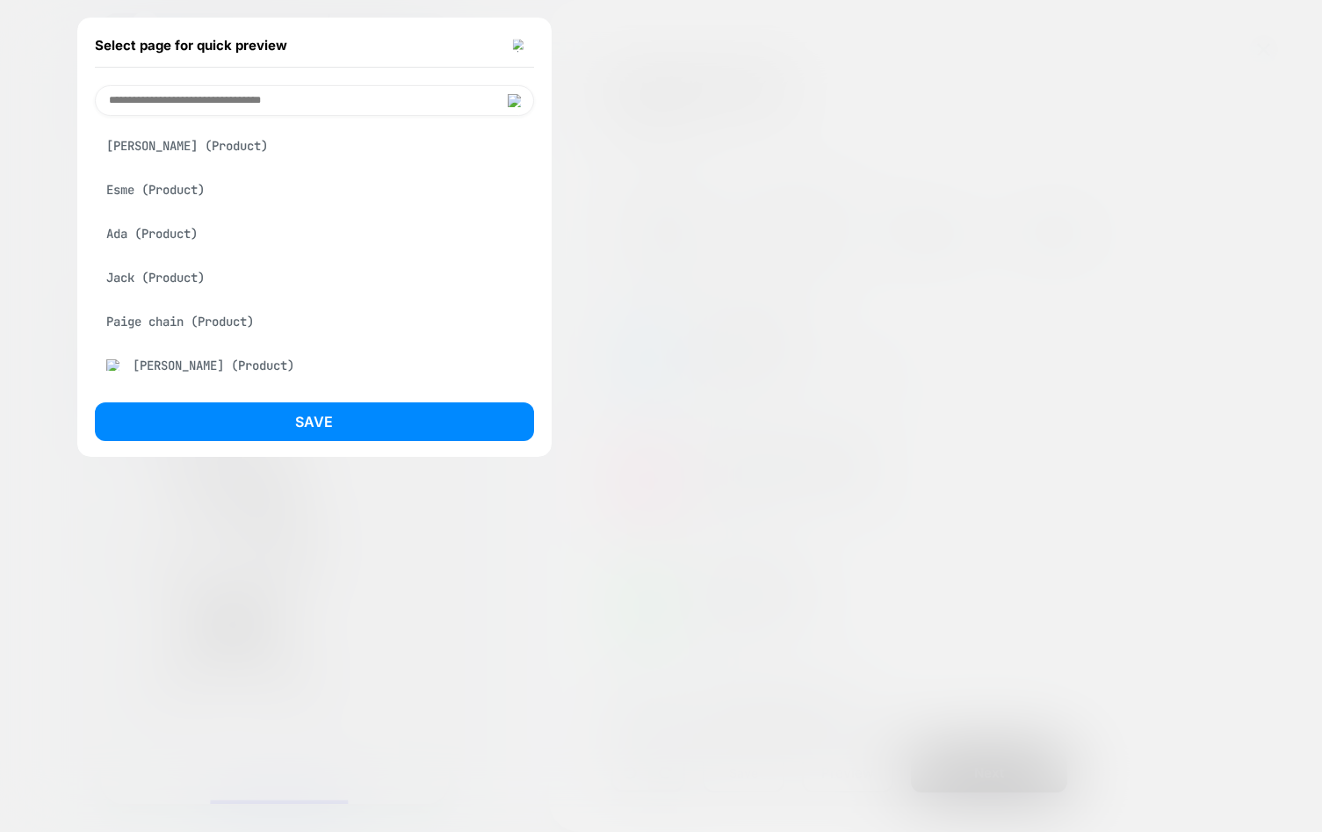
click at [153, 284] on div "Jack (Product)" at bounding box center [314, 277] width 439 height 33
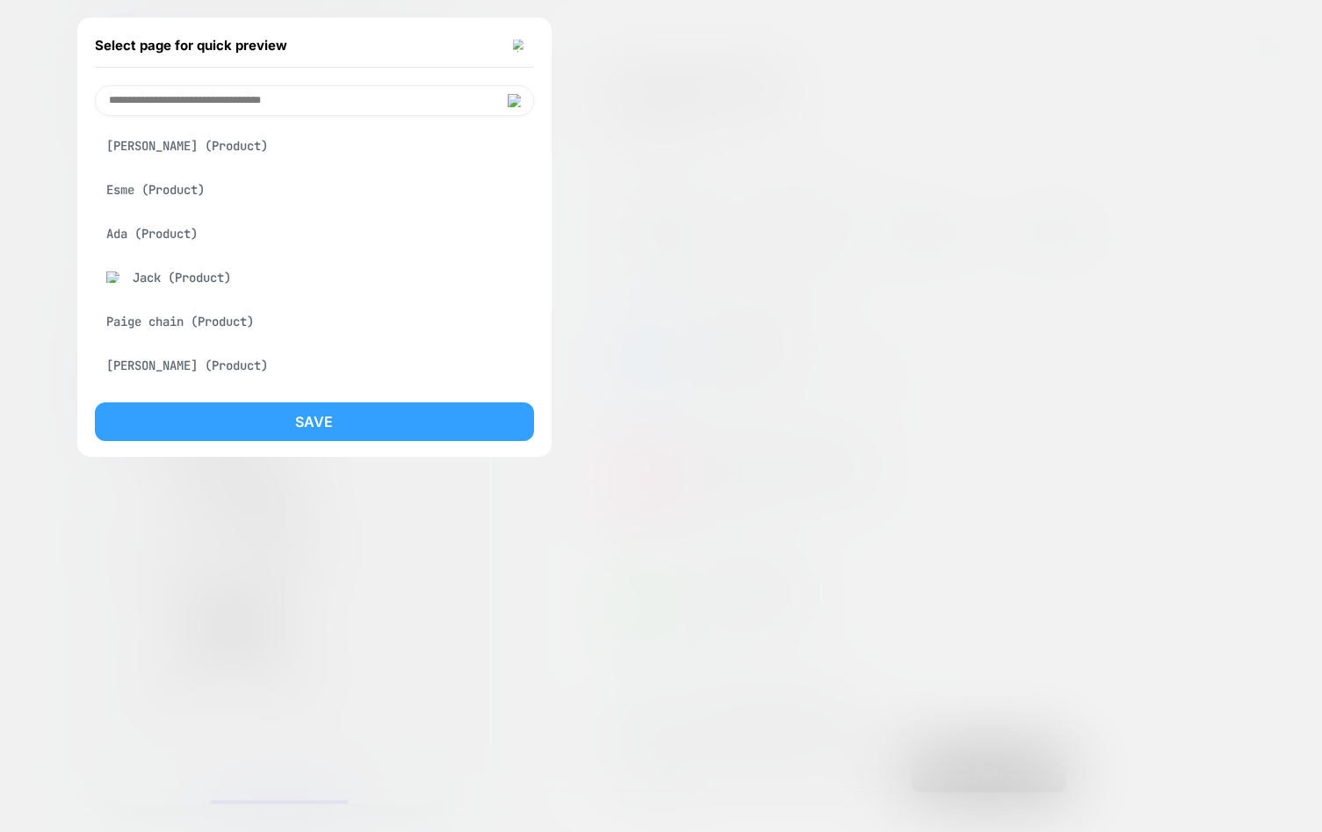
click at [265, 409] on button "Save" at bounding box center [314, 421] width 439 height 39
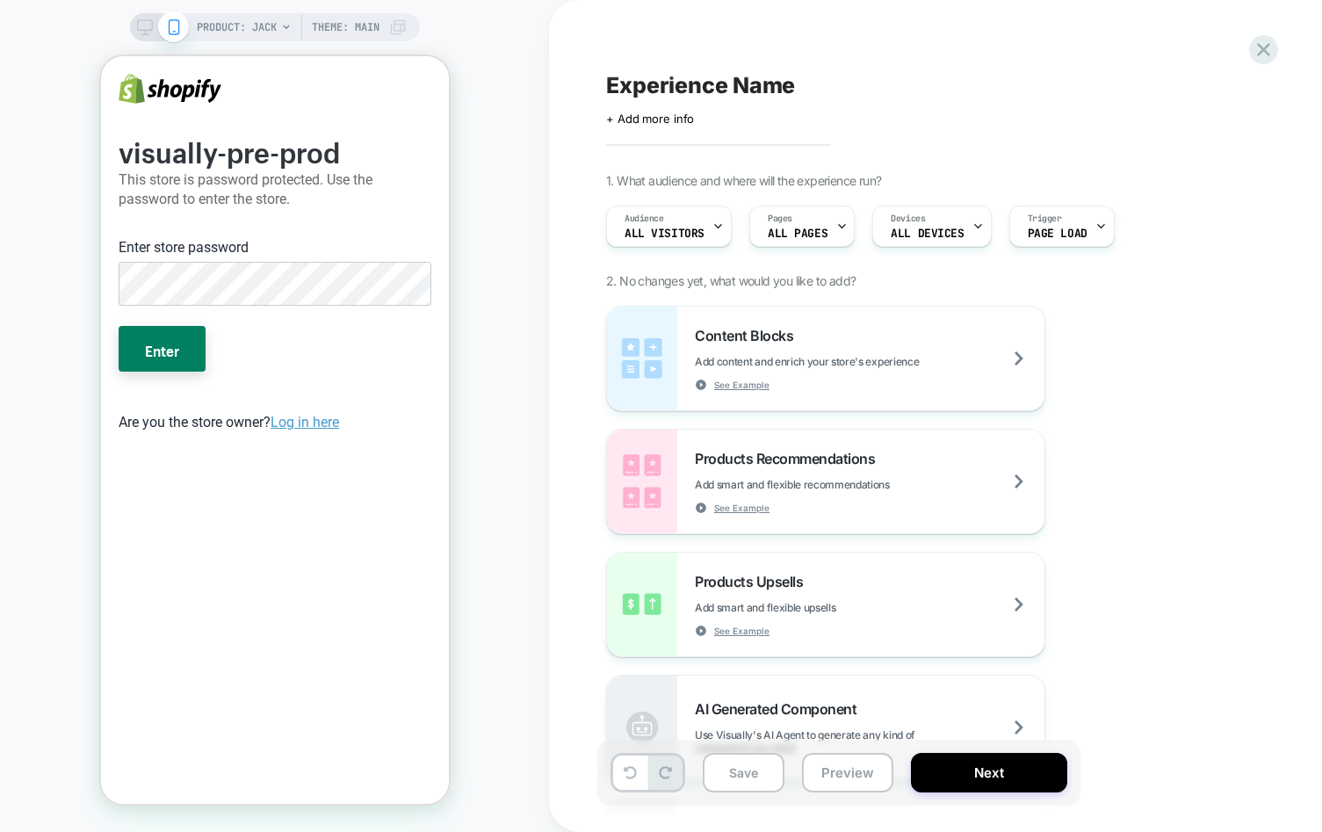
click at [118, 326] on button "Enter" at bounding box center [161, 349] width 87 height 46
